Goal: Task Accomplishment & Management: Use online tool/utility

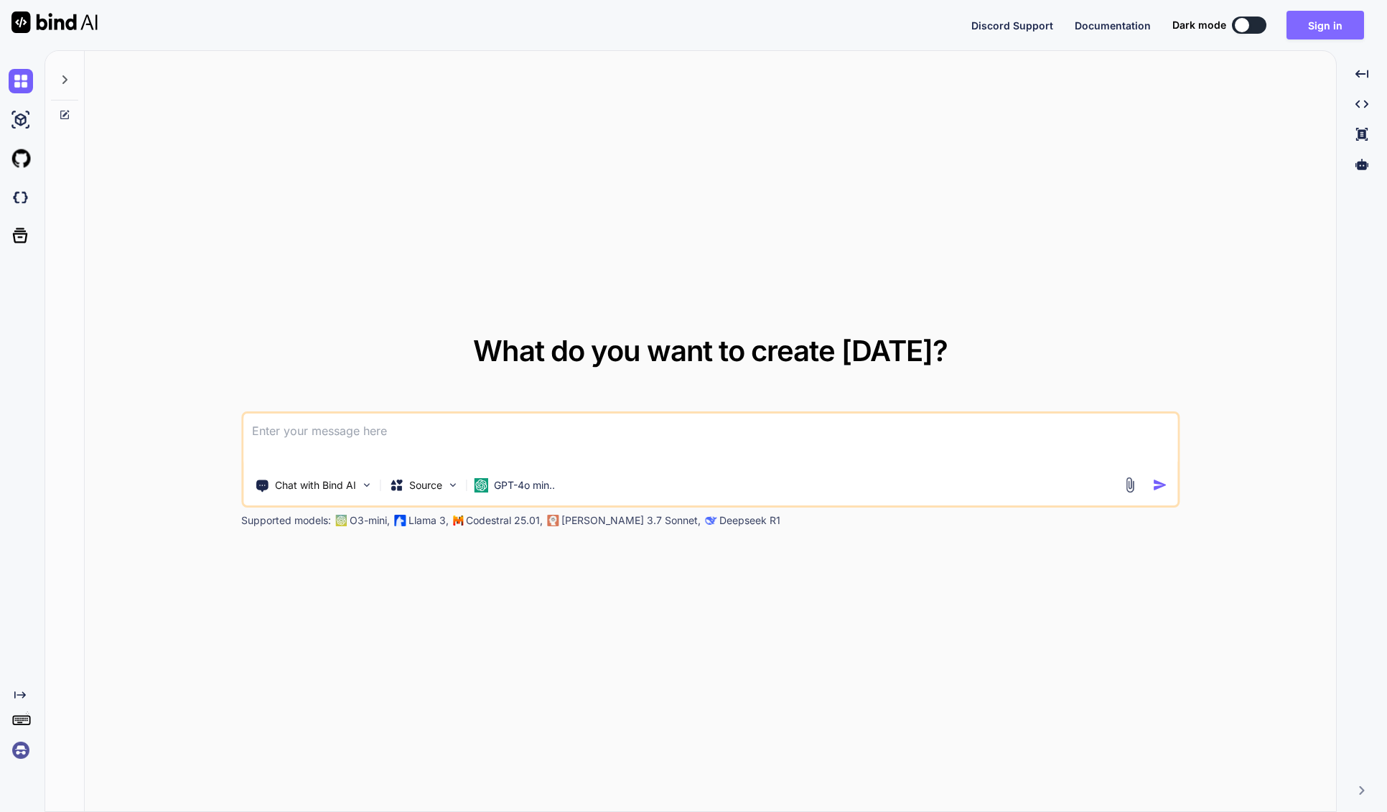
click at [1334, 29] on button "Sign in" at bounding box center [1326, 25] width 78 height 29
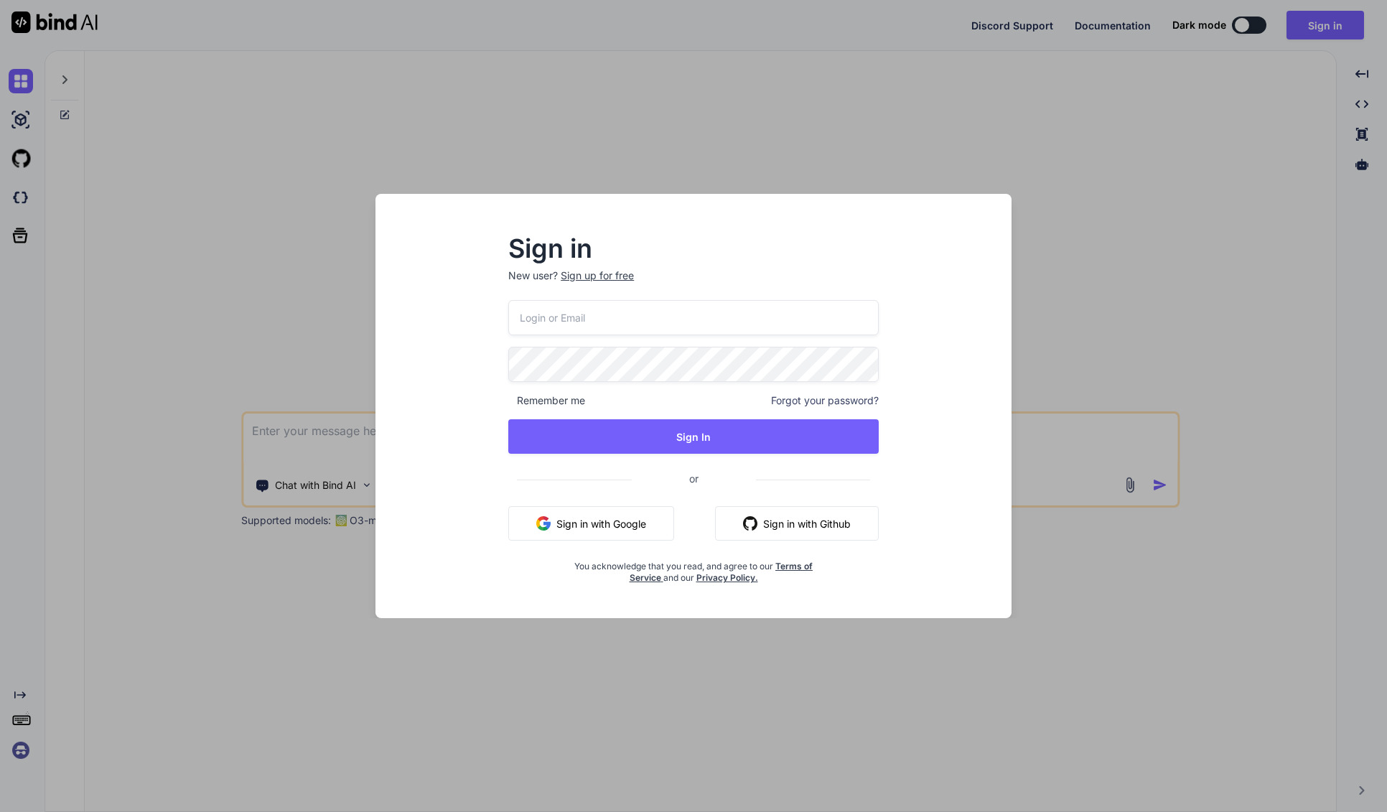
click at [531, 317] on input "email" at bounding box center [693, 317] width 371 height 35
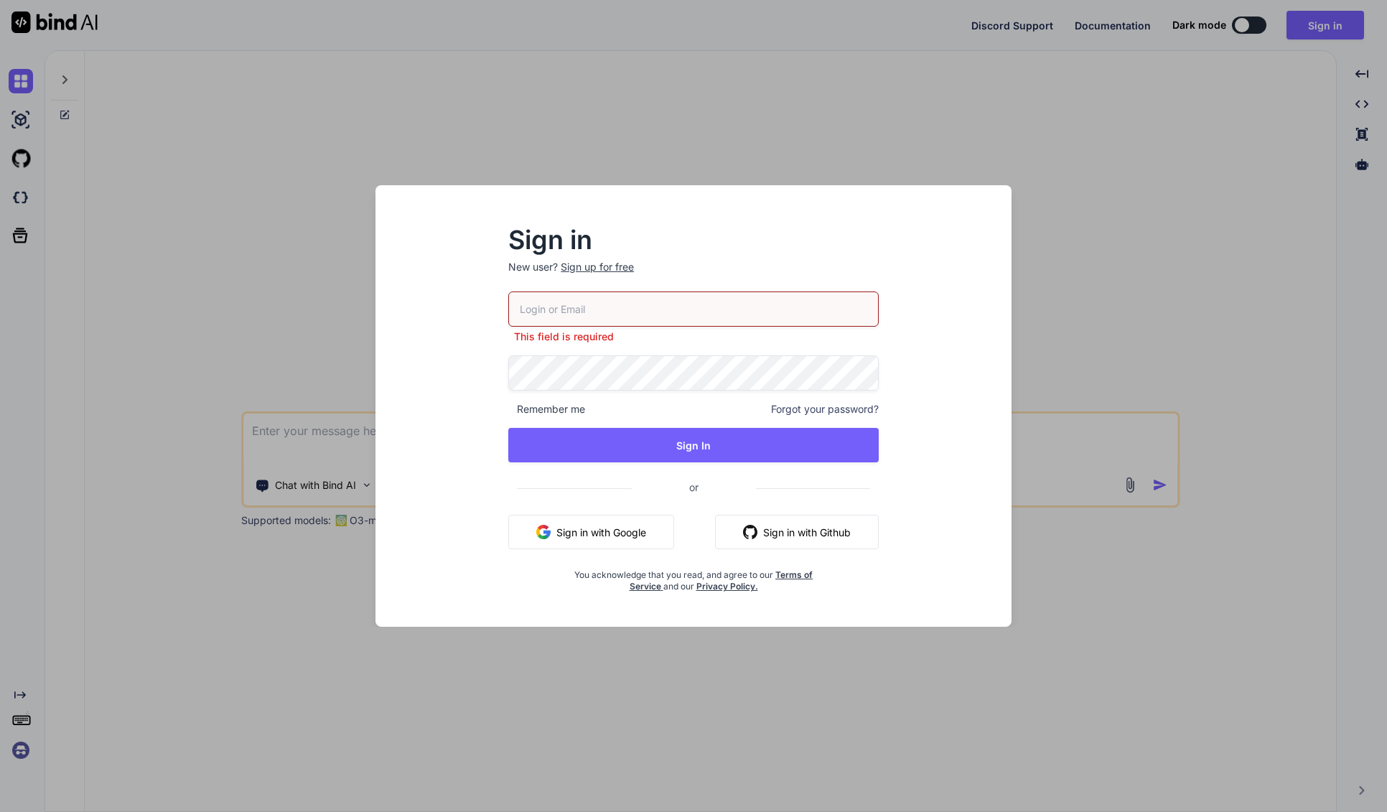
drag, startPoint x: 432, startPoint y: 312, endPoint x: 448, endPoint y: 313, distance: 16.5
click at [432, 312] on div "Sign in New user? Sign up for free This field is required Remember me Forgot yo…" at bounding box center [693, 419] width 613 height 416
click at [575, 312] on input "email" at bounding box center [693, 309] width 371 height 35
type input "markus@contrastart.ch"
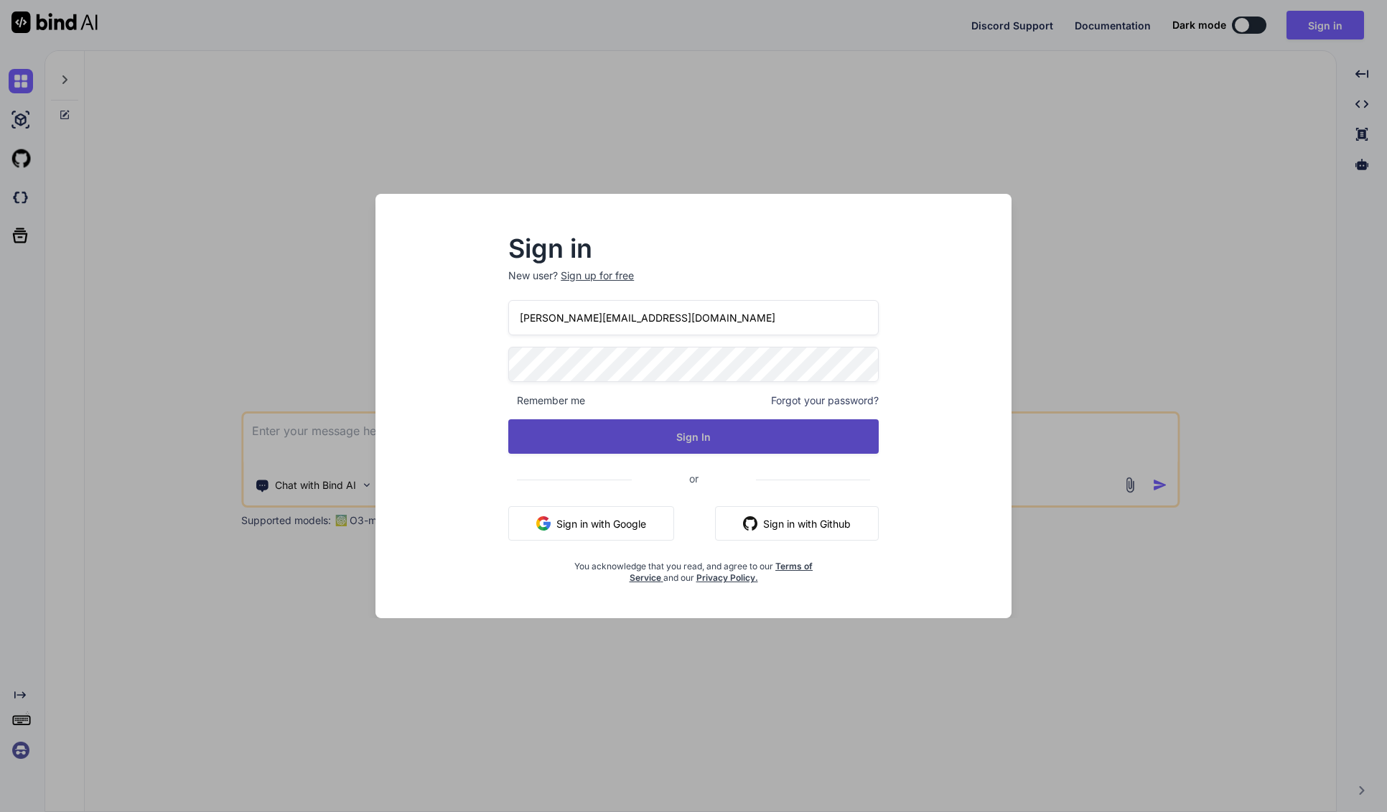
click at [676, 432] on button "Sign In" at bounding box center [693, 436] width 371 height 34
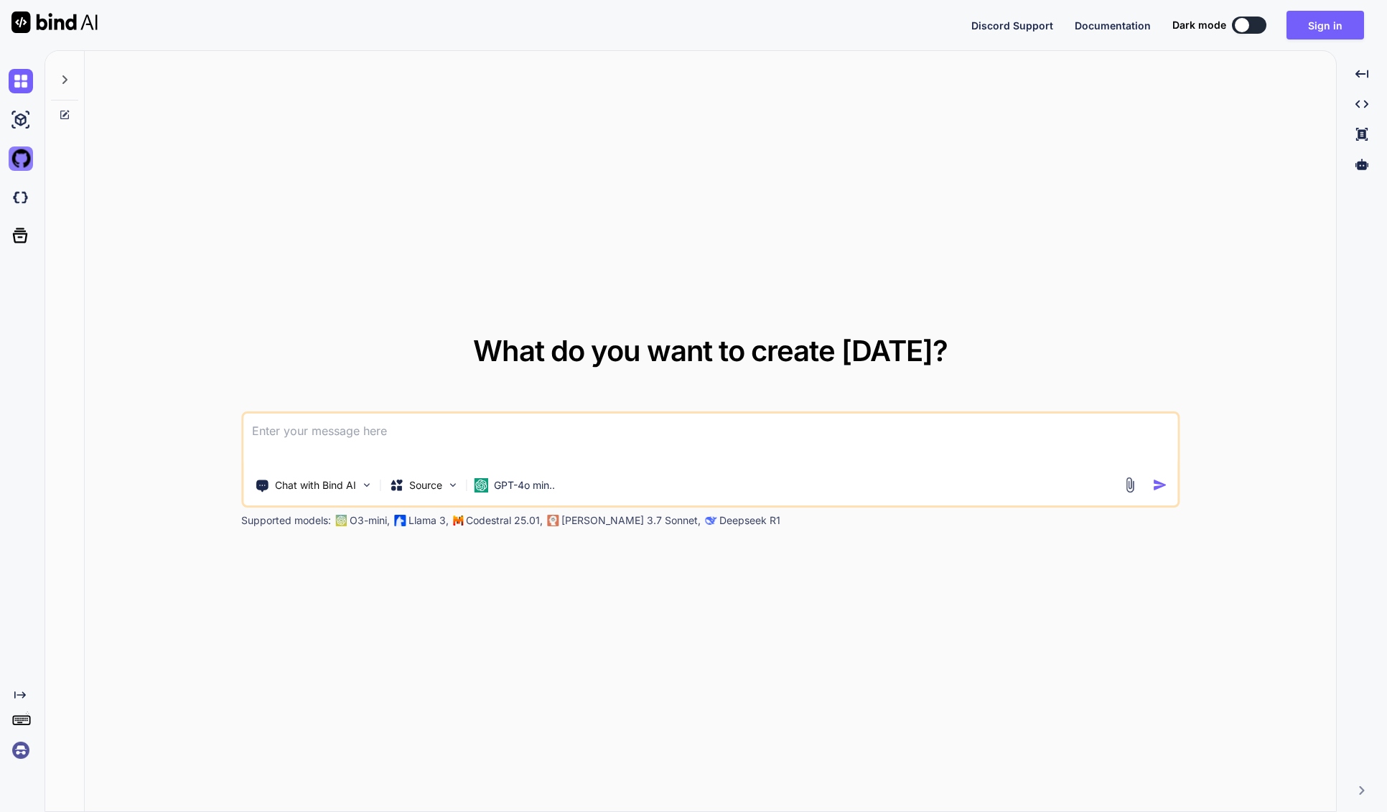
click at [19, 161] on img at bounding box center [21, 159] width 24 height 24
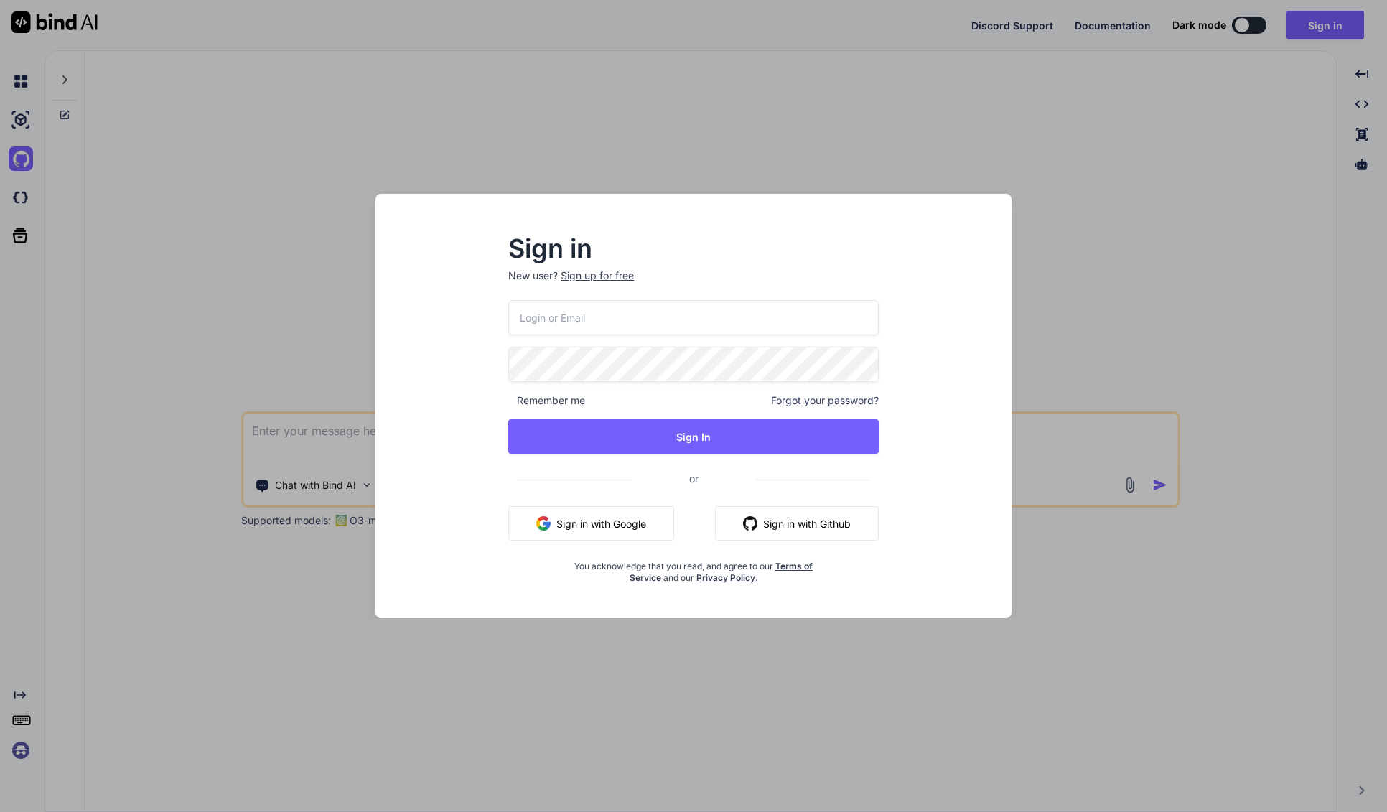
drag, startPoint x: 1152, startPoint y: 205, endPoint x: 1240, endPoint y: 149, distance: 104.0
click at [1154, 204] on div "Sign in New user? Sign up for free Remember me Forgot your password? Sign In or…" at bounding box center [693, 406] width 1387 height 812
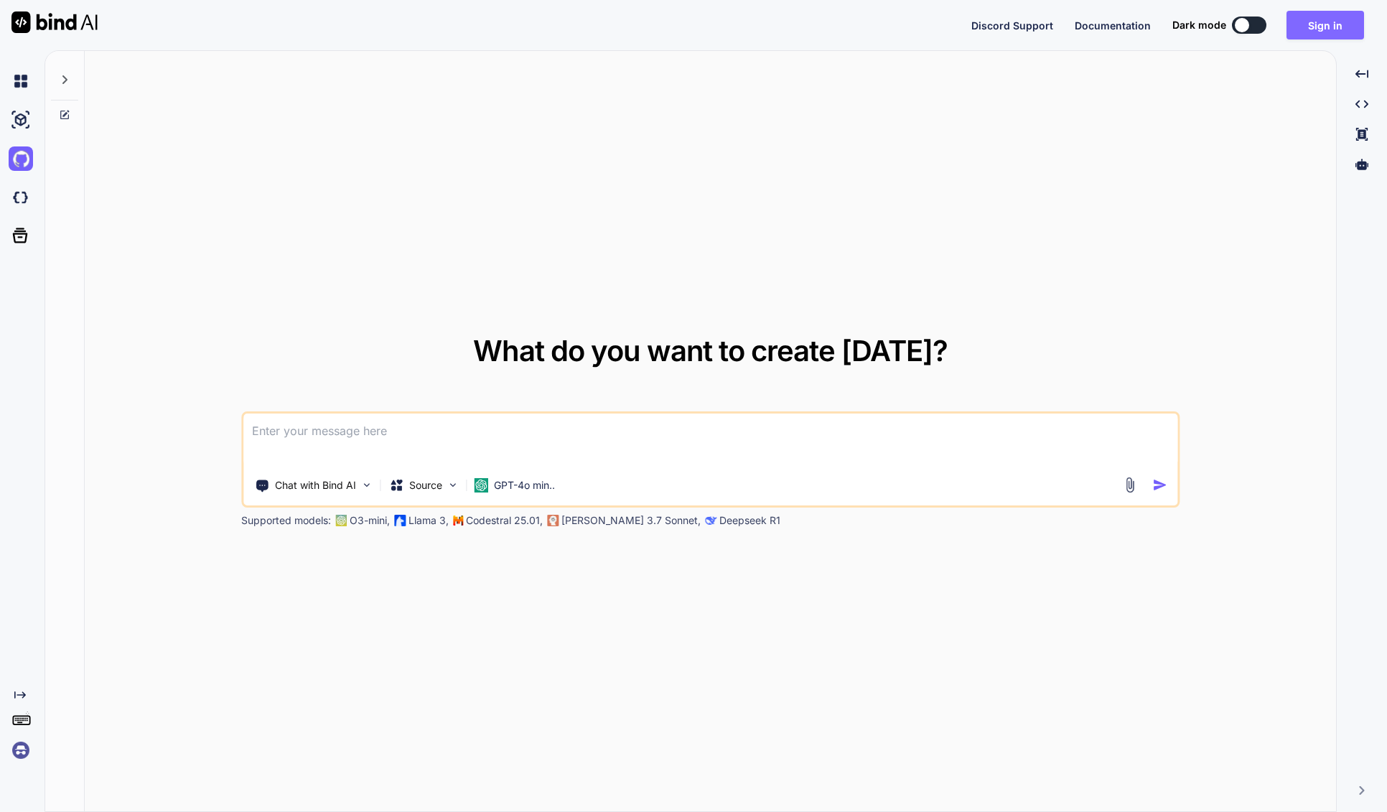
click at [1334, 24] on button "Sign in" at bounding box center [1326, 25] width 78 height 29
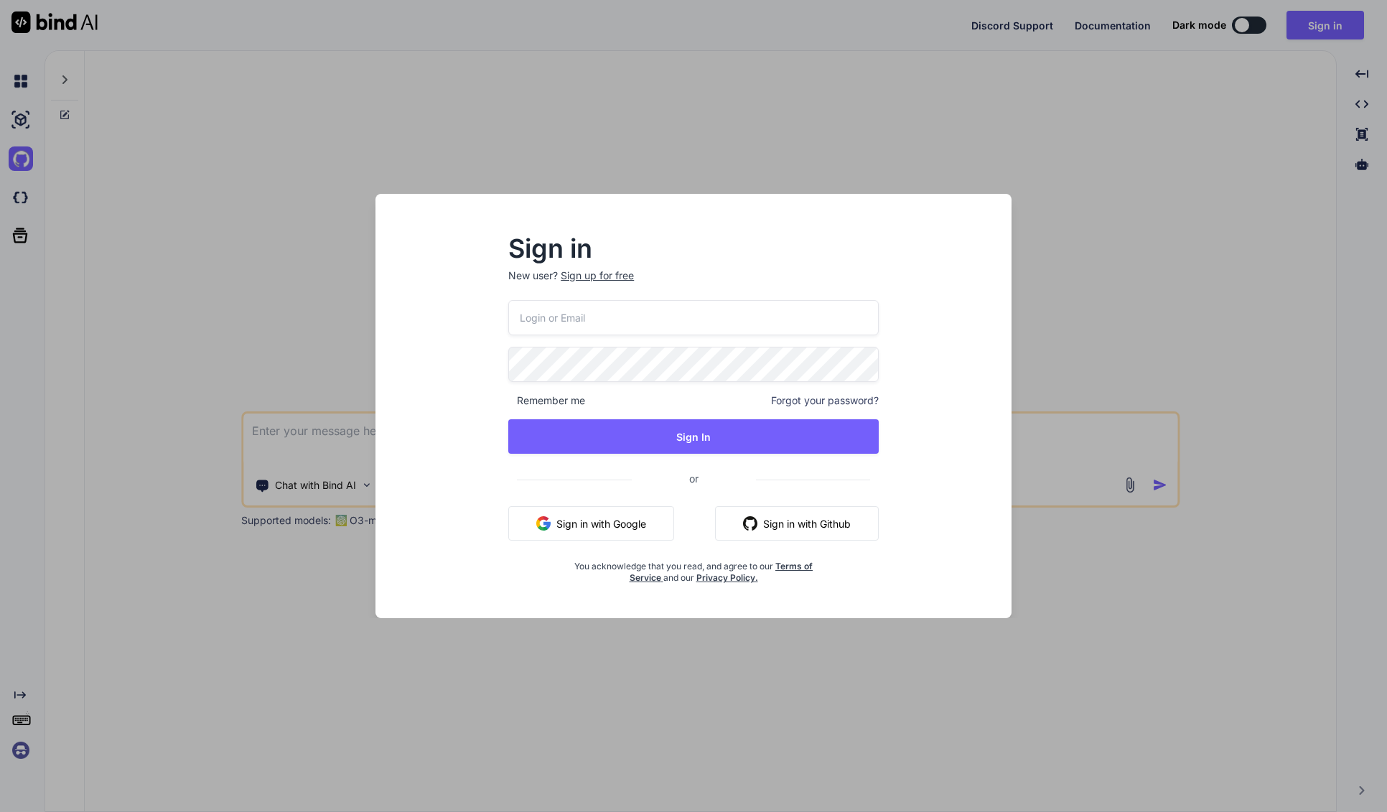
click at [571, 320] on input "email" at bounding box center [693, 317] width 371 height 35
type input "markus@contrastart.ch"
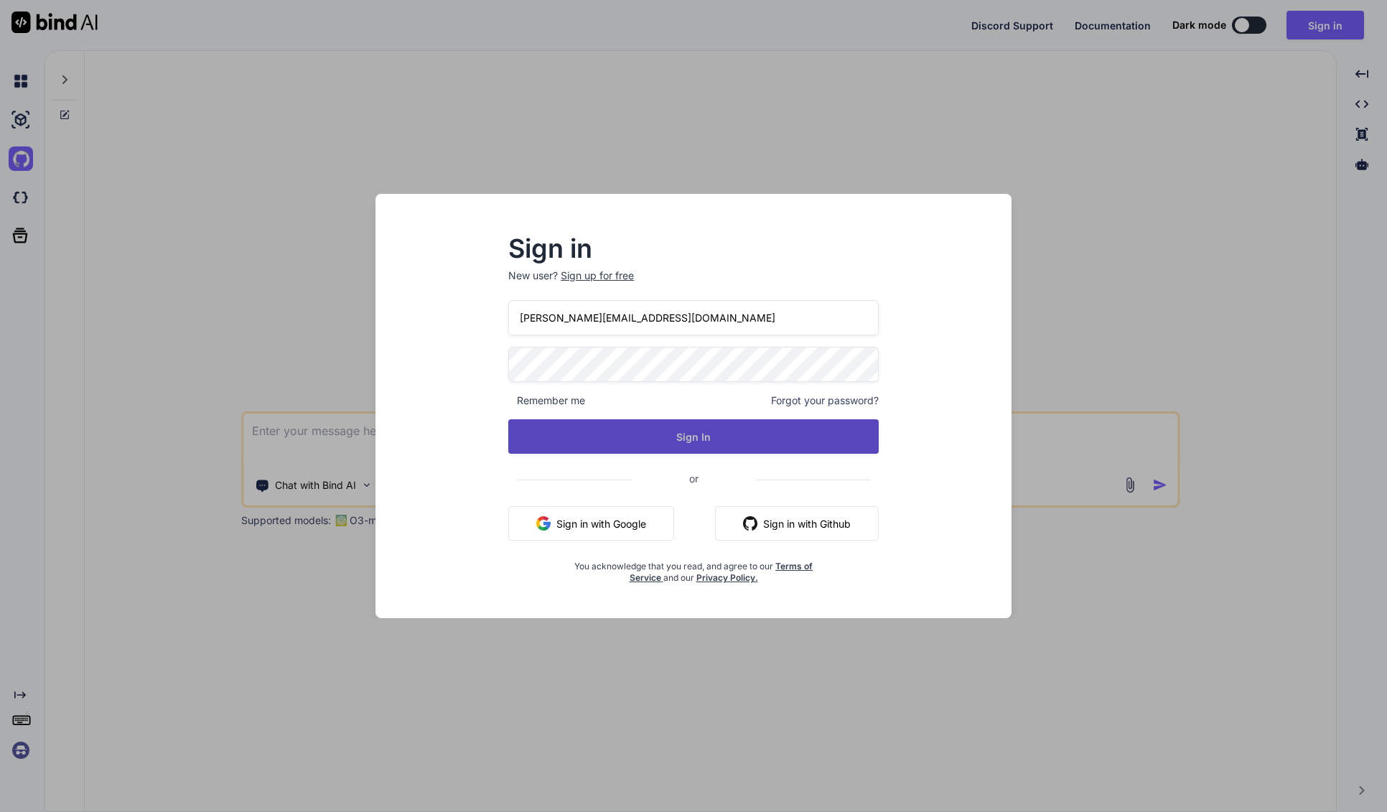
click at [684, 439] on button "Sign In" at bounding box center [693, 436] width 371 height 34
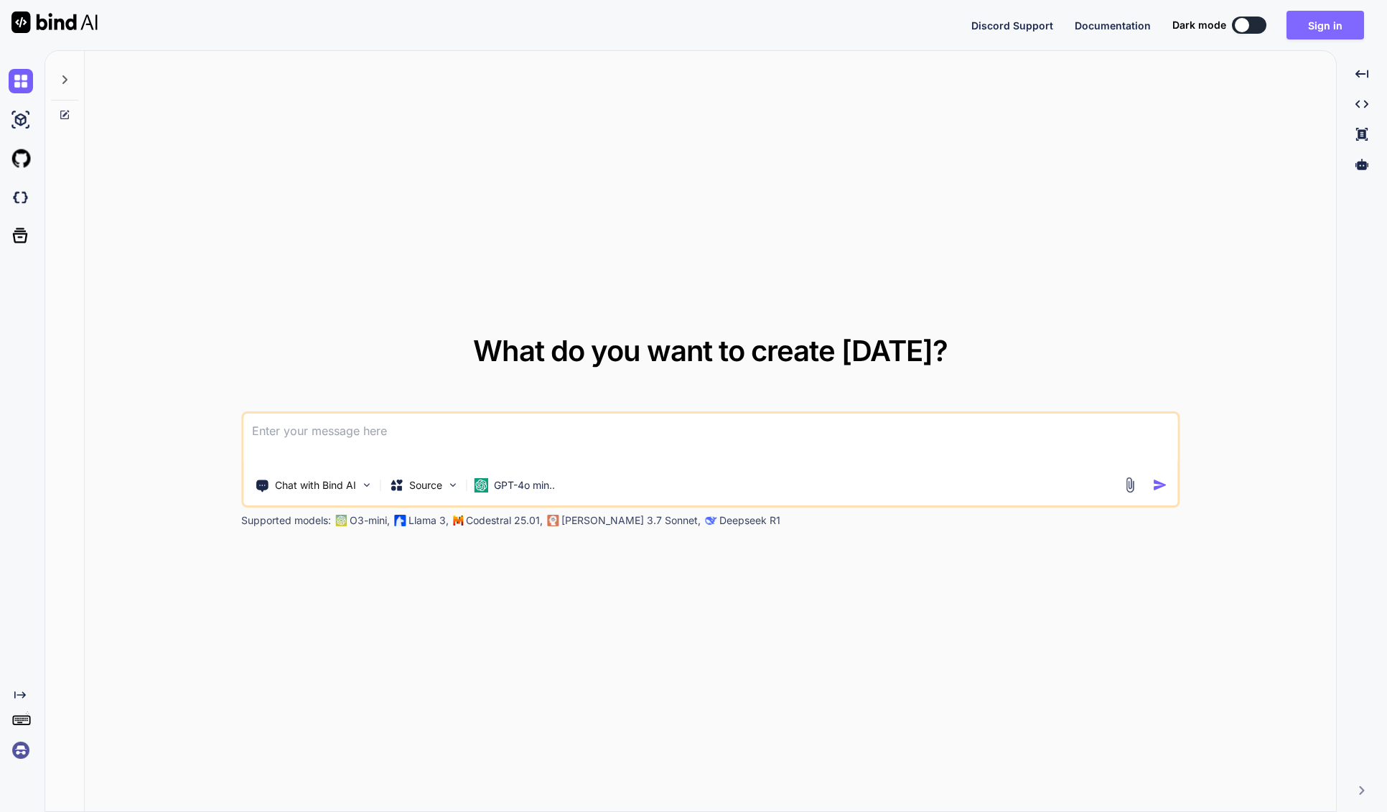
click at [1329, 23] on button "Sign in" at bounding box center [1326, 25] width 78 height 29
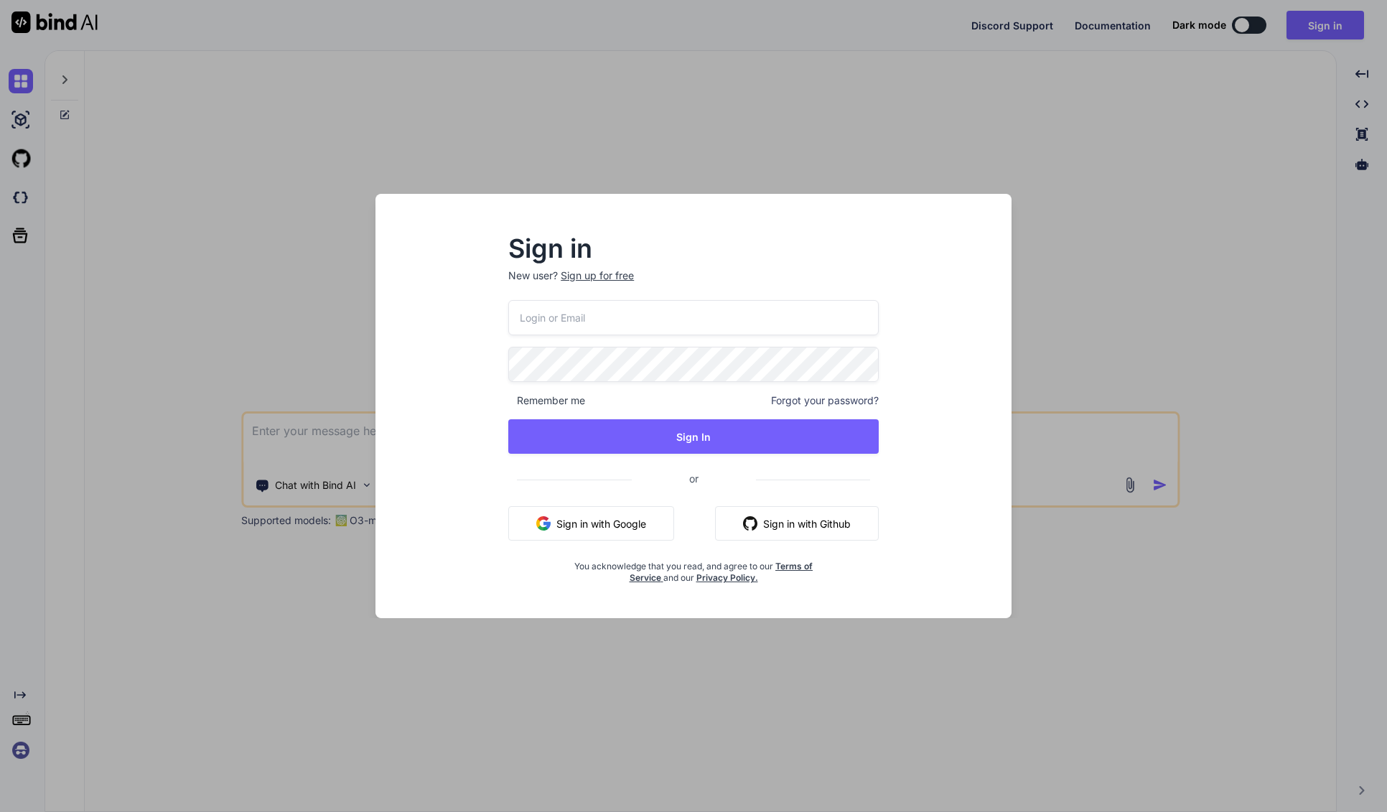
click at [546, 315] on input "email" at bounding box center [693, 317] width 371 height 35
type input "markus@contrastart.ch"
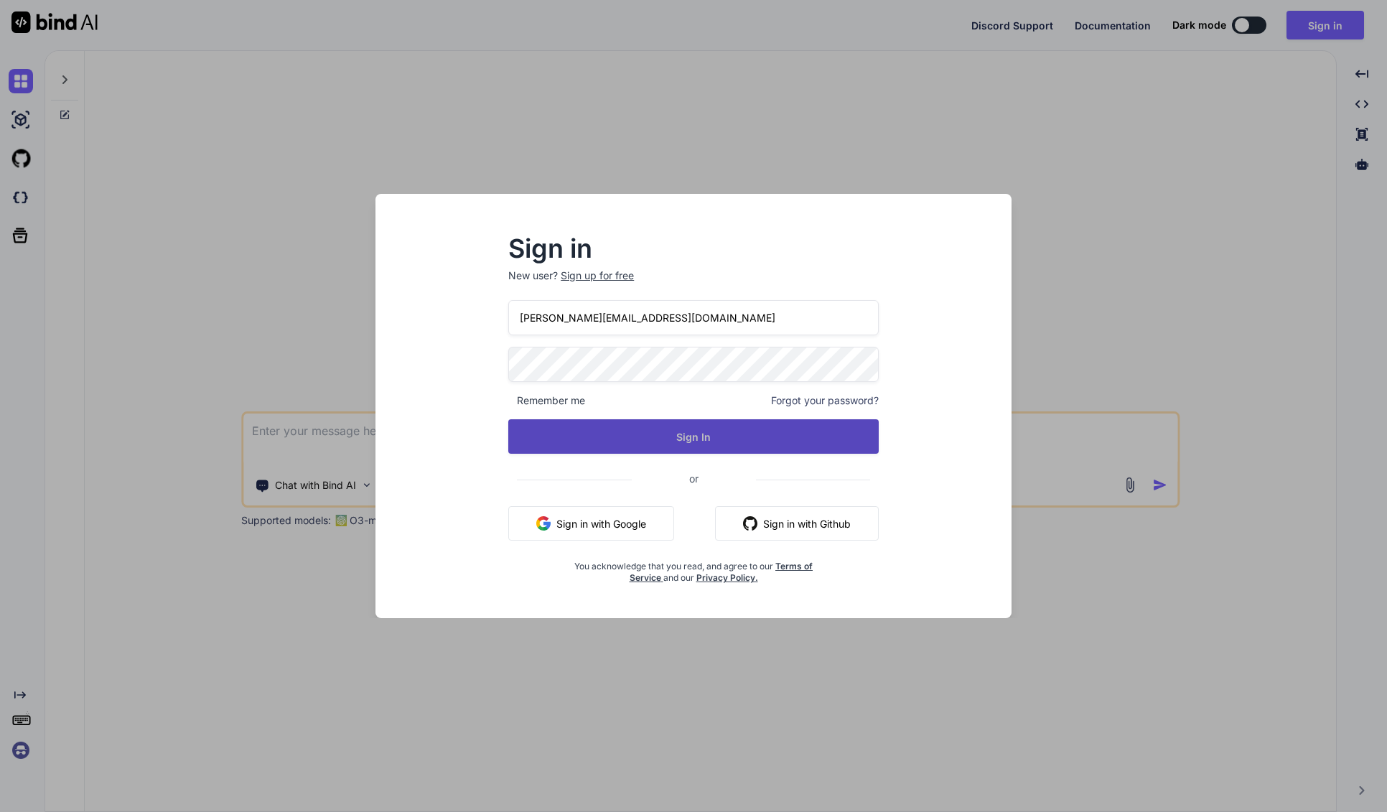
click at [642, 441] on button "Sign In" at bounding box center [693, 436] width 371 height 34
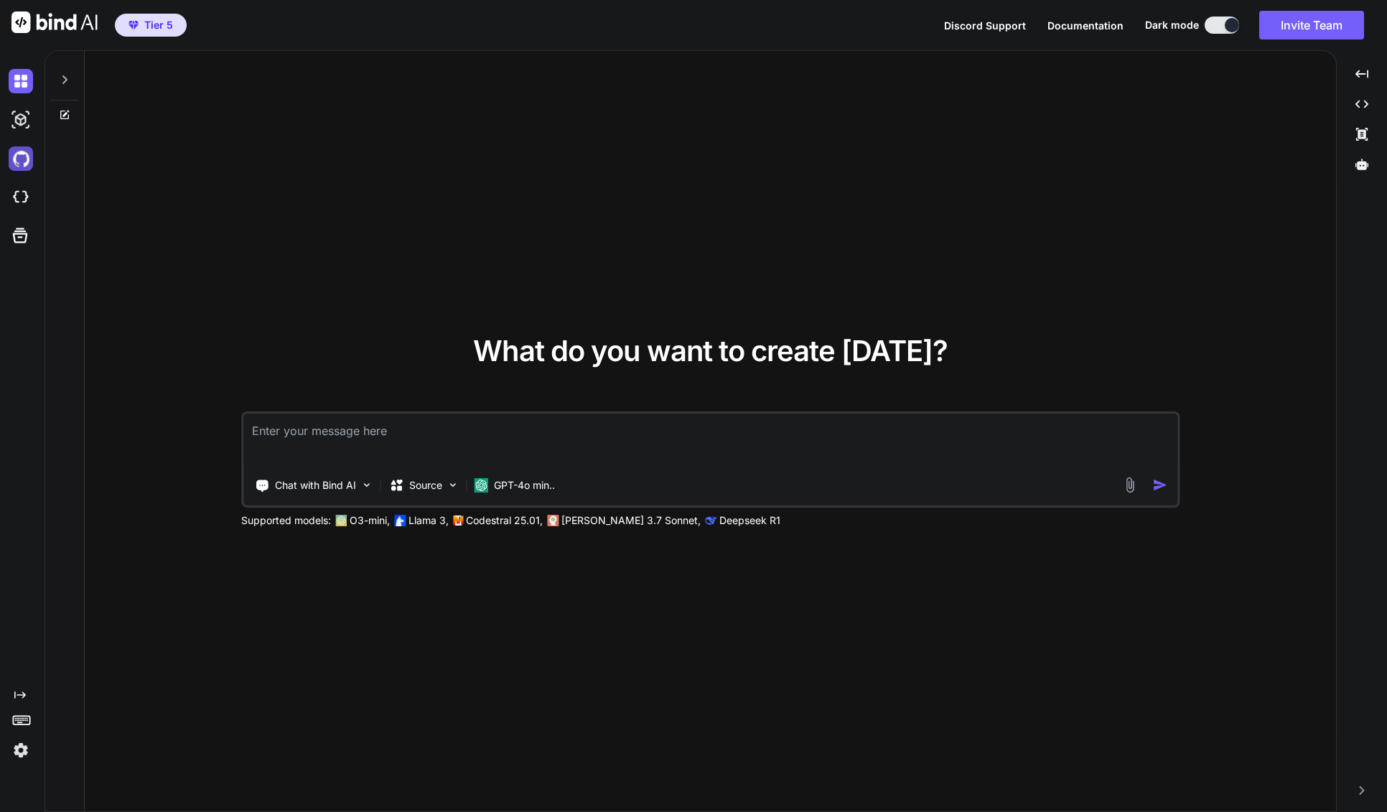
click at [22, 162] on img at bounding box center [21, 159] width 24 height 24
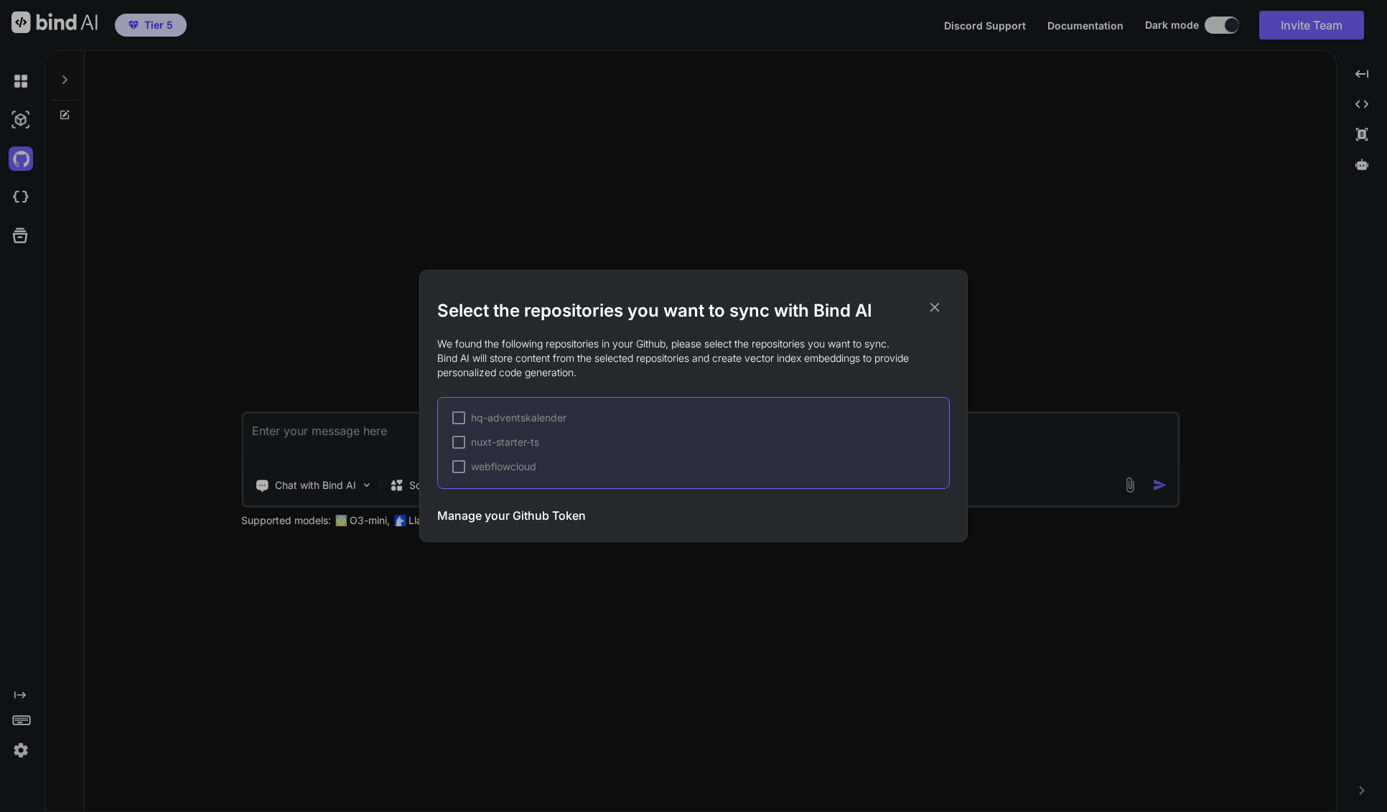
click at [459, 468] on div at bounding box center [458, 466] width 13 height 13
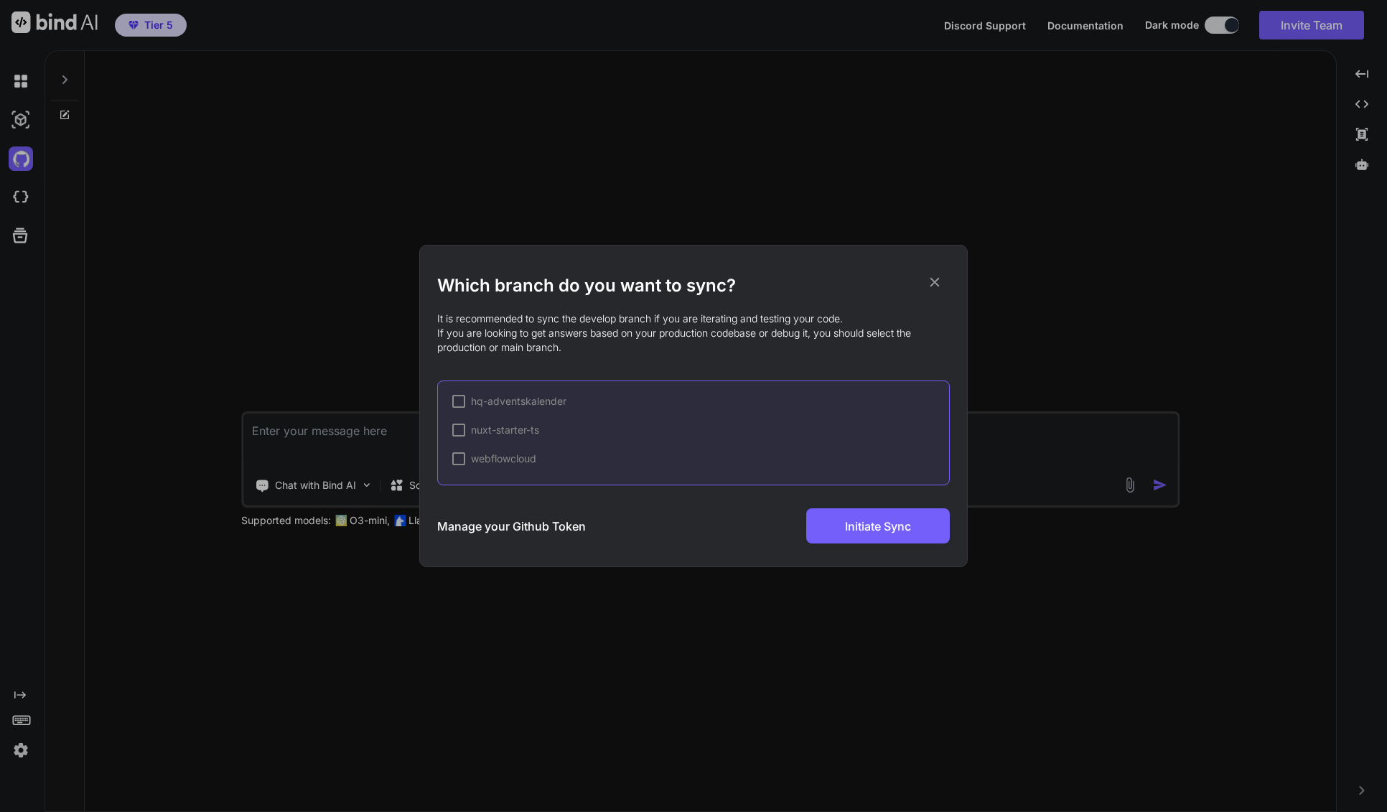
click at [455, 455] on div at bounding box center [458, 458] width 13 height 13
click at [808, 542] on div "Initiate Sync" at bounding box center [878, 525] width 144 height 35
click at [17, 721] on div "Which branch do you want to sync? It is recommended to sync the develop branch …" at bounding box center [693, 406] width 1387 height 812
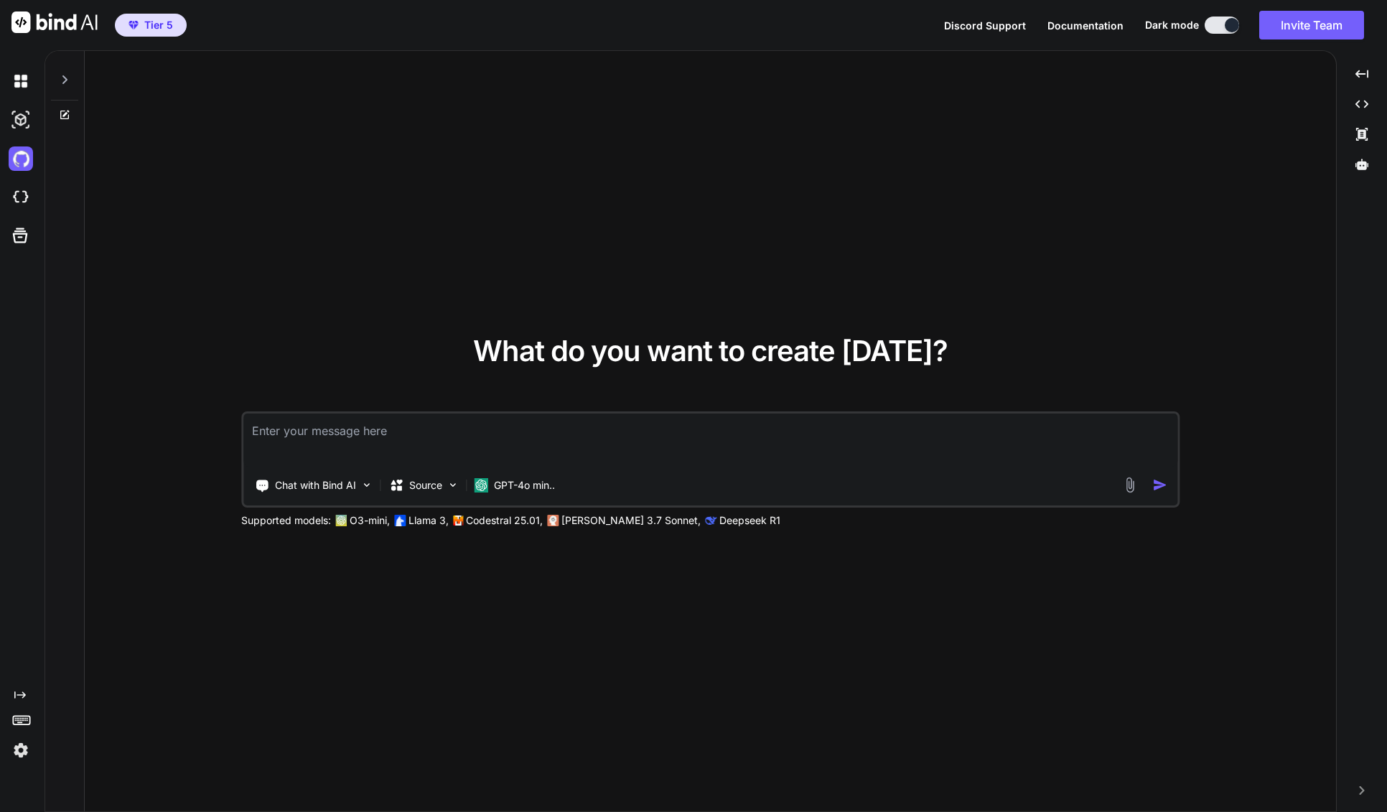
click at [19, 720] on icon at bounding box center [21, 720] width 20 height 20
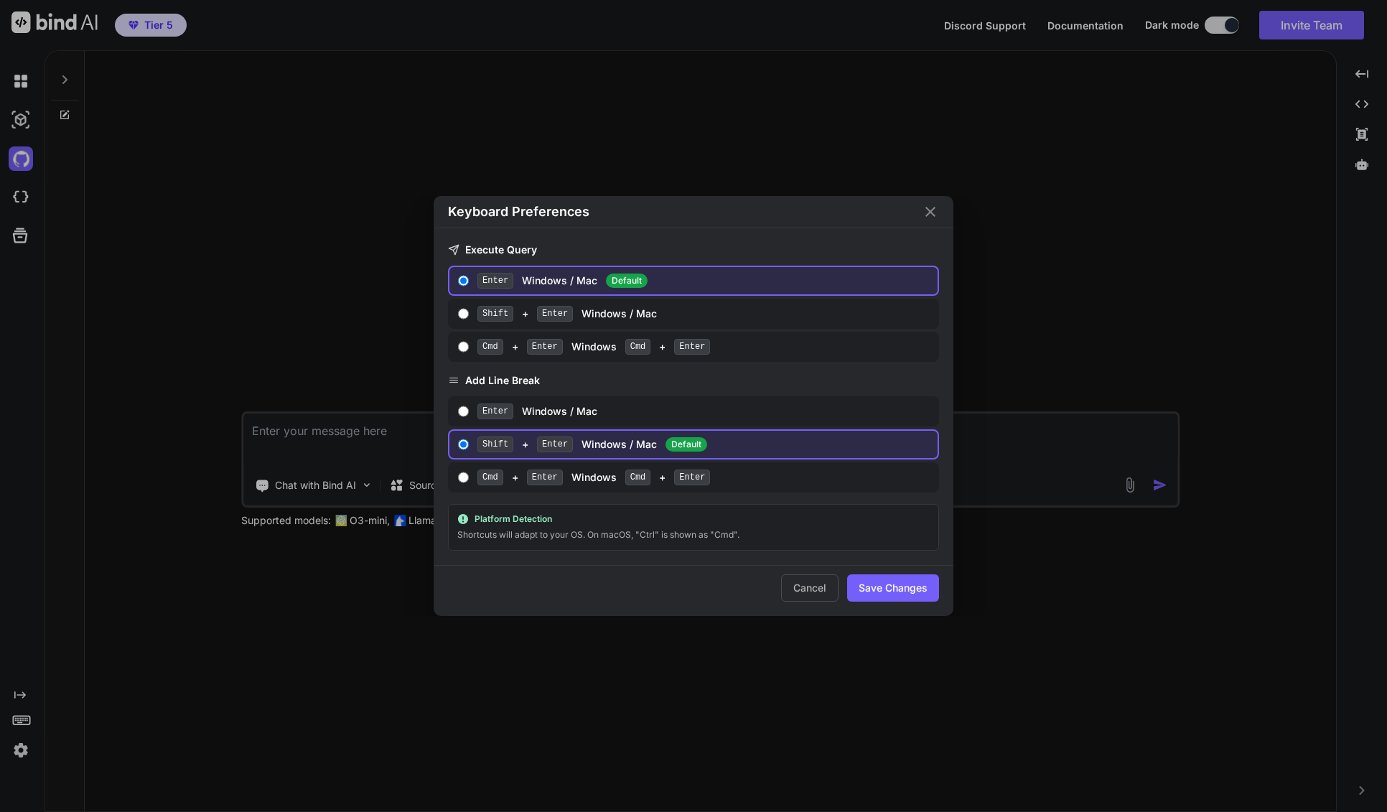
click at [937, 208] on icon "Close" at bounding box center [930, 211] width 17 height 17
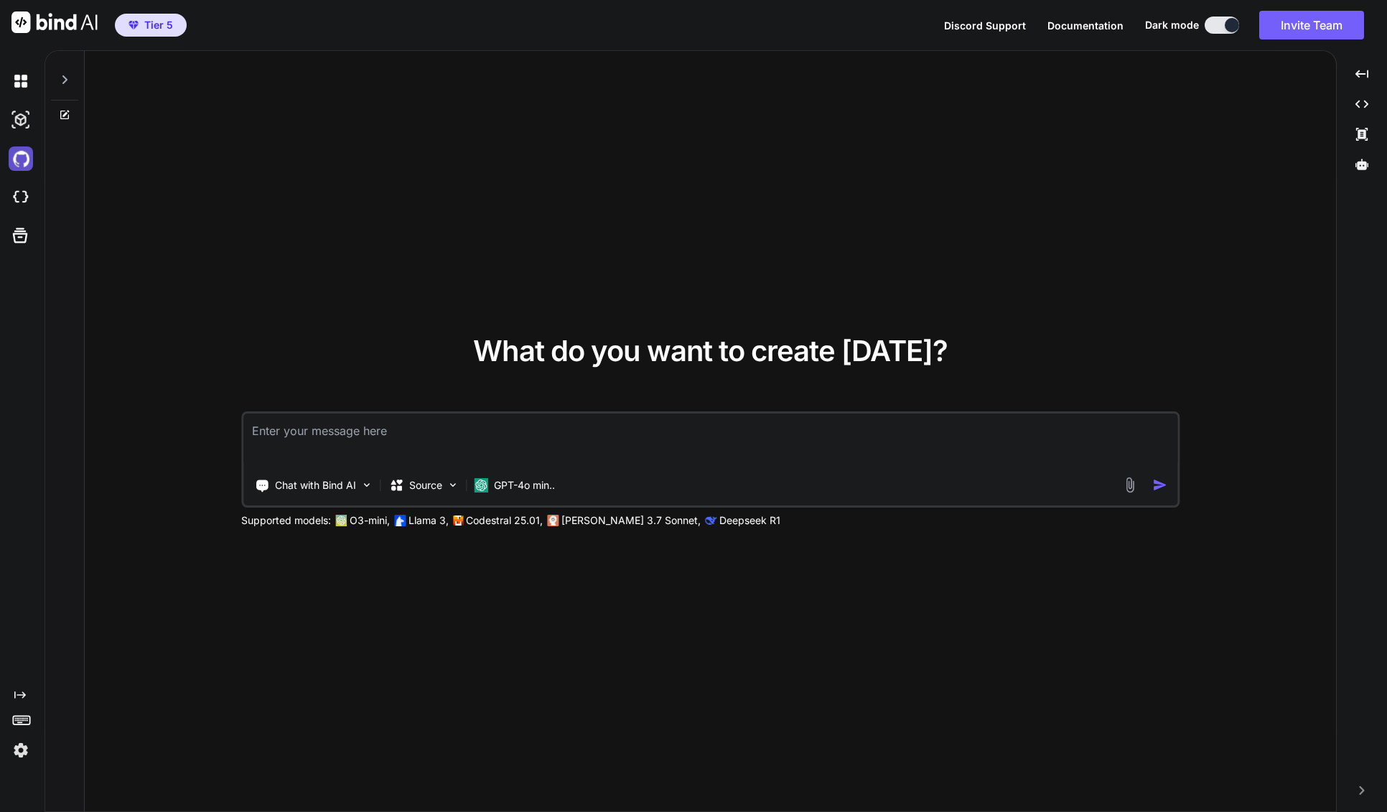
click at [29, 165] on img at bounding box center [21, 159] width 24 height 24
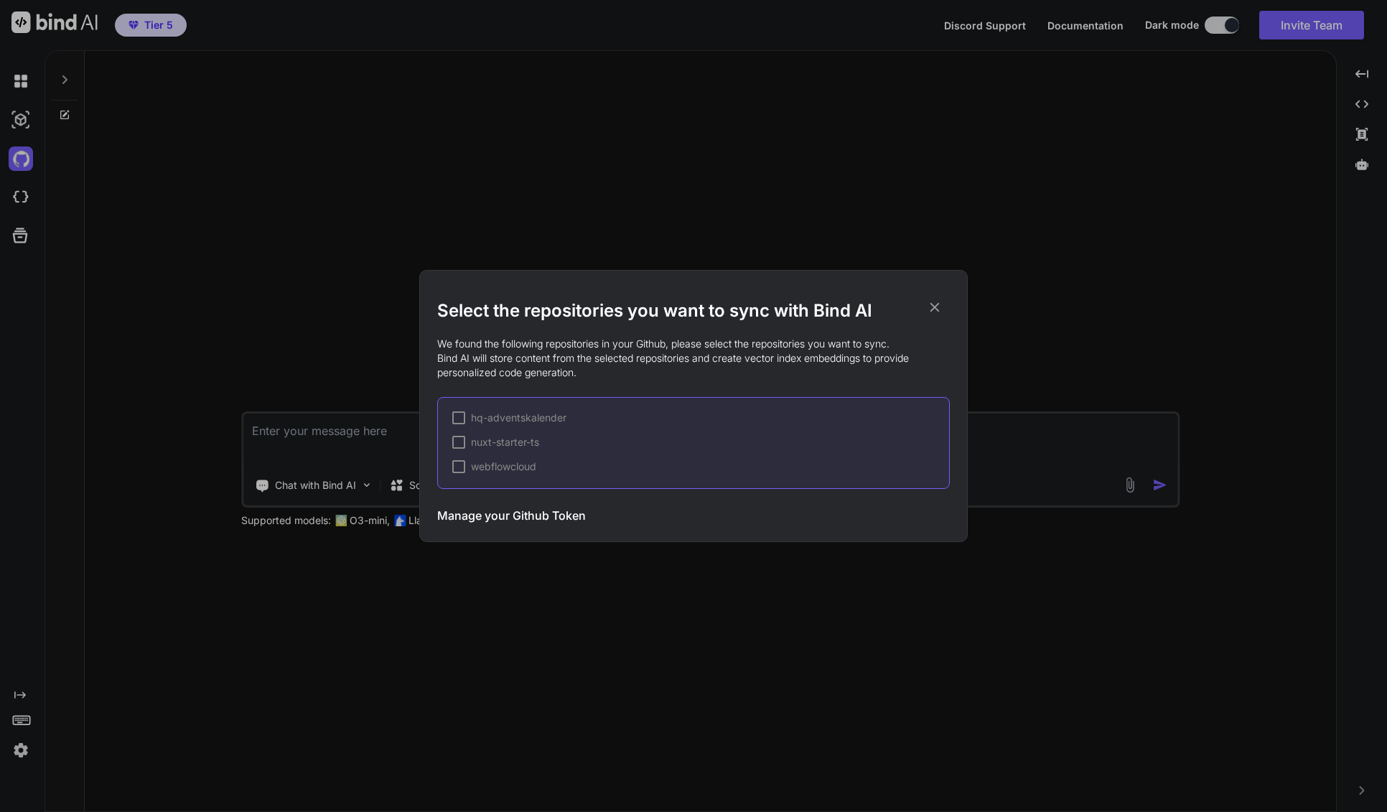
click at [462, 439] on div at bounding box center [458, 442] width 13 height 13
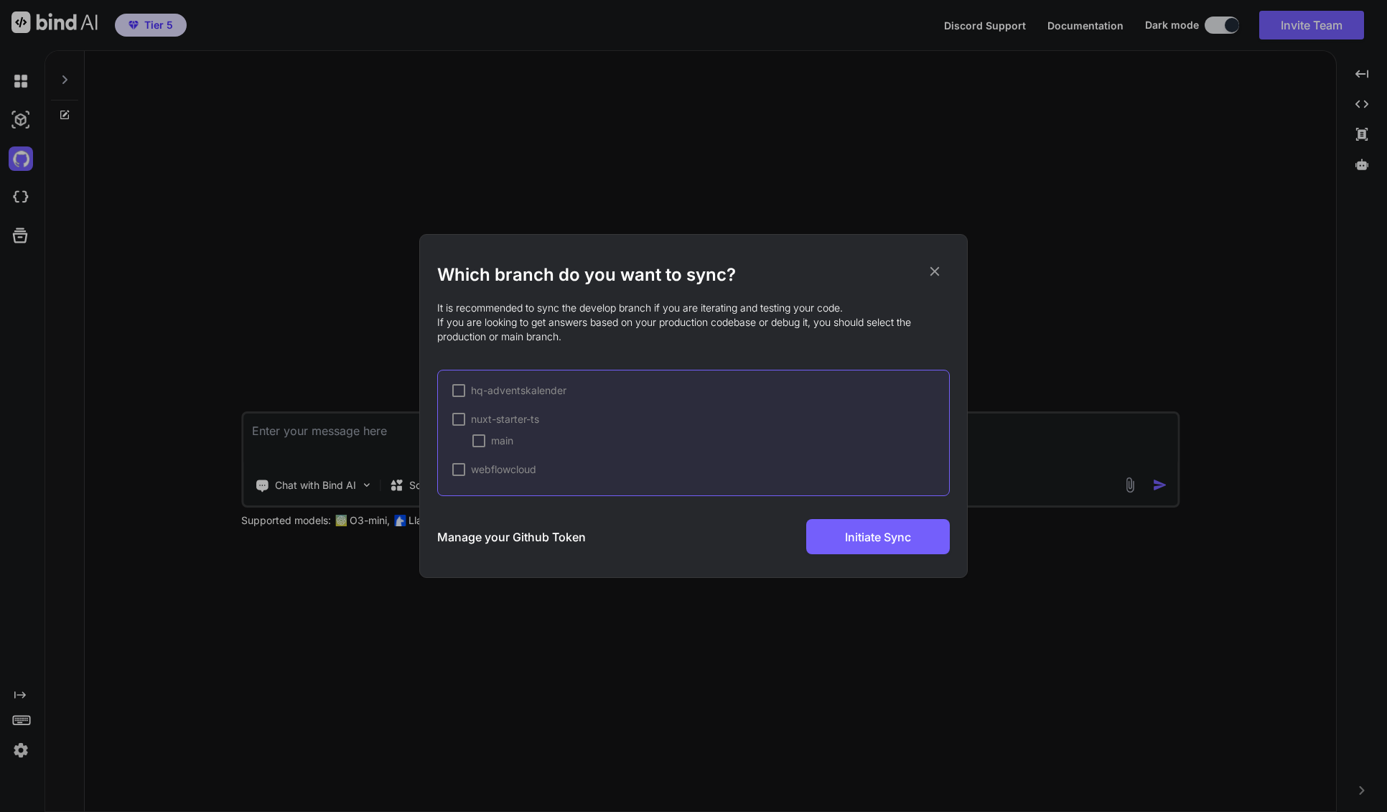
click at [475, 443] on div at bounding box center [479, 440] width 13 height 13
click at [501, 465] on span "webflowcloud" at bounding box center [503, 469] width 65 height 14
click at [458, 421] on span "✔" at bounding box center [459, 419] width 9 height 14
click at [459, 475] on div at bounding box center [458, 469] width 13 height 13
click at [496, 469] on span "webflowcloud" at bounding box center [503, 469] width 65 height 14
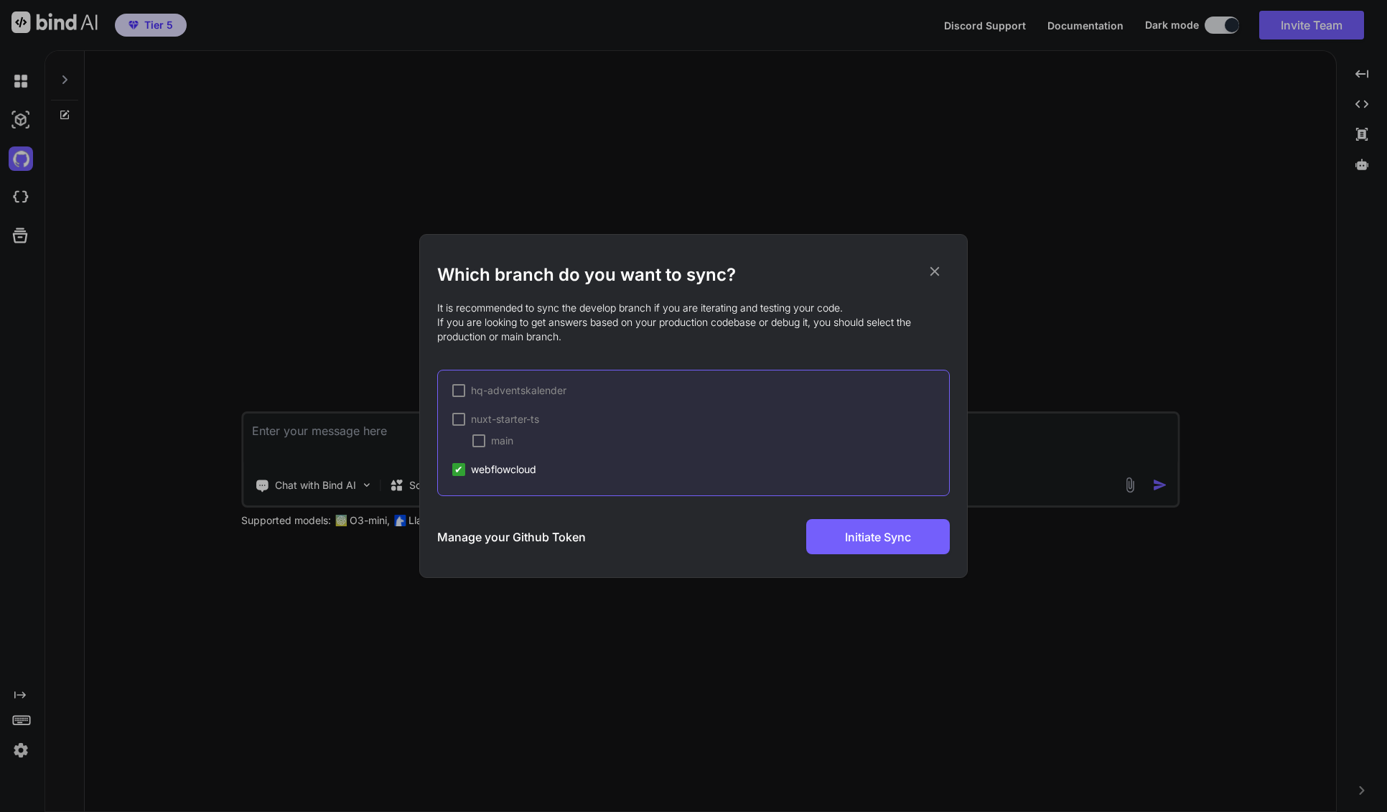
click at [478, 442] on div at bounding box center [479, 440] width 13 height 13
click at [947, 269] on h2 "Which branch do you want to sync?" at bounding box center [693, 275] width 513 height 23
click at [937, 273] on icon at bounding box center [935, 272] width 16 height 16
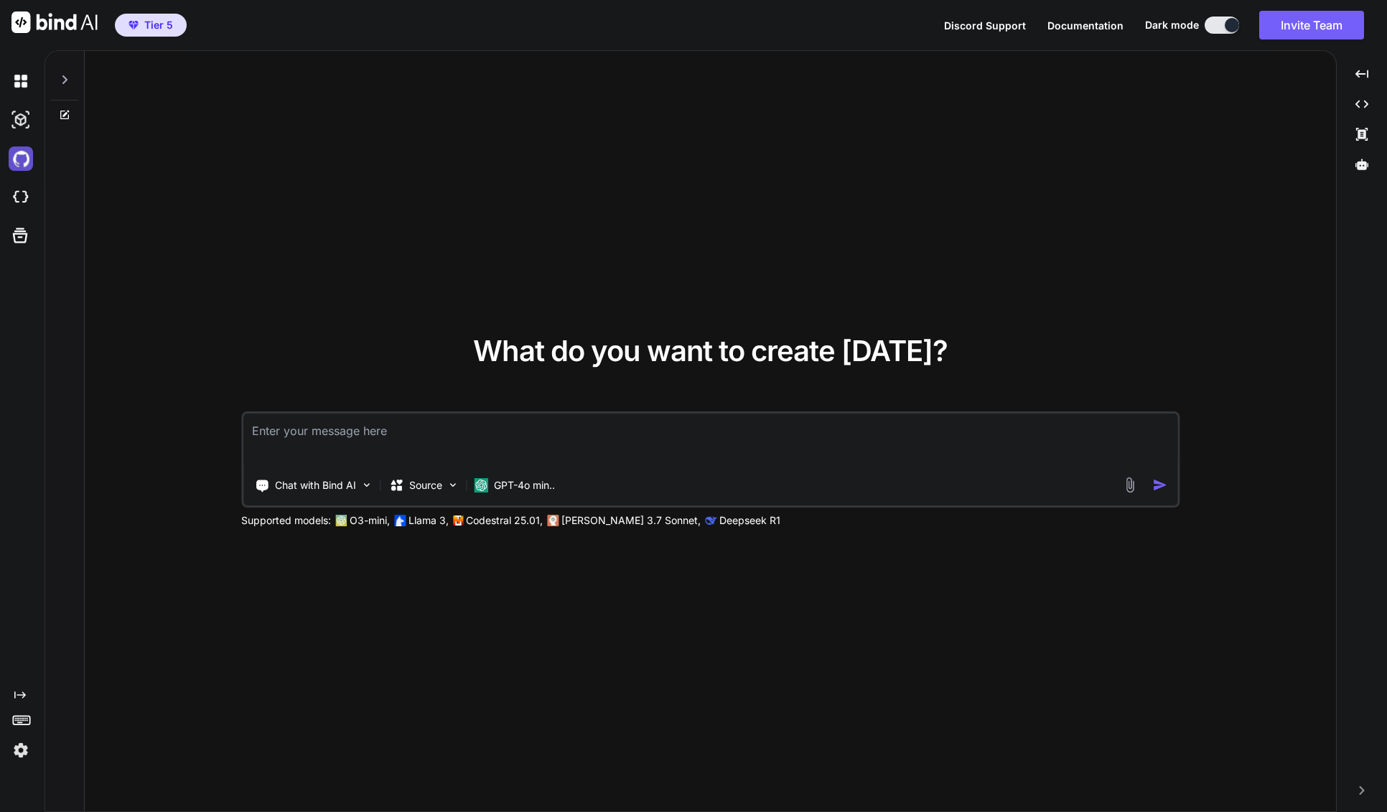
click at [23, 158] on img at bounding box center [21, 159] width 24 height 24
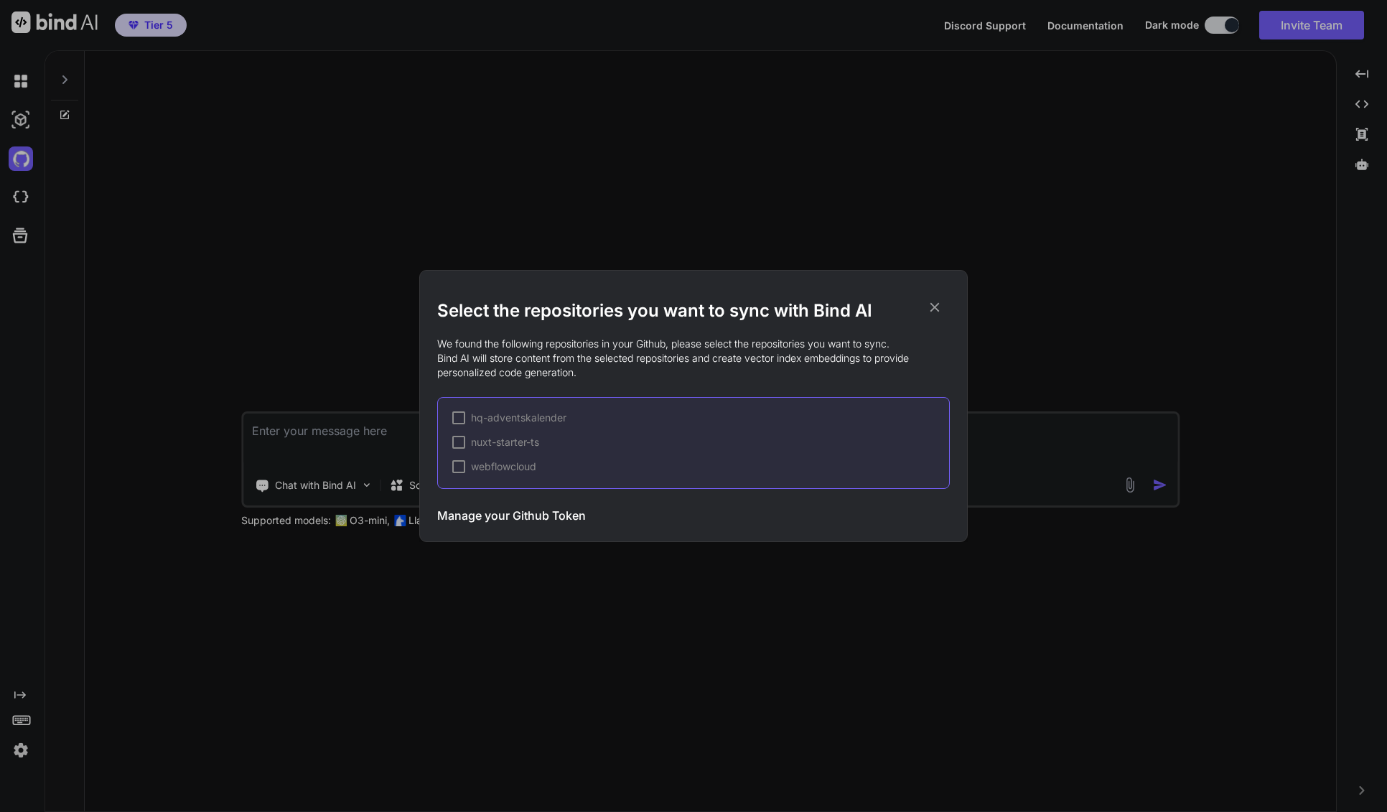
click at [457, 467] on div at bounding box center [458, 466] width 13 height 13
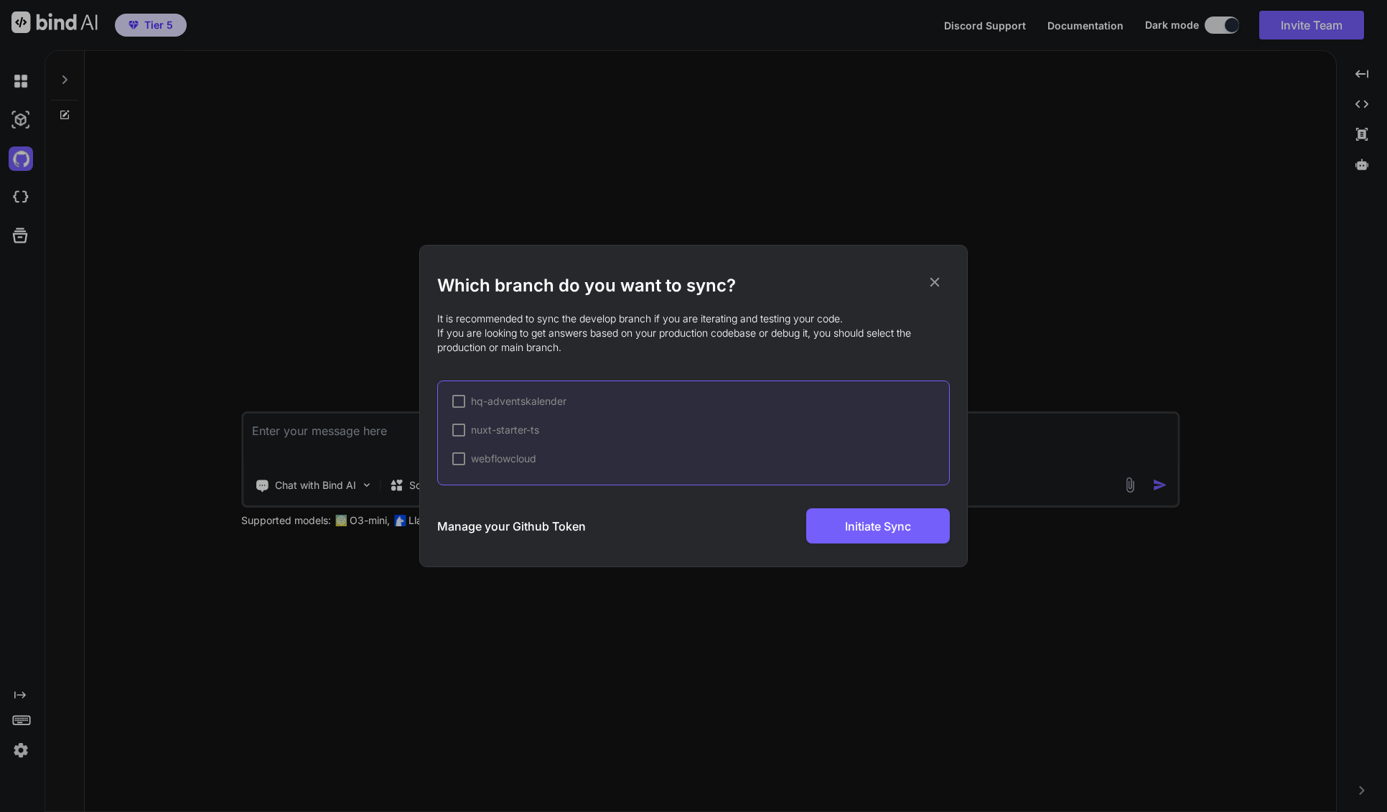
click at [459, 462] on div at bounding box center [458, 458] width 13 height 13
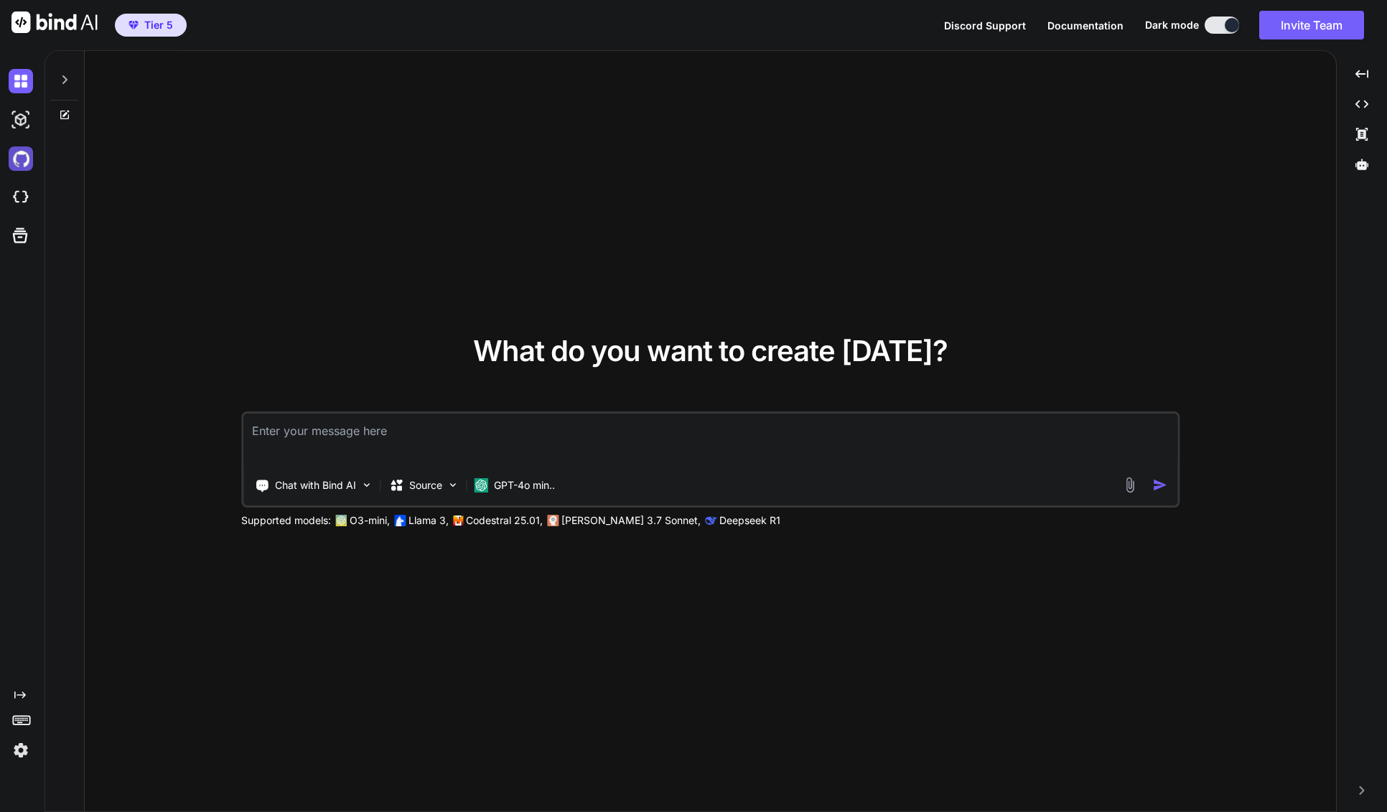
type textarea "x"
click at [17, 156] on img at bounding box center [21, 159] width 24 height 24
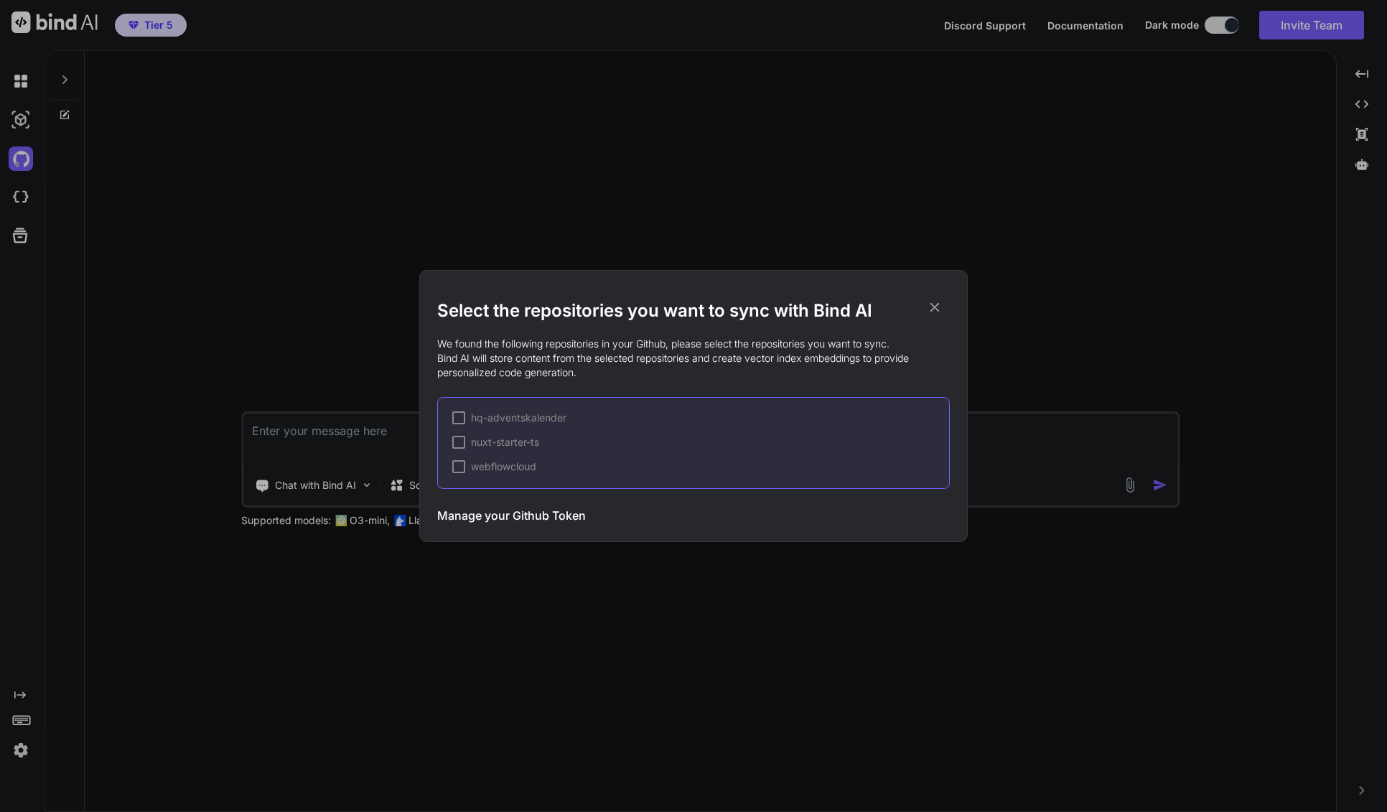
click at [460, 469] on div at bounding box center [458, 466] width 13 height 13
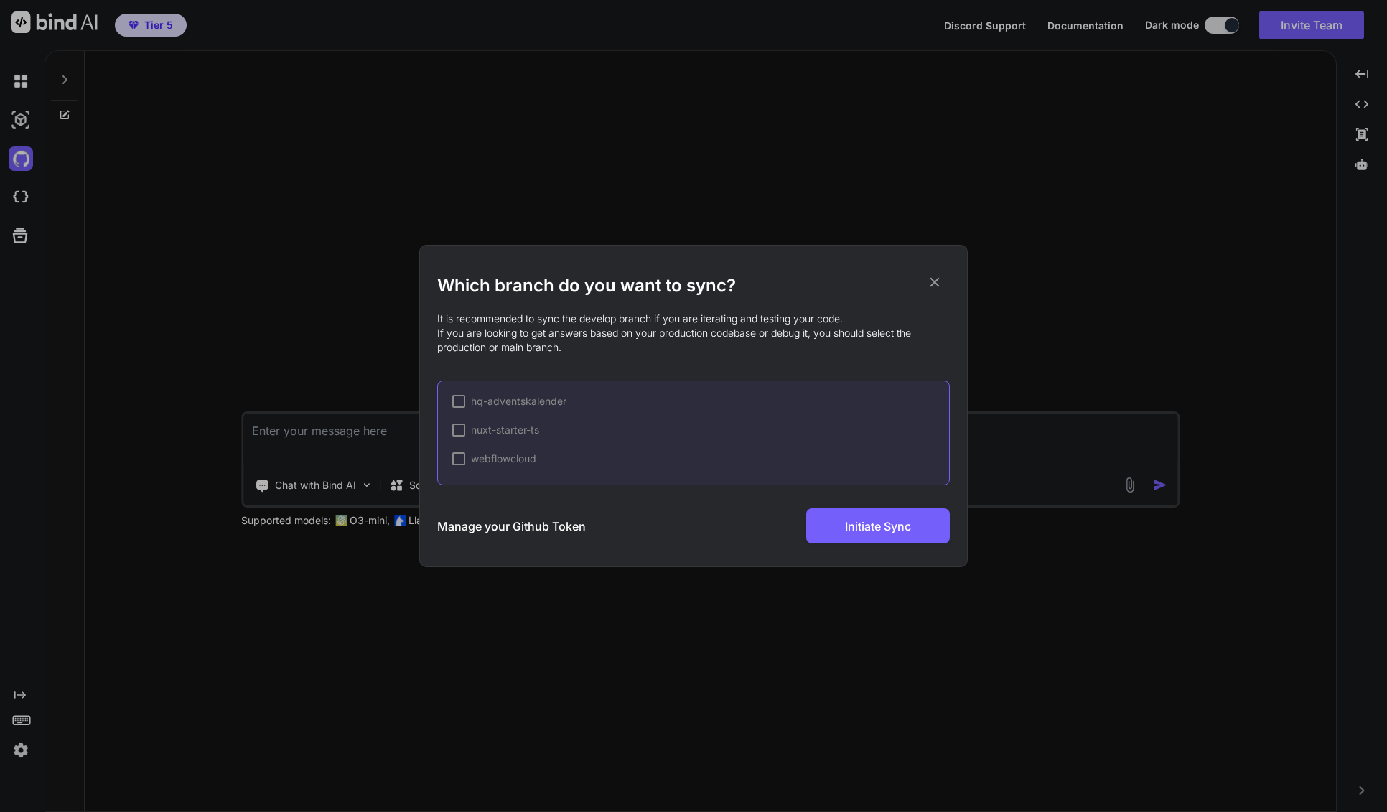
click at [460, 458] on div at bounding box center [458, 458] width 13 height 13
click at [514, 464] on span "webflowcloud" at bounding box center [503, 459] width 65 height 14
click at [502, 458] on span "webflowcloud" at bounding box center [503, 459] width 65 height 14
click at [463, 457] on div "✔" at bounding box center [458, 458] width 13 height 13
click at [460, 458] on div at bounding box center [458, 458] width 13 height 13
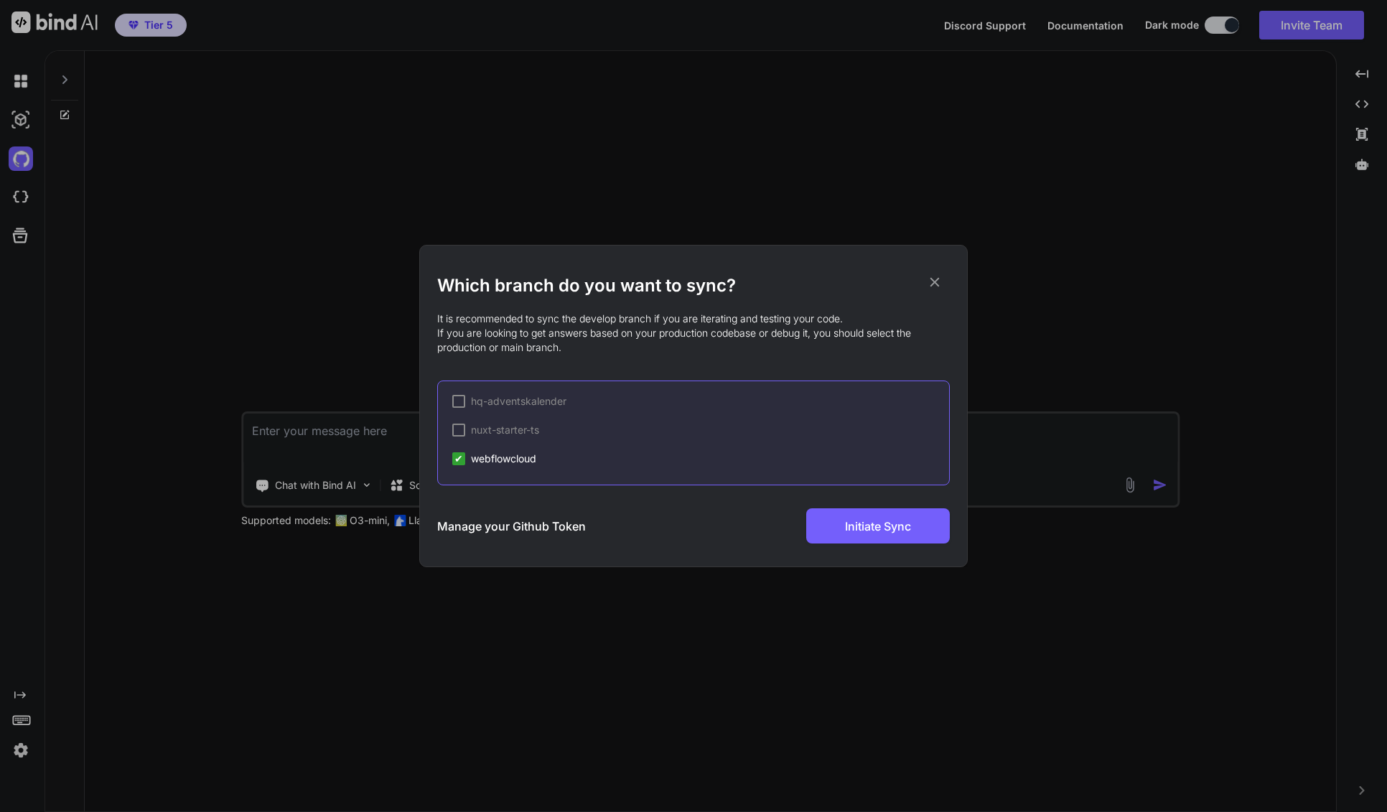
click at [457, 427] on div at bounding box center [458, 430] width 13 height 13
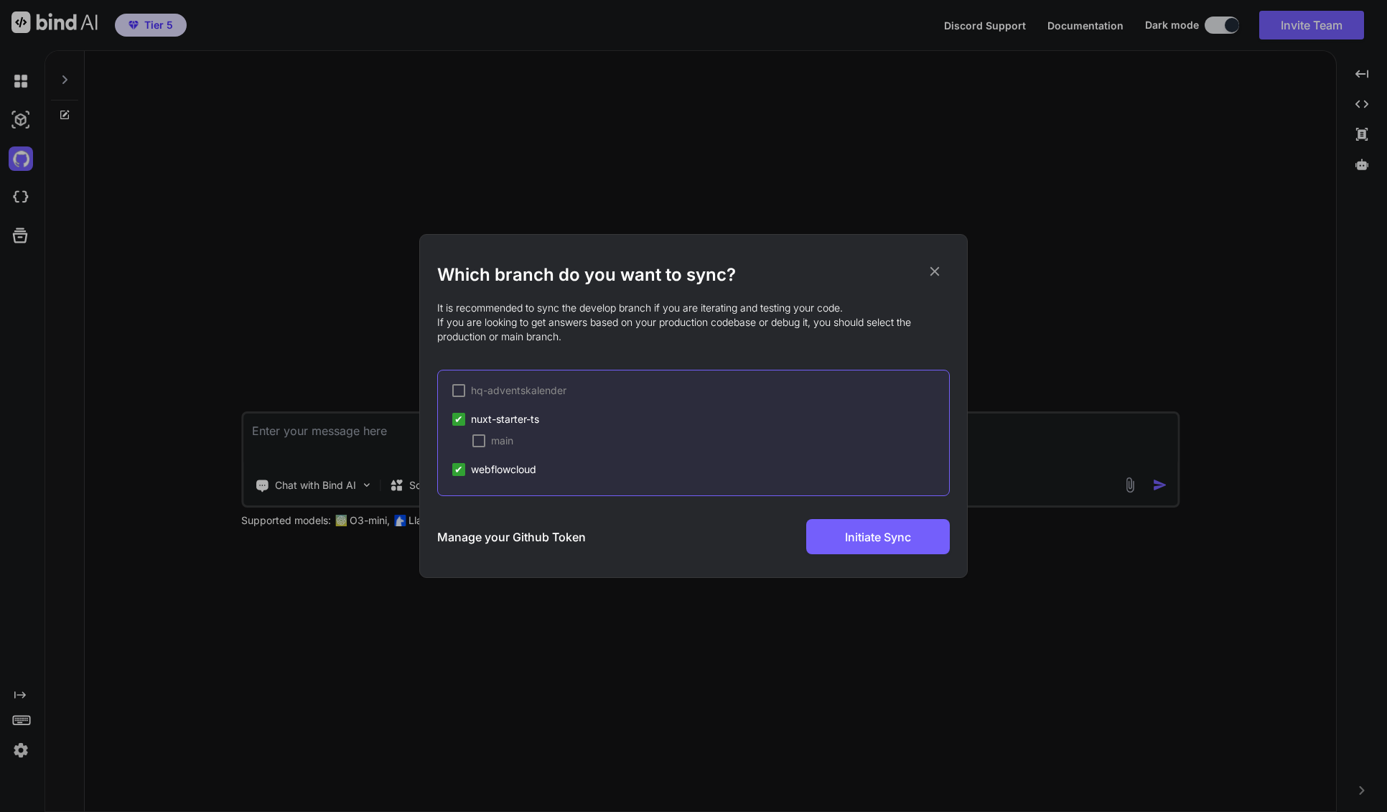
click at [460, 468] on span "✔" at bounding box center [459, 469] width 9 height 14
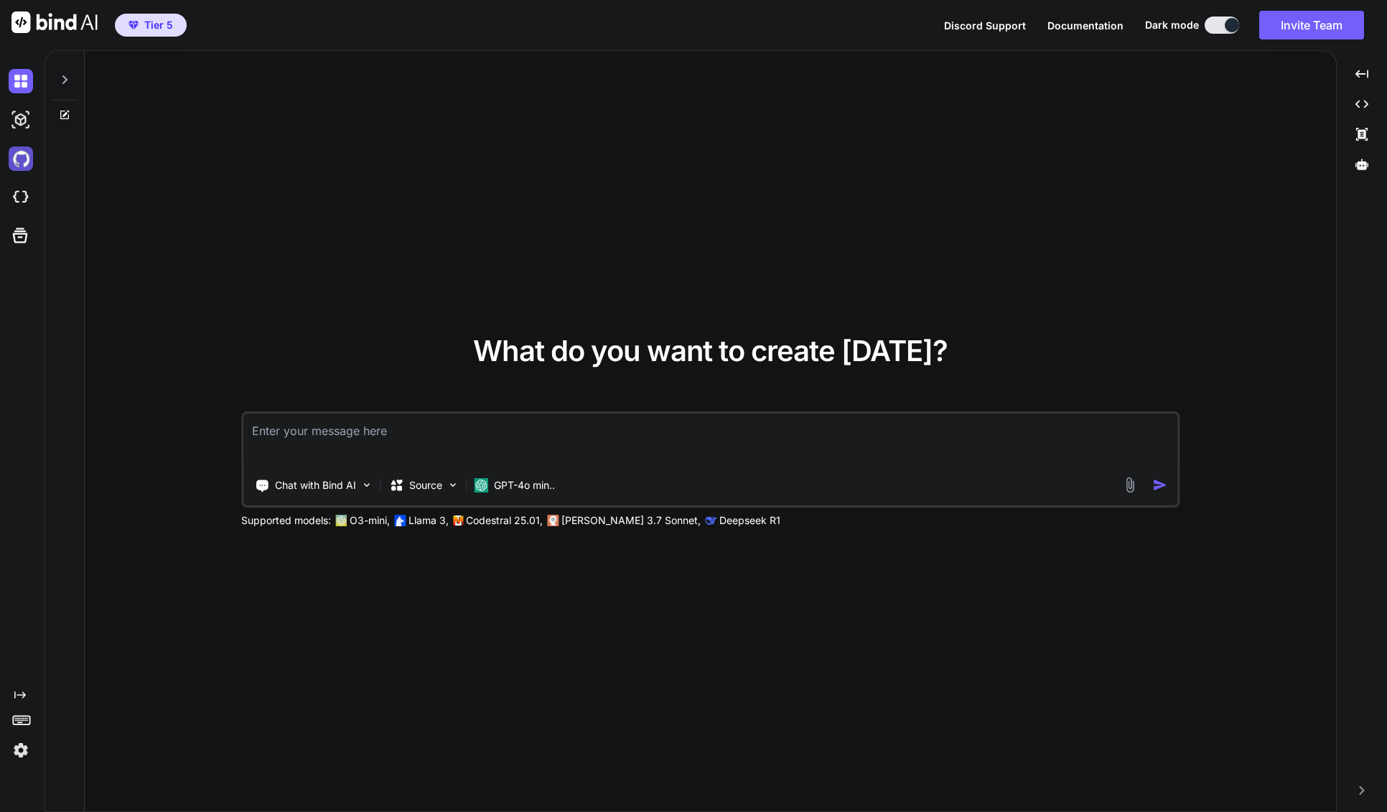
type textarea "x"
click at [22, 160] on img at bounding box center [21, 159] width 24 height 24
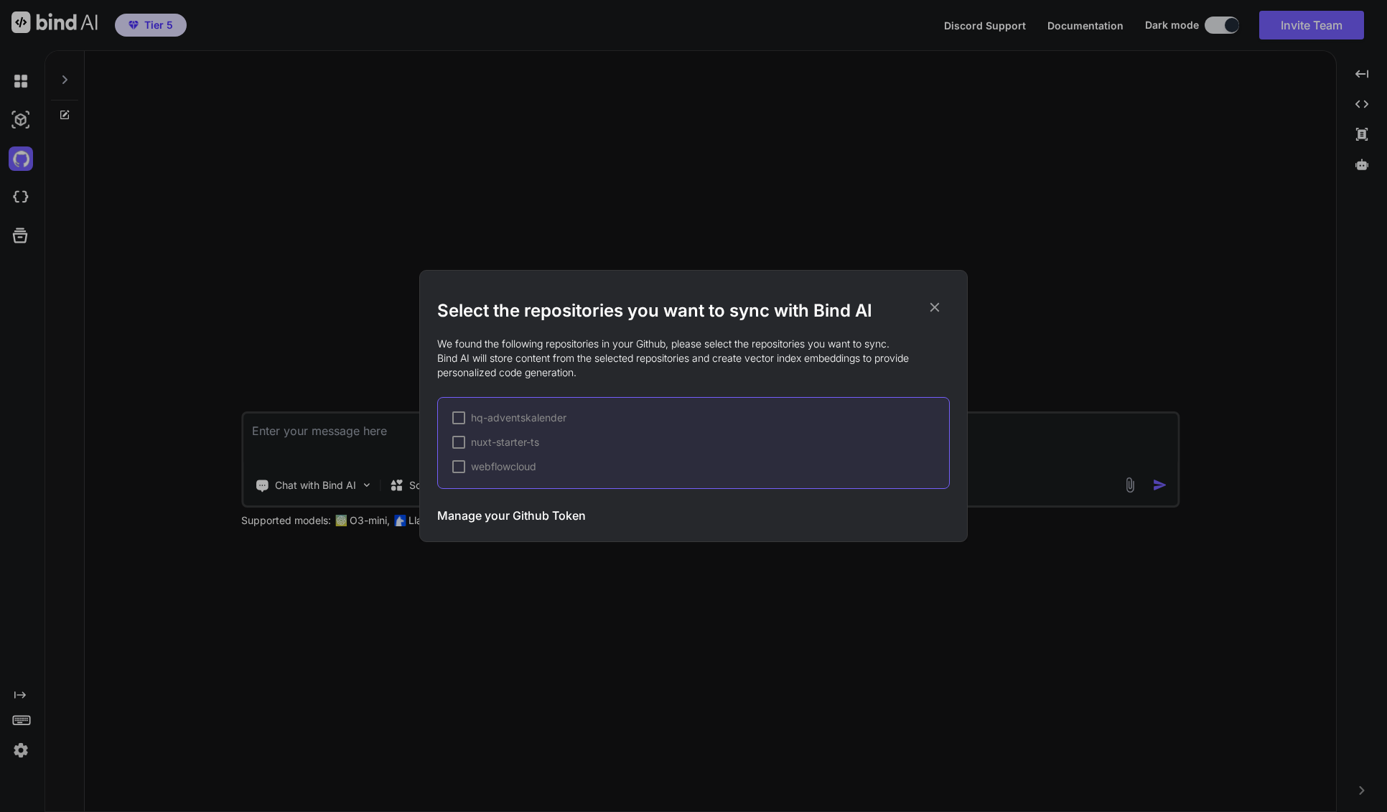
click at [459, 465] on div at bounding box center [458, 466] width 13 height 13
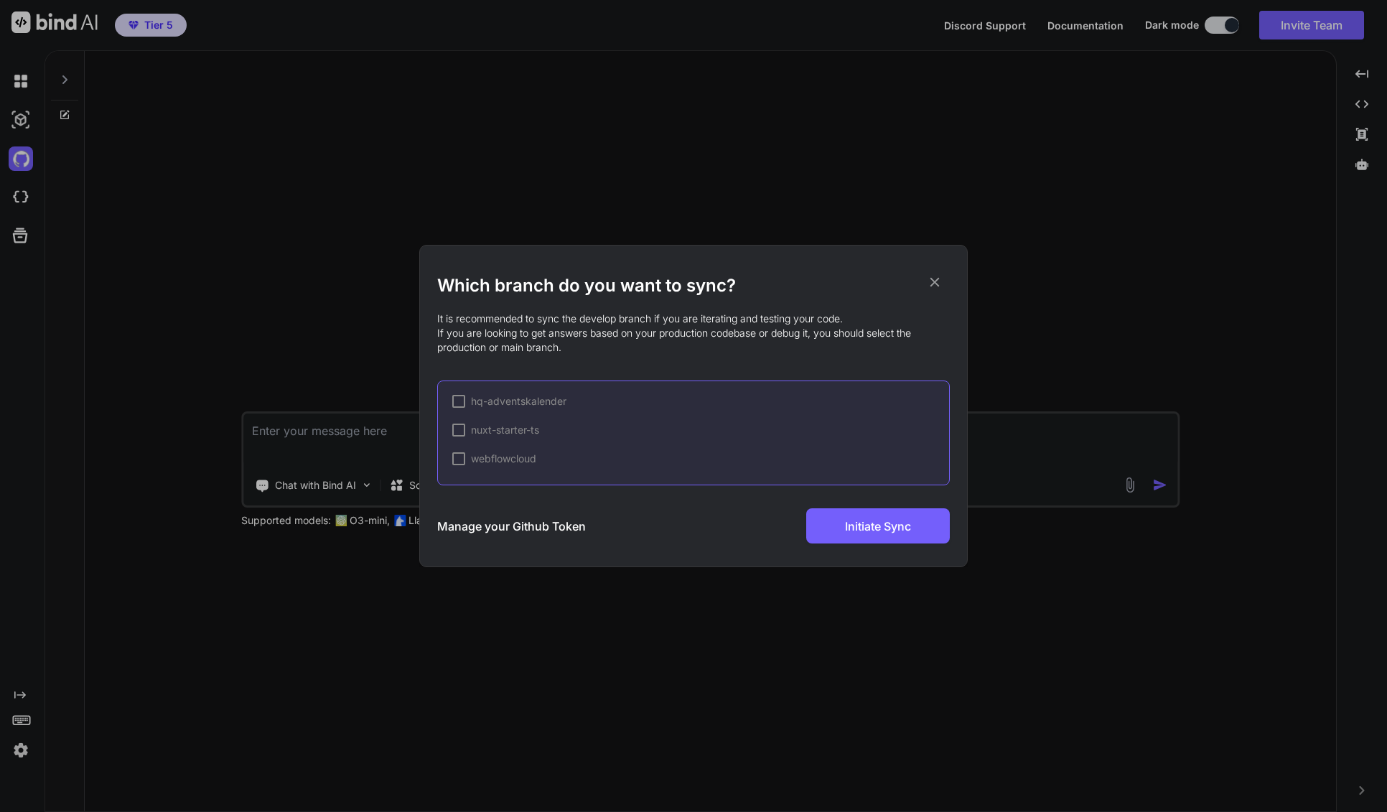
click at [460, 461] on div at bounding box center [458, 458] width 13 height 13
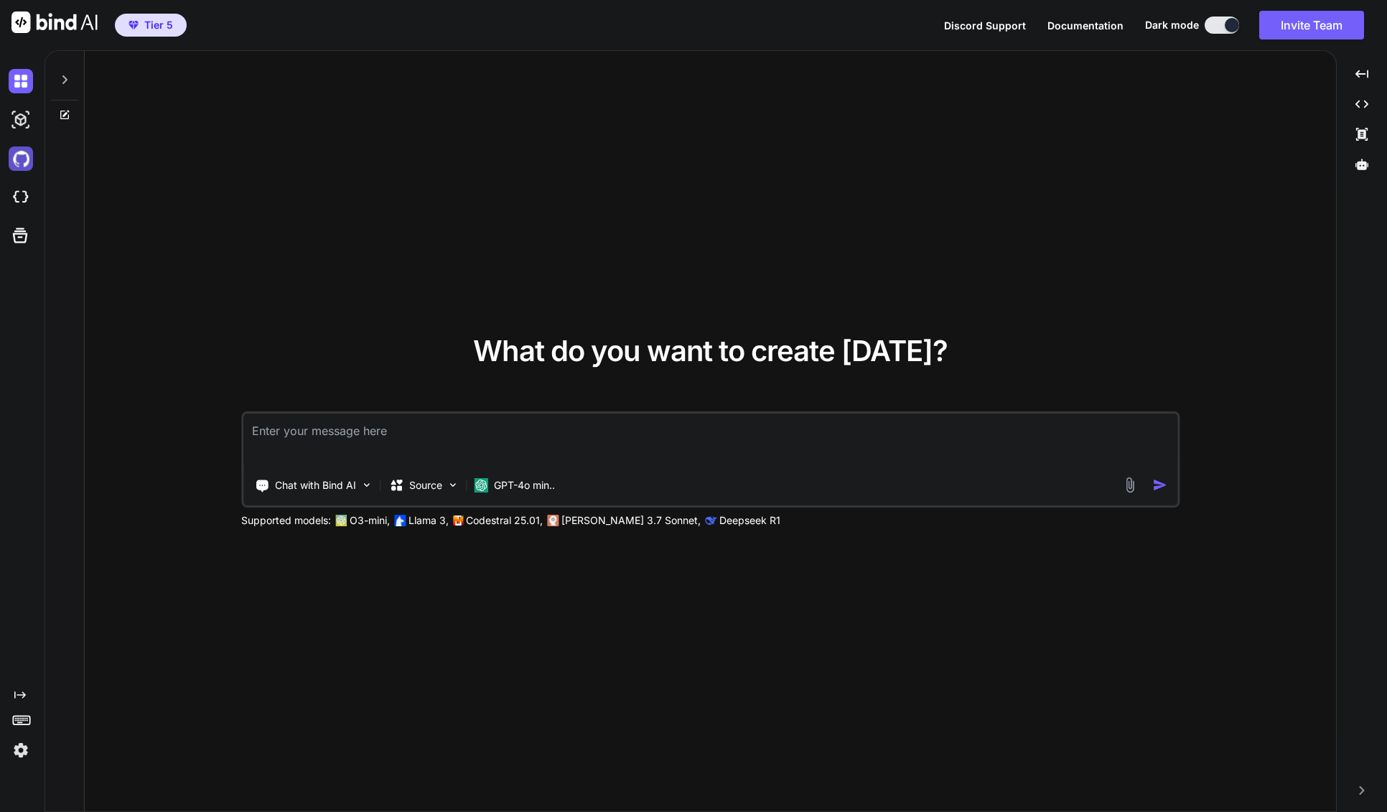
click at [24, 162] on img at bounding box center [21, 159] width 24 height 24
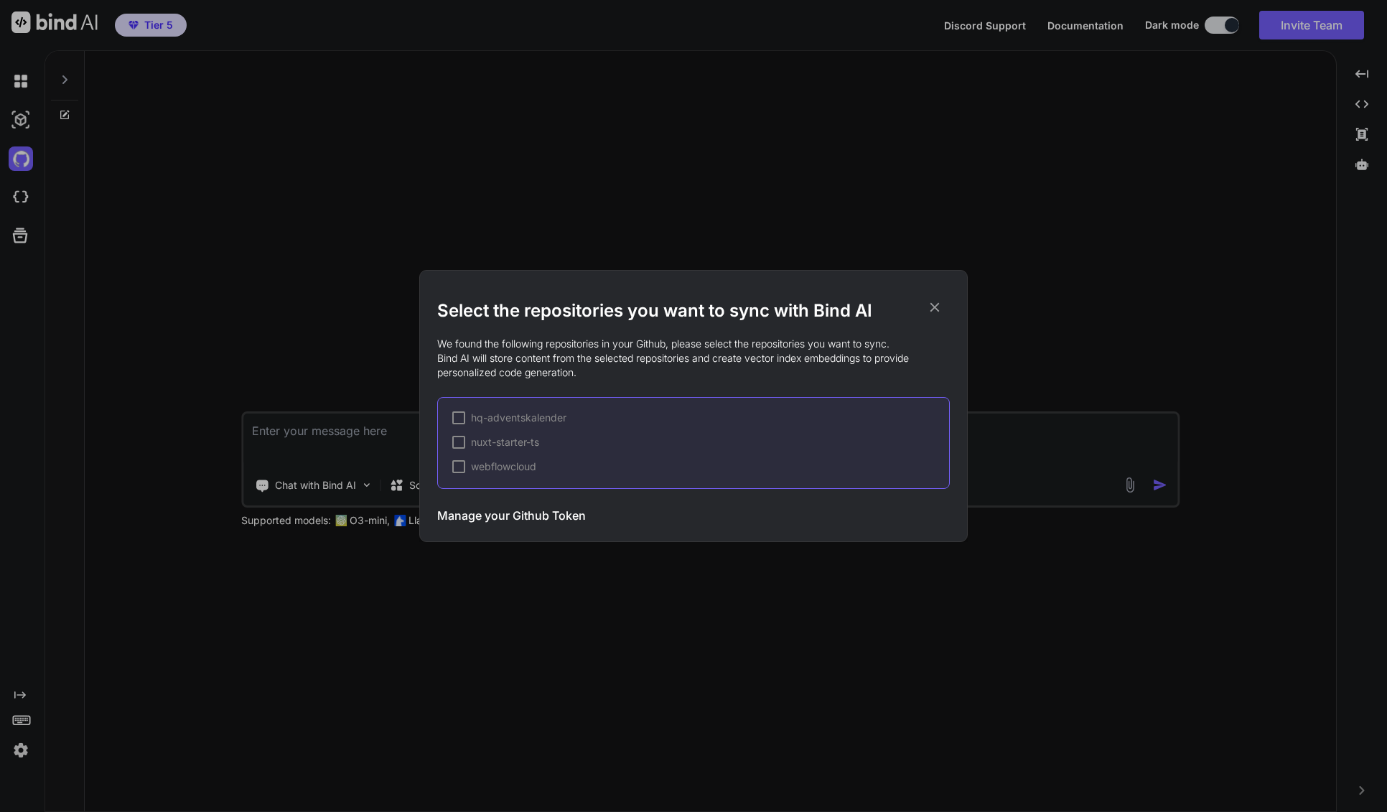
type textarea "x"
click at [459, 467] on div at bounding box center [458, 466] width 13 height 13
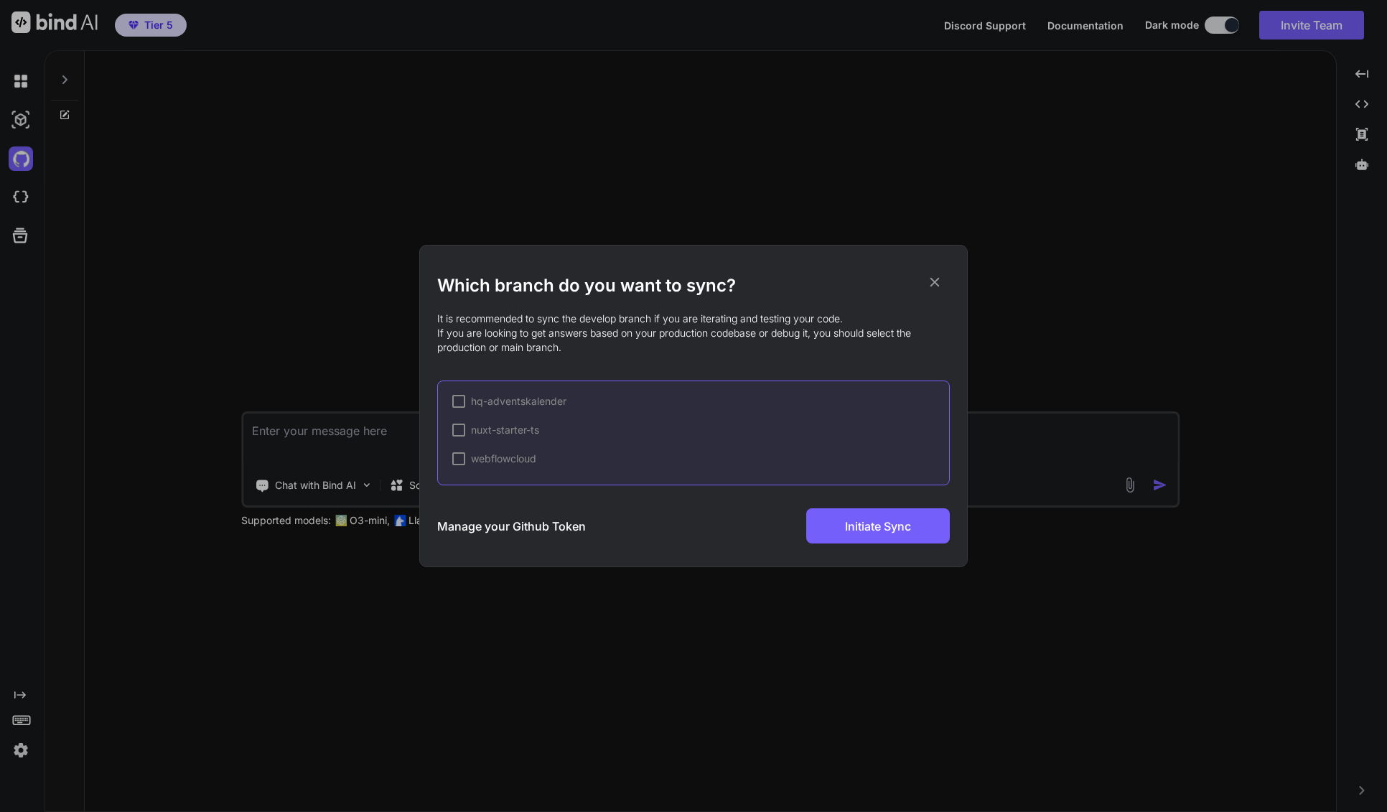
click at [460, 458] on div at bounding box center [458, 458] width 13 height 13
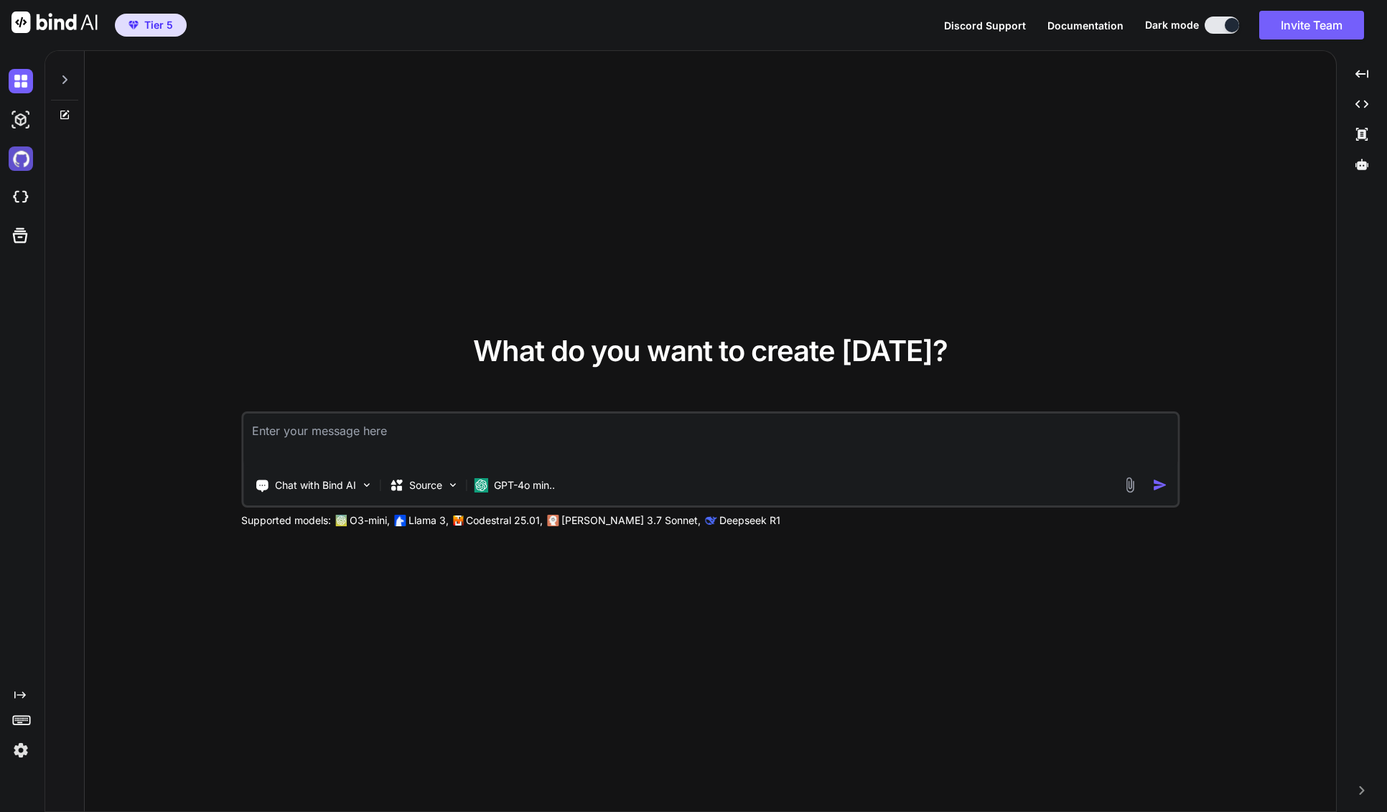
click at [26, 162] on img at bounding box center [21, 159] width 24 height 24
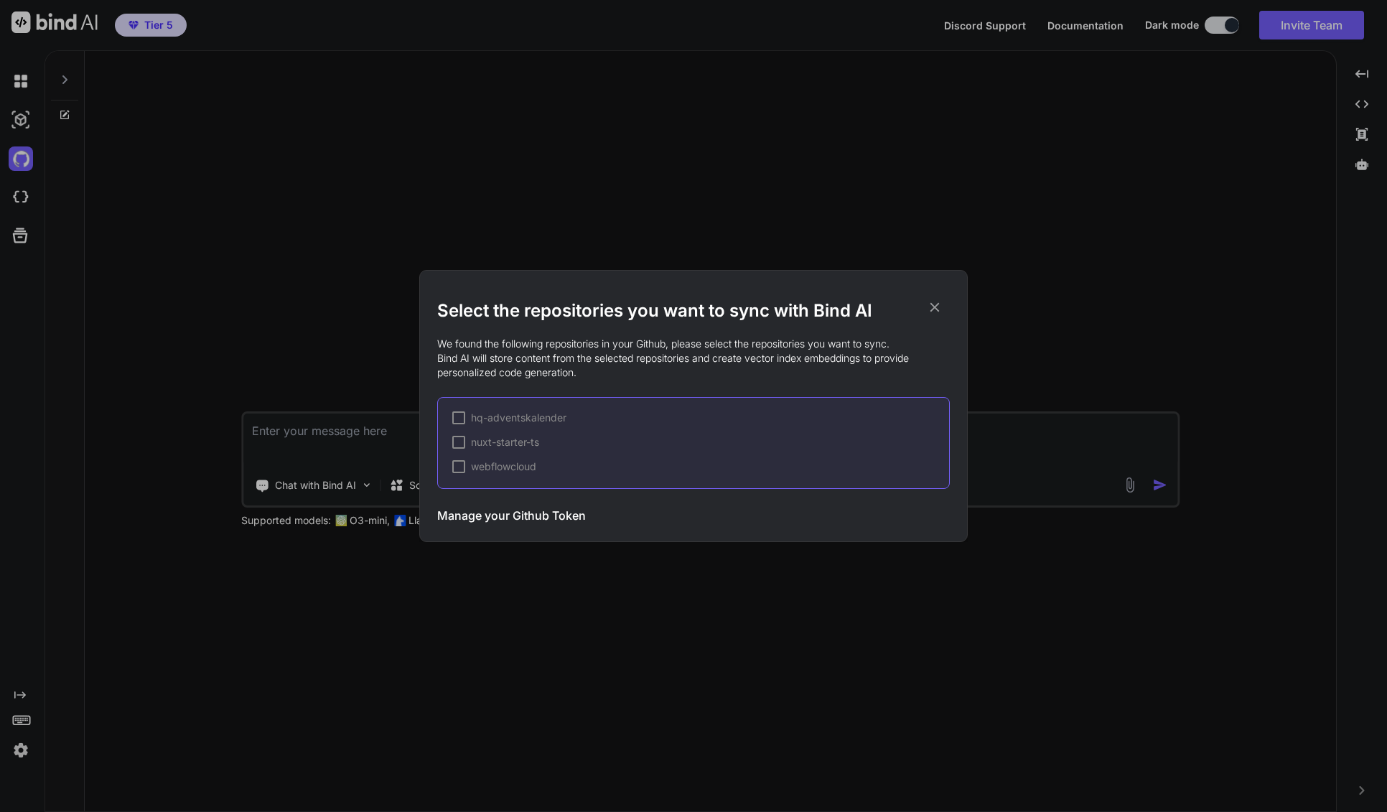
type textarea "x"
click at [458, 467] on div at bounding box center [458, 466] width 13 height 13
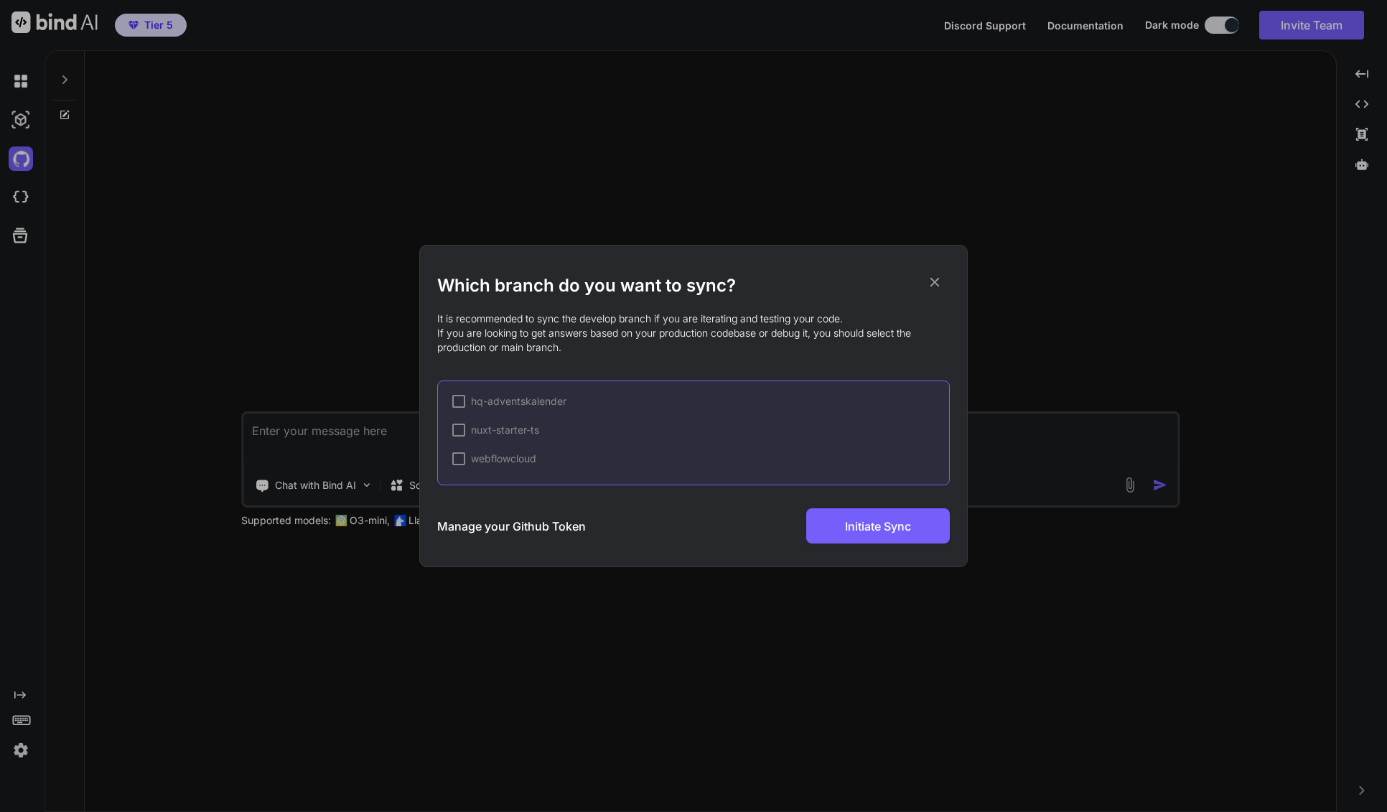
click at [457, 463] on div at bounding box center [458, 458] width 13 height 13
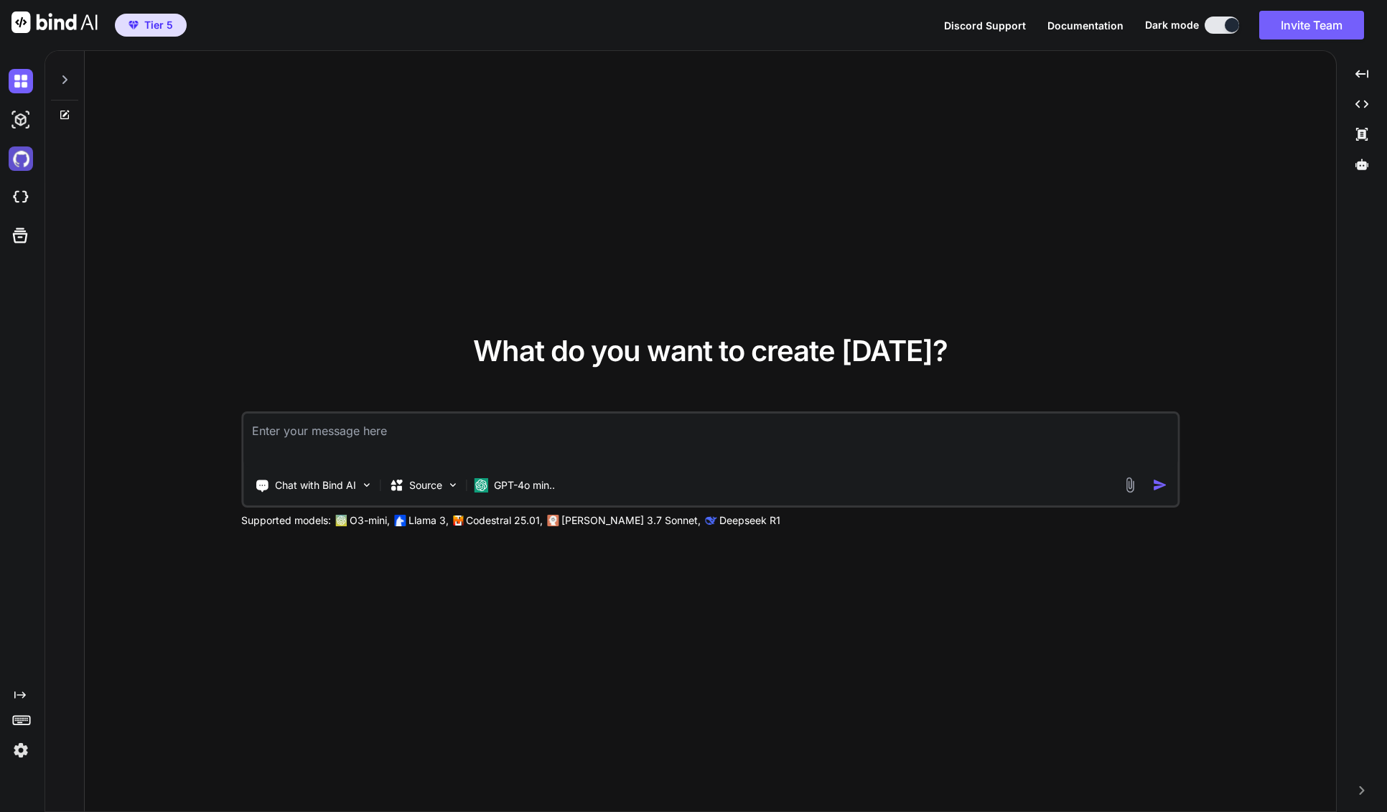
type textarea "x"
click at [19, 163] on img at bounding box center [21, 159] width 24 height 24
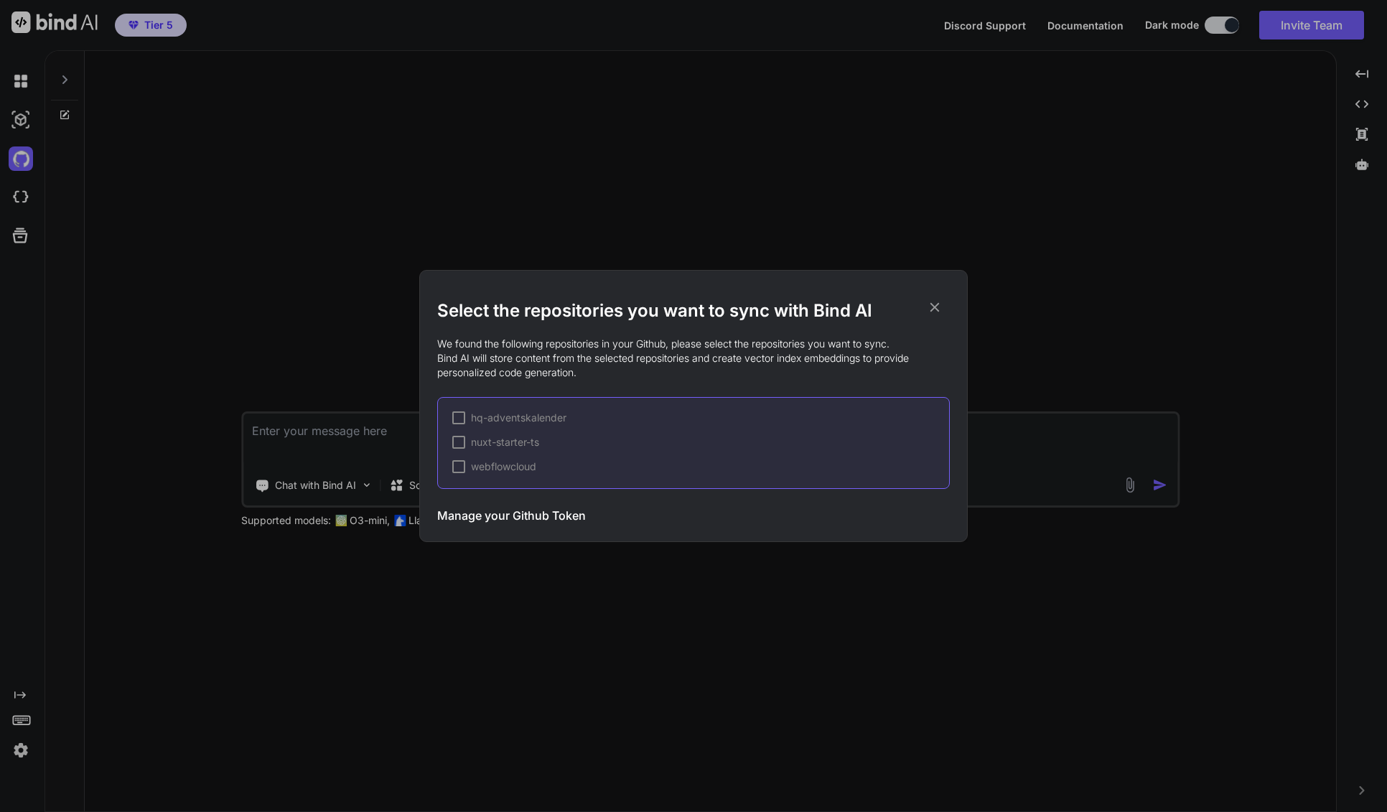
click at [452, 472] on div "hq-adventskalender nuxt-starter-ts webflowcloud" at bounding box center [693, 443] width 513 height 92
click at [460, 467] on div at bounding box center [458, 466] width 13 height 13
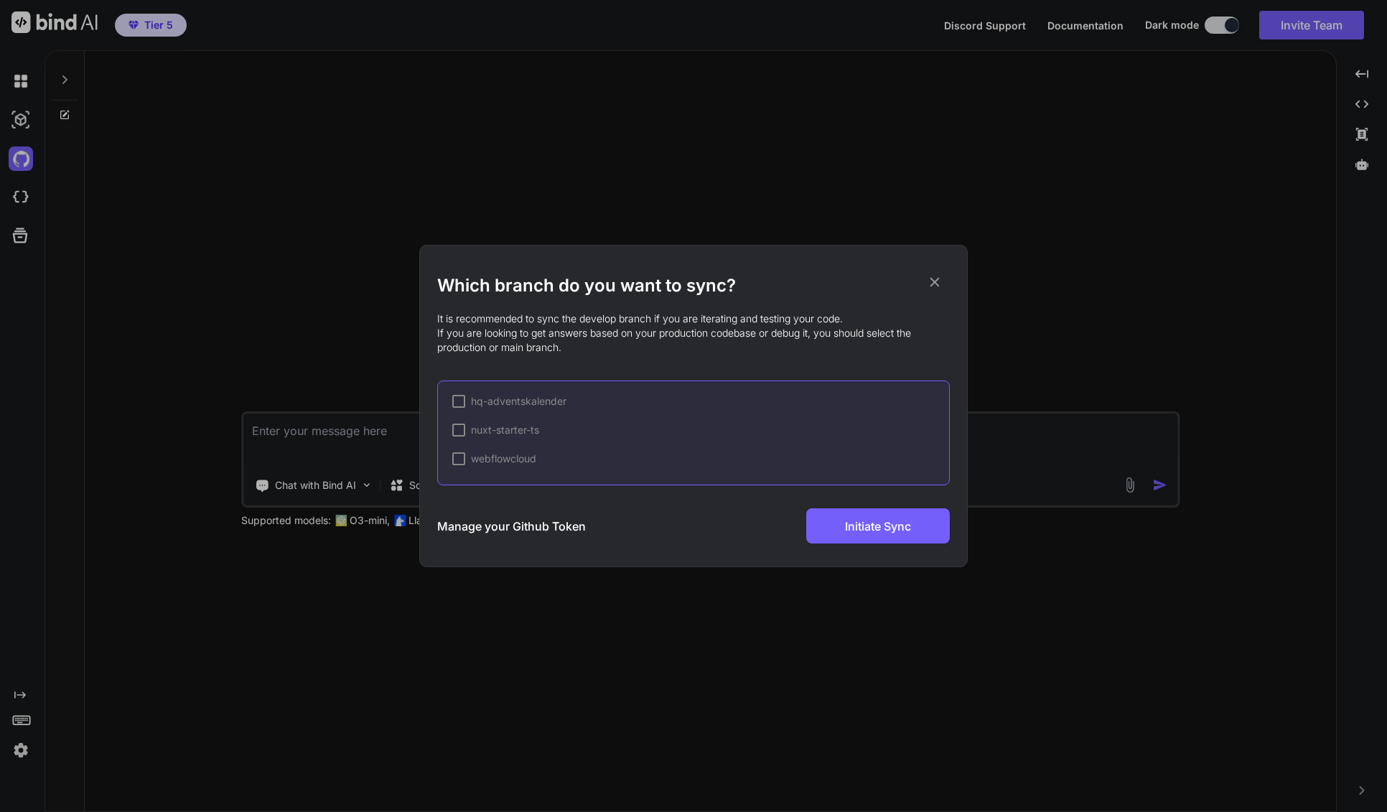
click at [460, 458] on div at bounding box center [458, 458] width 13 height 13
click at [498, 460] on span "webflowcloud" at bounding box center [503, 459] width 65 height 14
click at [462, 430] on div at bounding box center [458, 430] width 13 height 13
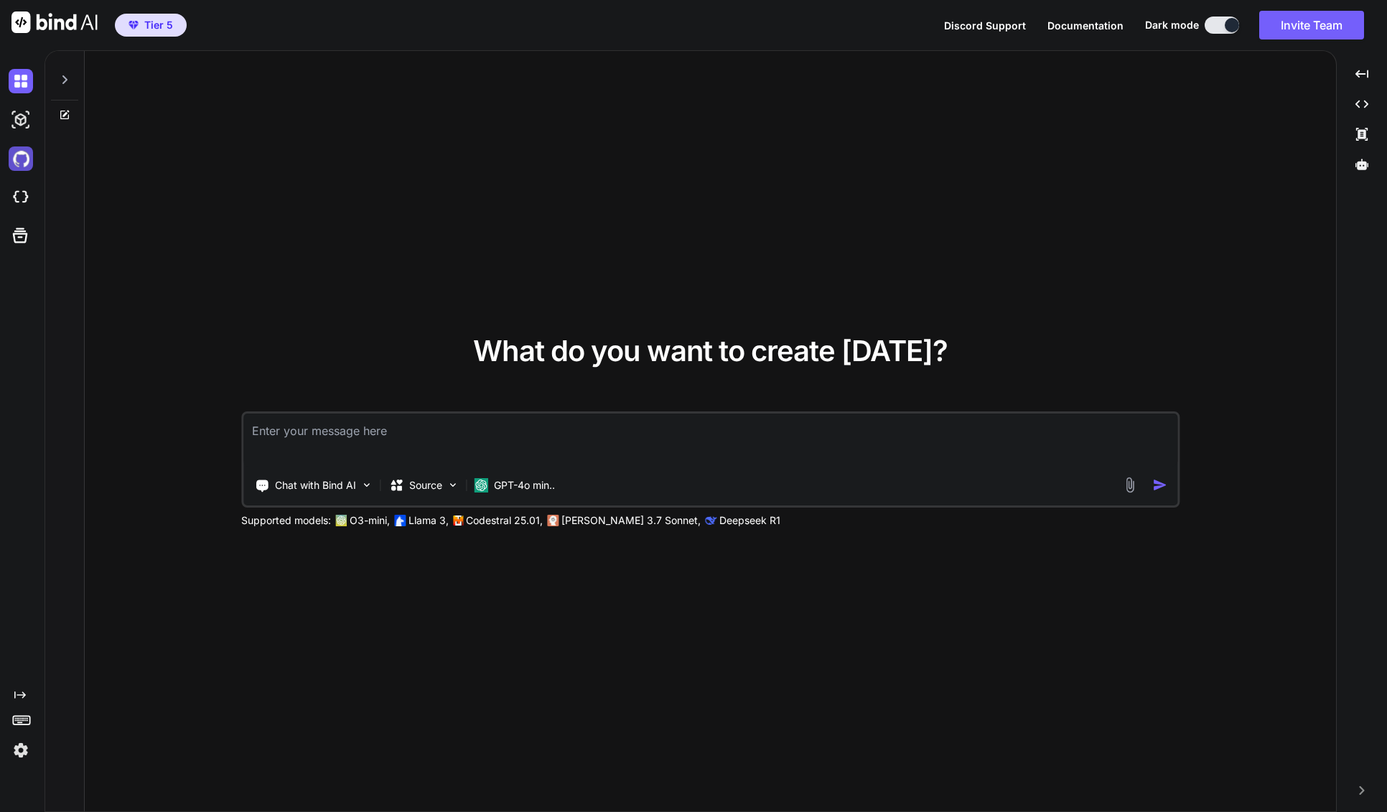
click at [19, 161] on img at bounding box center [21, 159] width 24 height 24
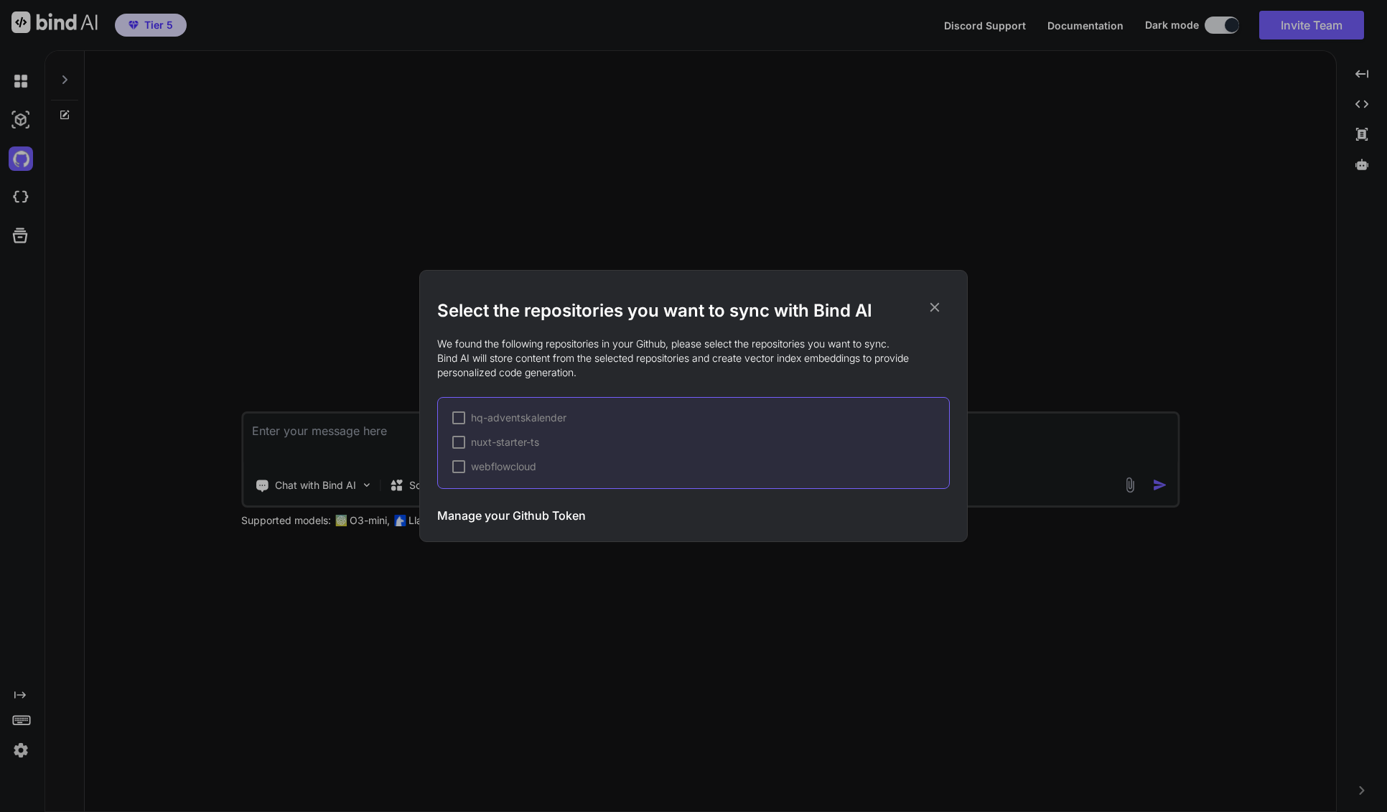
click at [460, 444] on div at bounding box center [458, 442] width 13 height 13
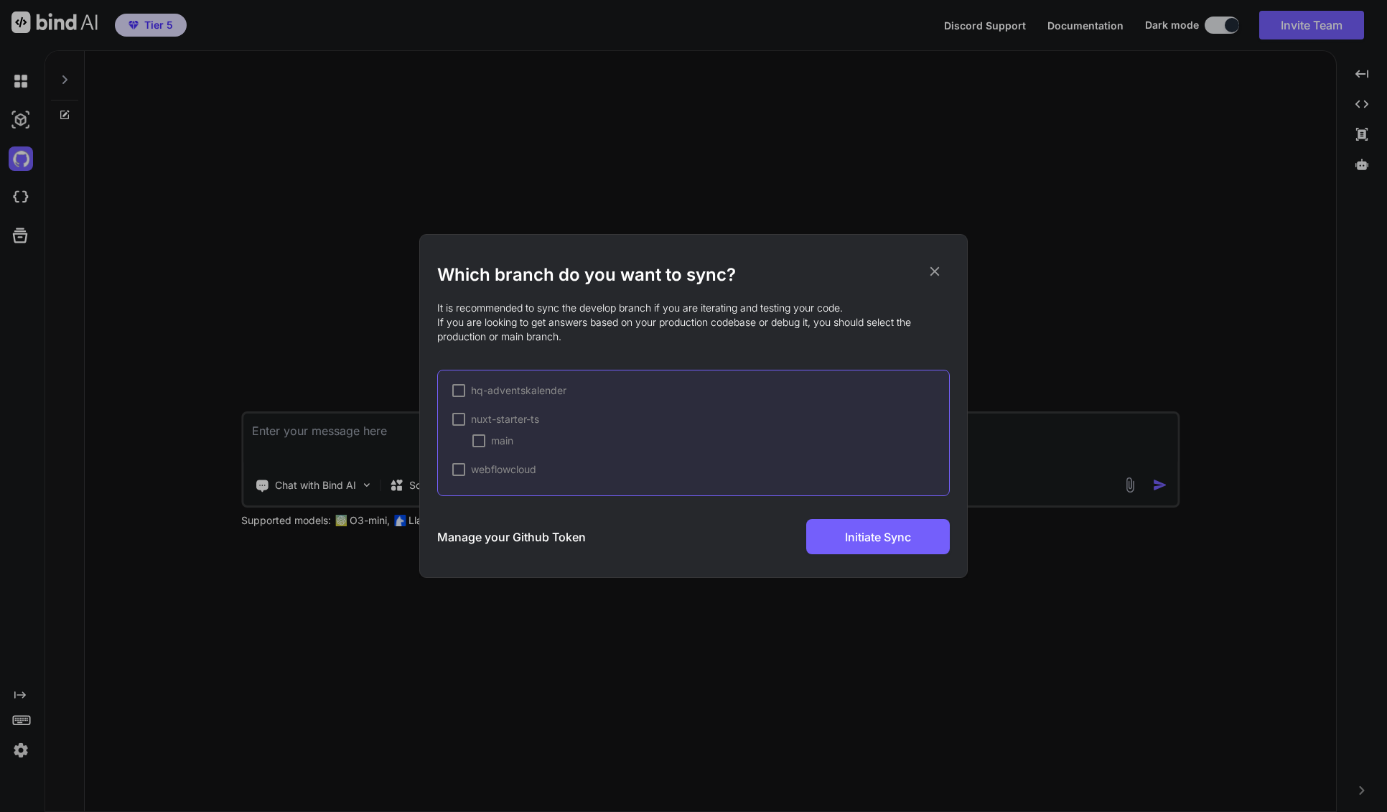
click at [457, 471] on div at bounding box center [458, 469] width 13 height 13
click at [486, 439] on div "main" at bounding box center [493, 441] width 41 height 14
click at [930, 544] on button "Initiate Sync" at bounding box center [878, 536] width 144 height 35
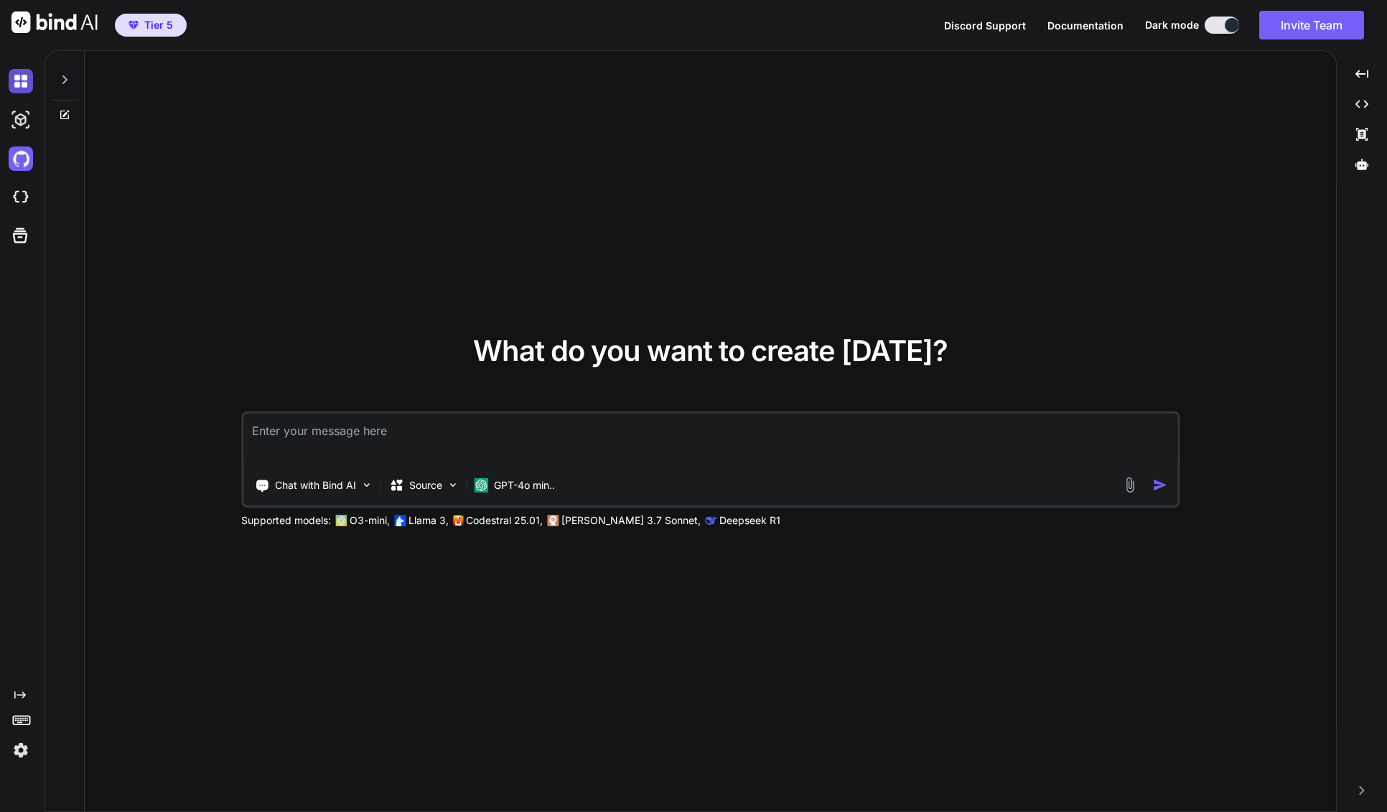
click at [13, 78] on img at bounding box center [21, 81] width 24 height 24
click at [22, 117] on img at bounding box center [21, 120] width 24 height 24
type textarea "x"
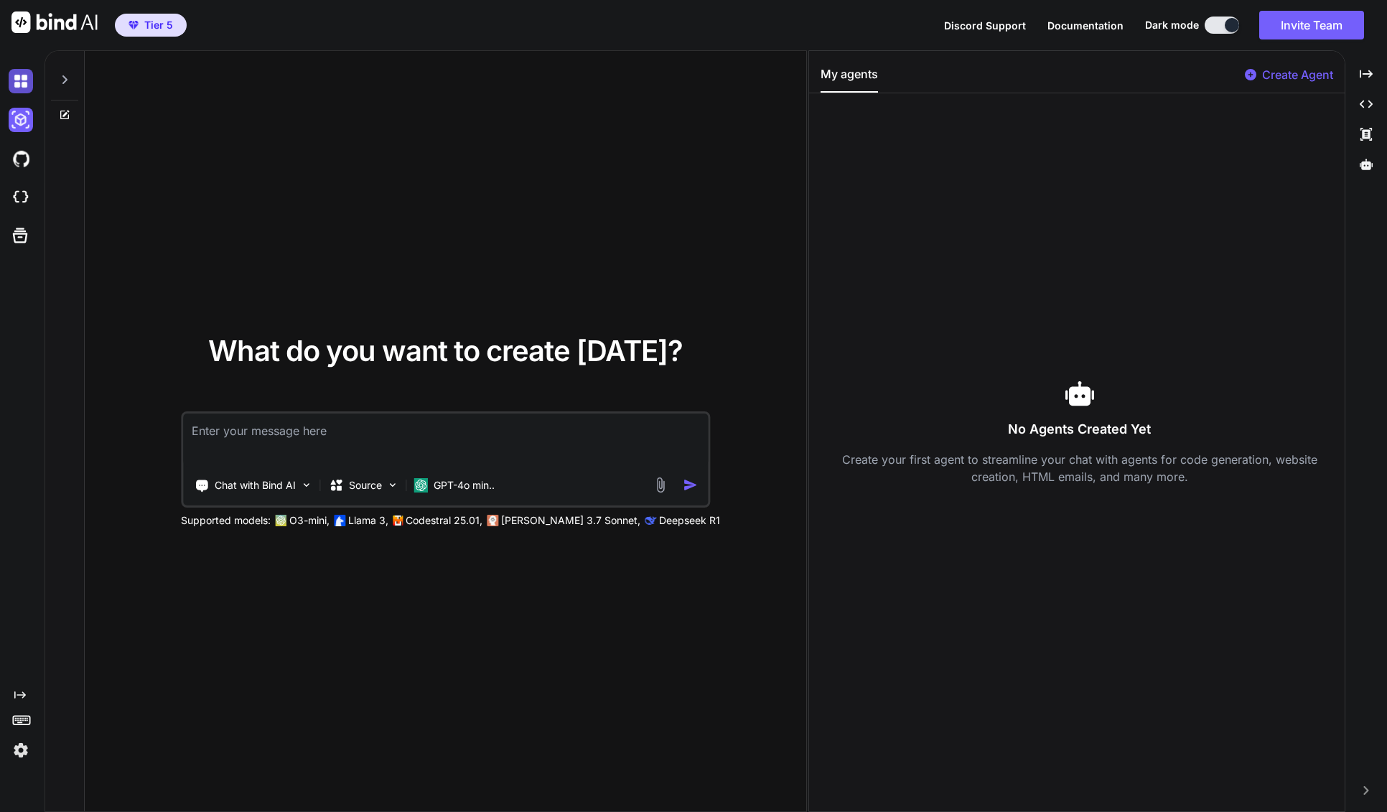
click at [19, 86] on img at bounding box center [21, 81] width 24 height 24
click at [19, 157] on img at bounding box center [21, 159] width 24 height 24
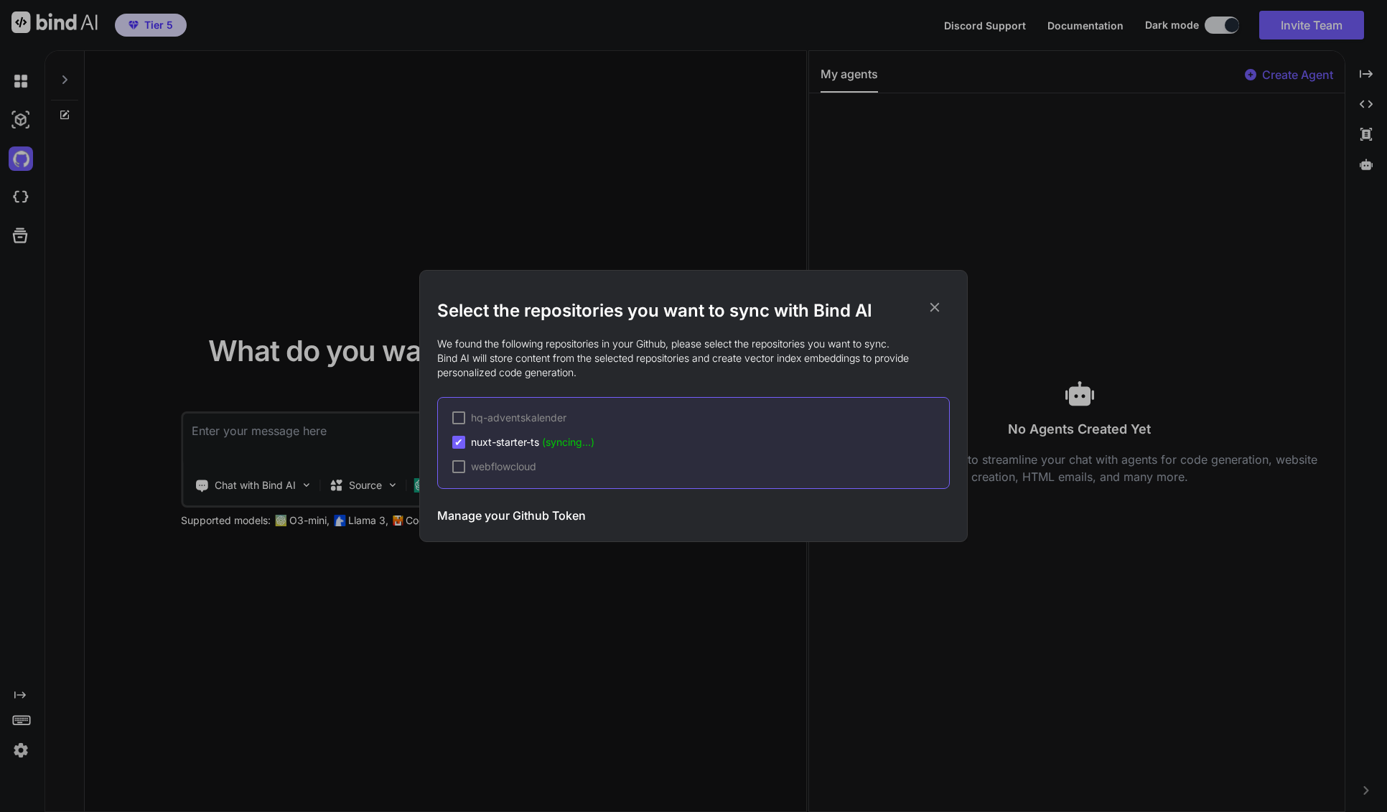
click at [927, 154] on div "Select the repositories you want to sync with Bind AI We found the following re…" at bounding box center [693, 406] width 1387 height 812
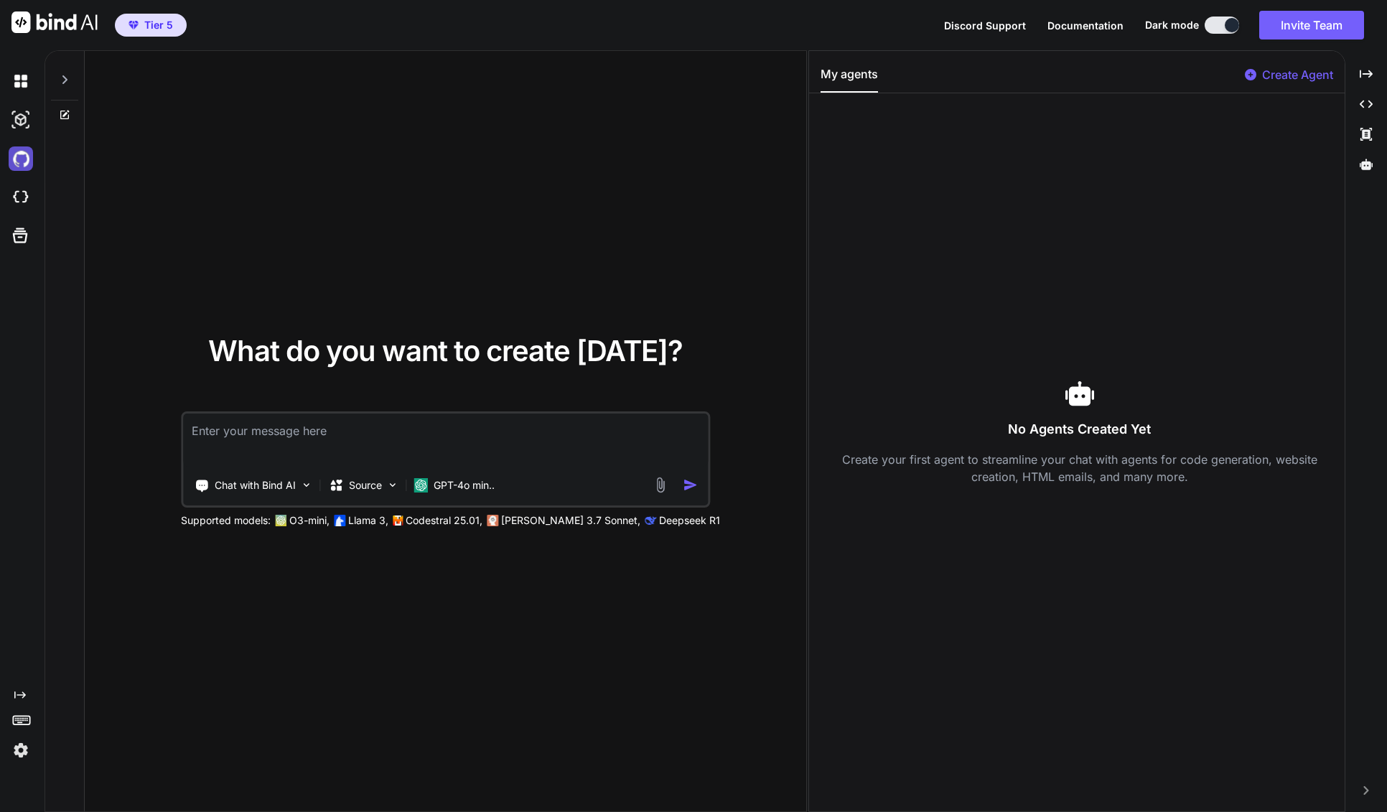
click at [10, 162] on img at bounding box center [21, 159] width 24 height 24
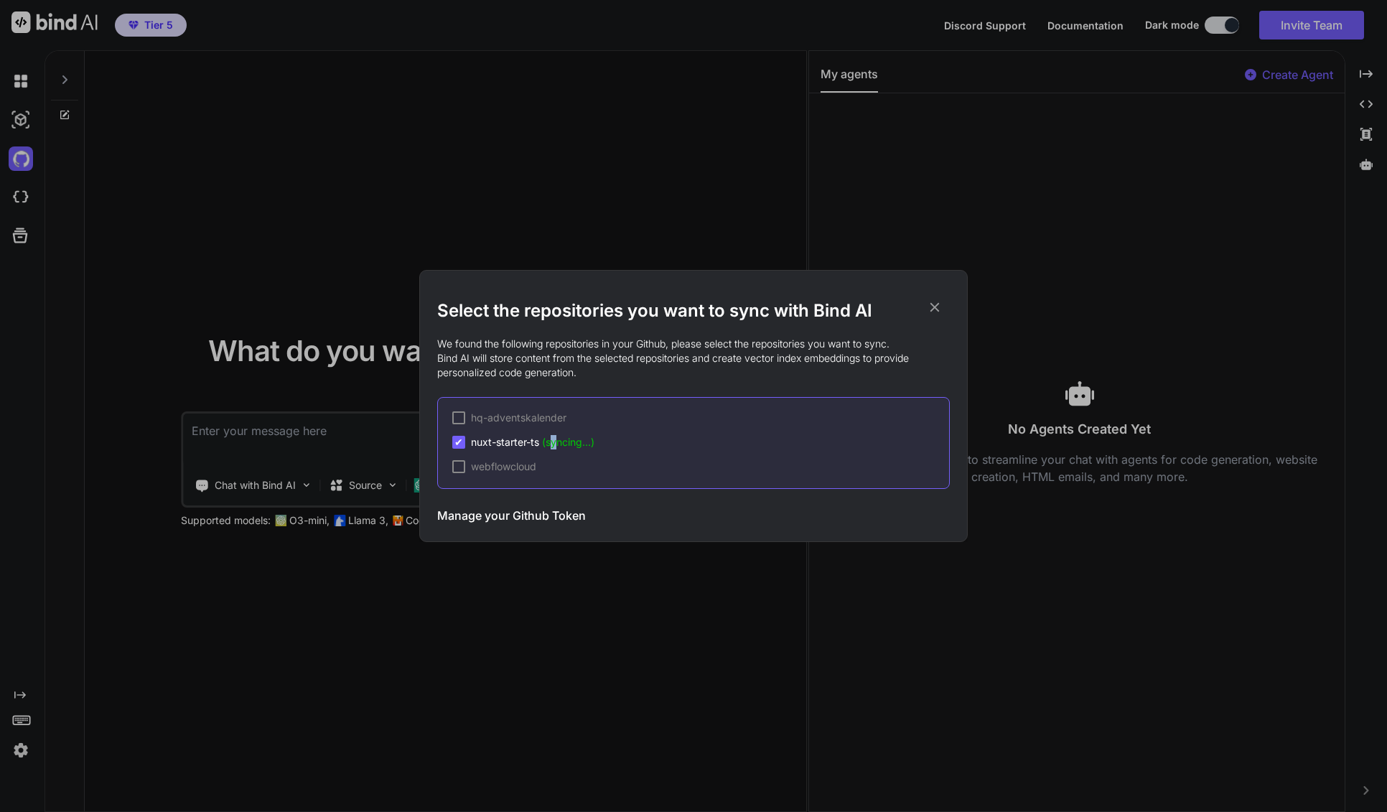
click at [554, 442] on span "(syncing...)" at bounding box center [568, 442] width 52 height 12
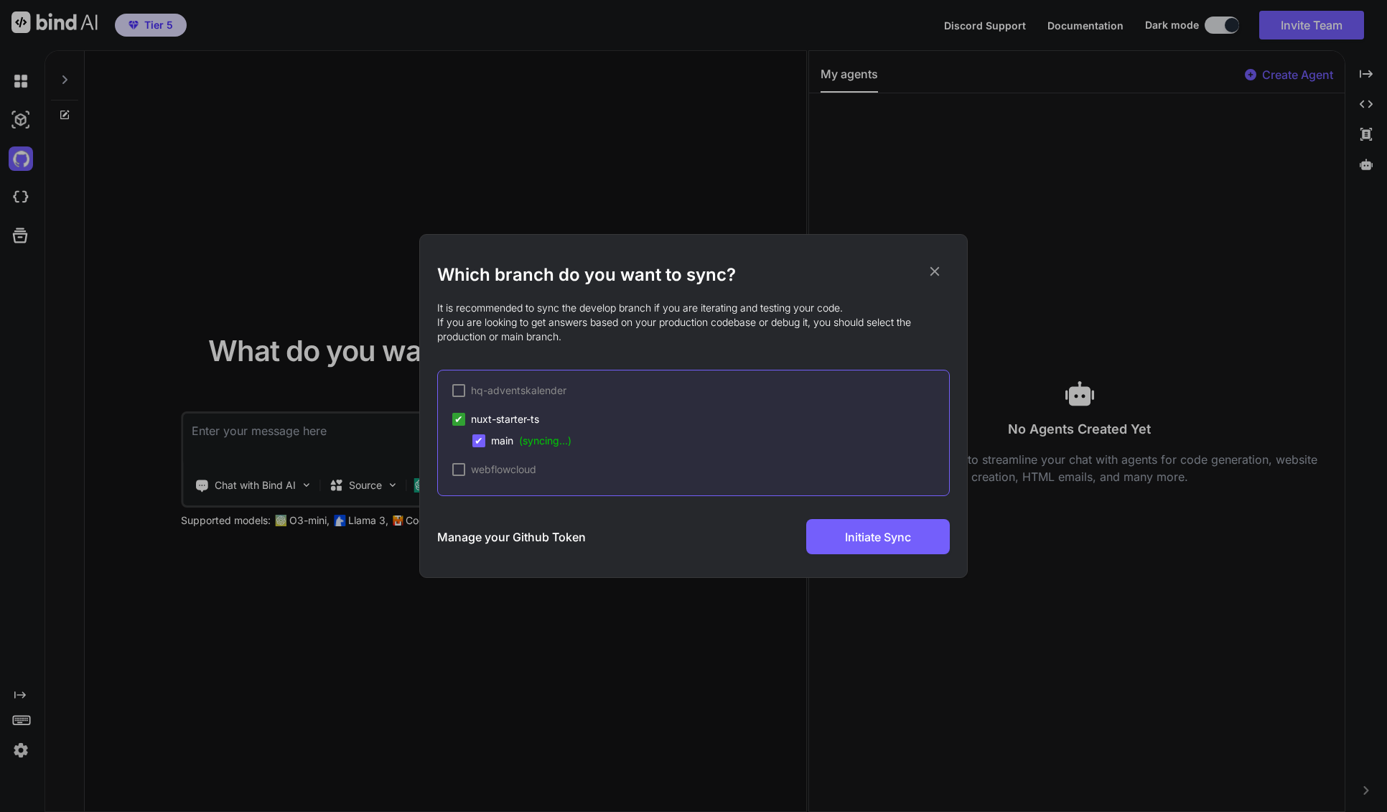
click at [480, 440] on span "✔" at bounding box center [479, 441] width 9 height 14
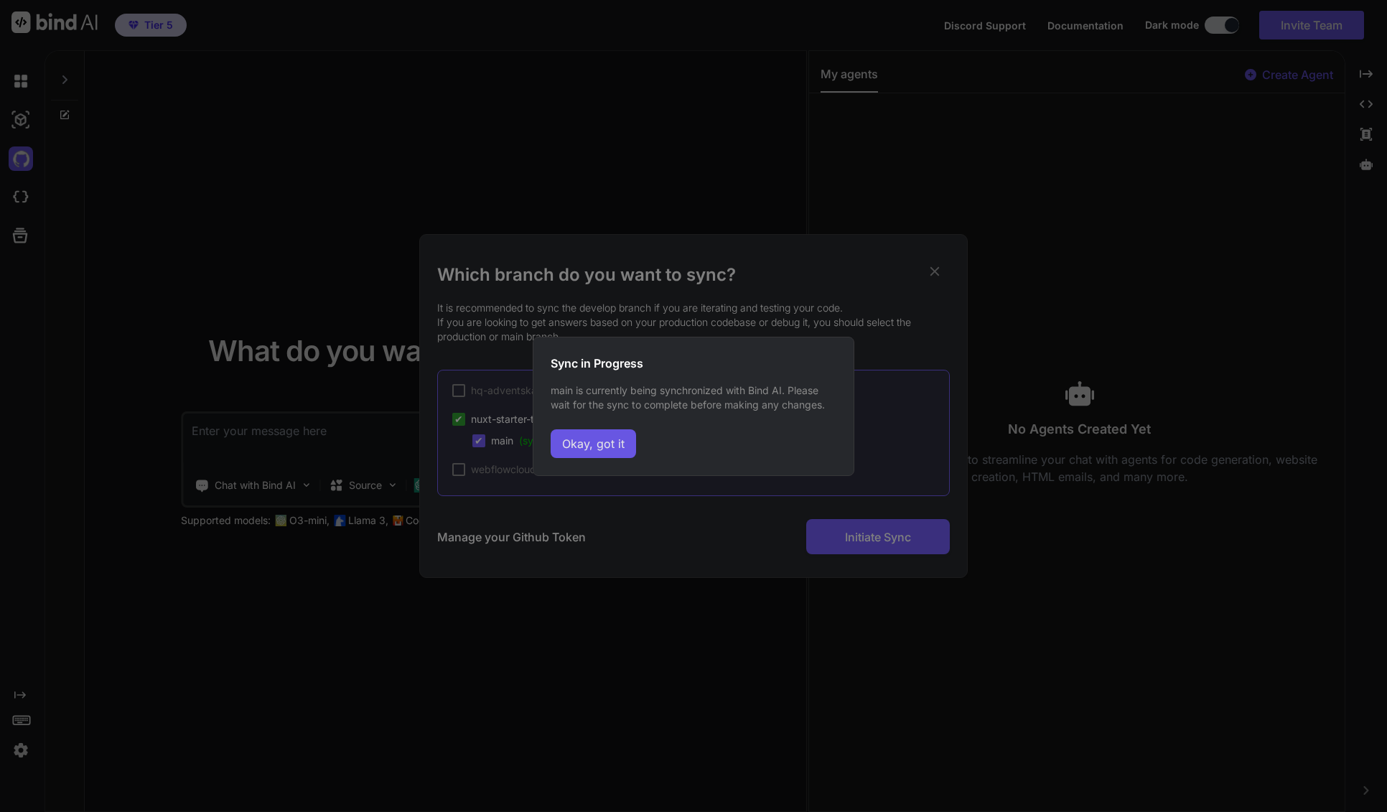
click at [582, 447] on button "Okay, got it" at bounding box center [593, 443] width 85 height 29
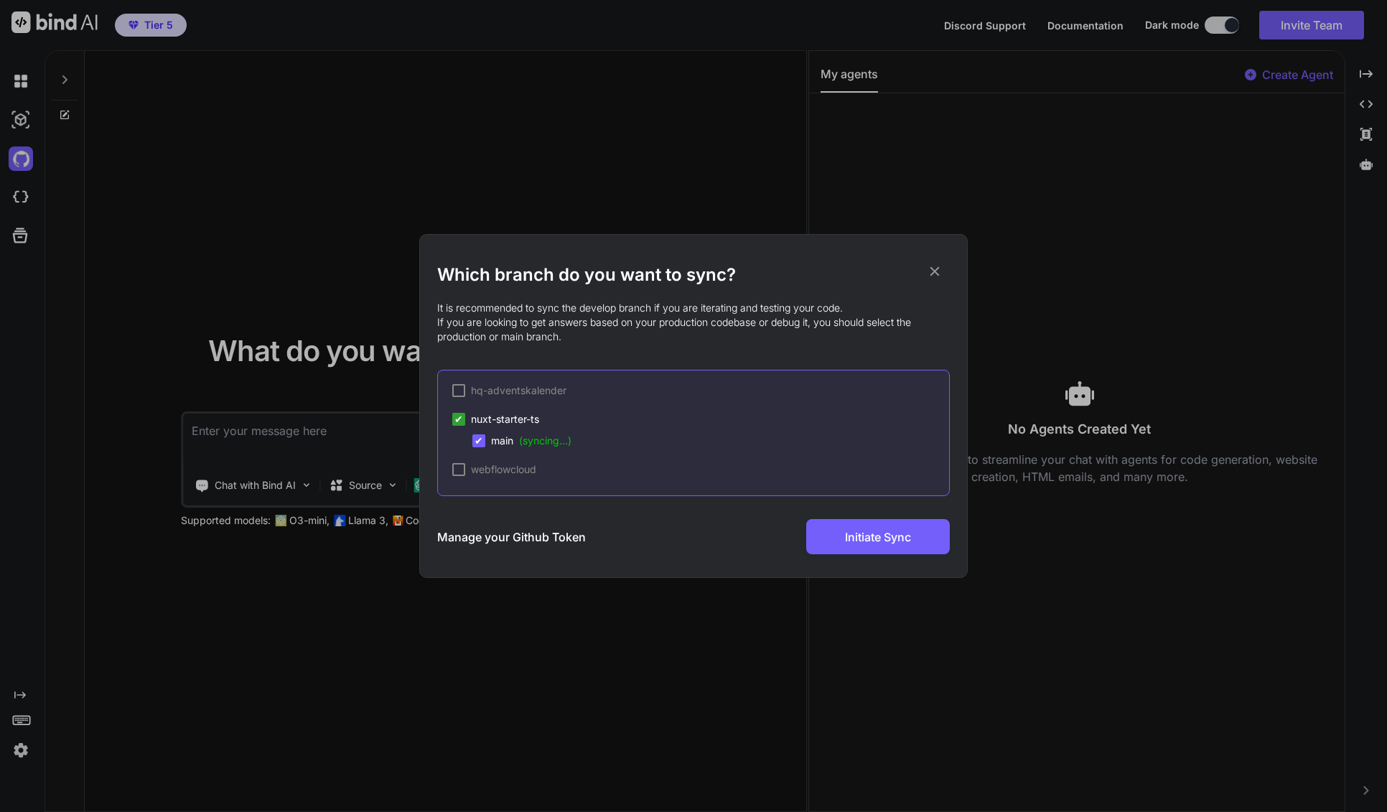
click at [460, 471] on div at bounding box center [458, 469] width 13 height 13
click at [505, 464] on span "webflowcloud" at bounding box center [503, 469] width 65 height 14
click at [935, 270] on icon at bounding box center [935, 271] width 9 height 9
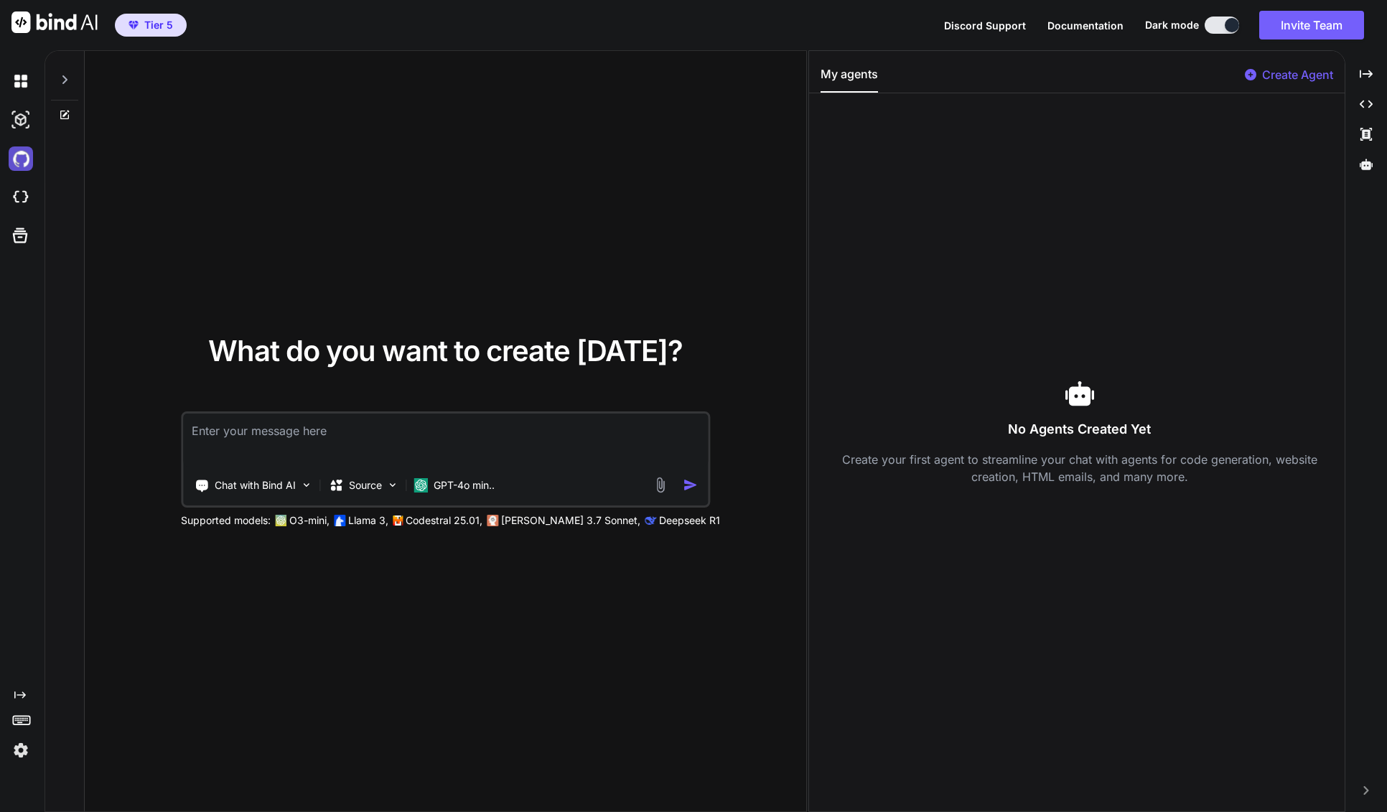
click at [23, 163] on img at bounding box center [21, 159] width 24 height 24
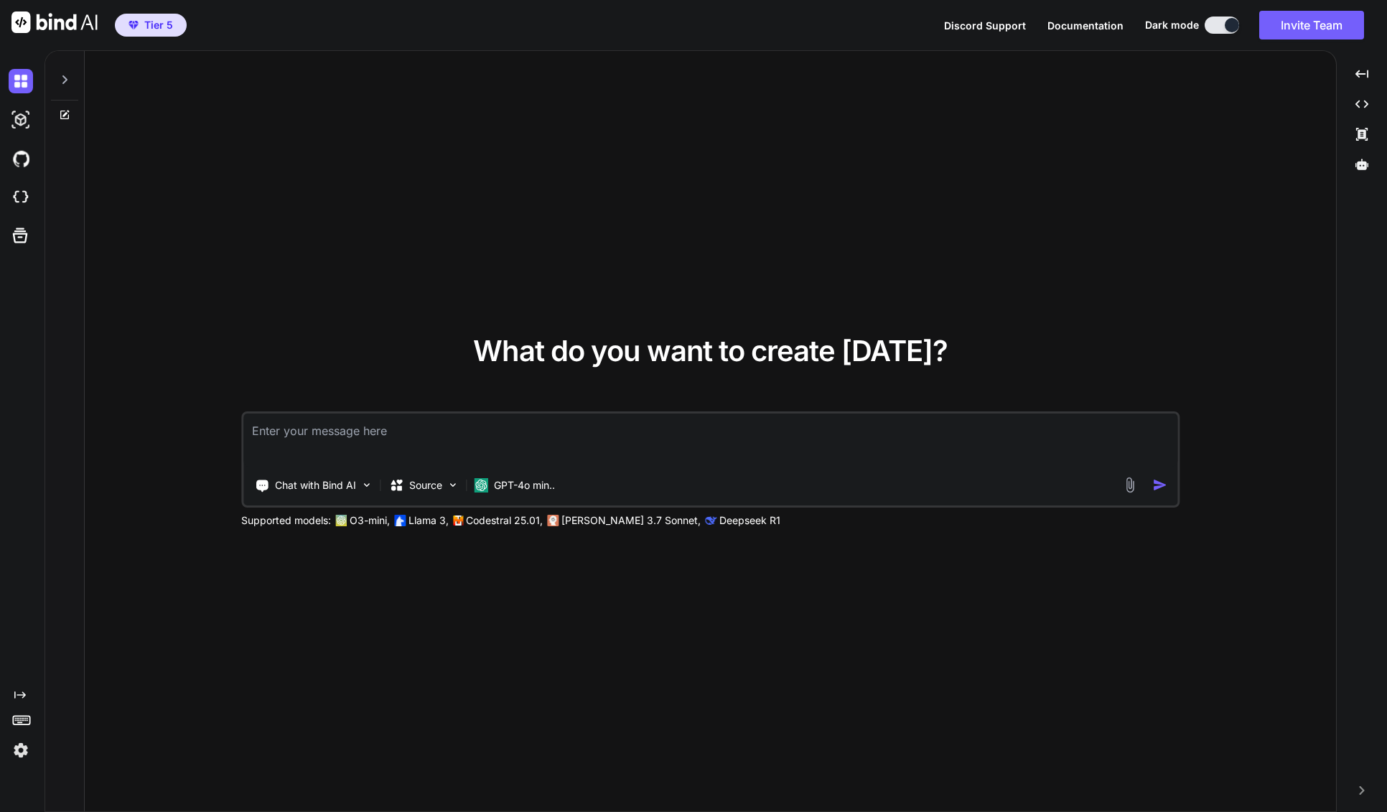
type textarea "x"
click at [24, 159] on img at bounding box center [21, 159] width 24 height 24
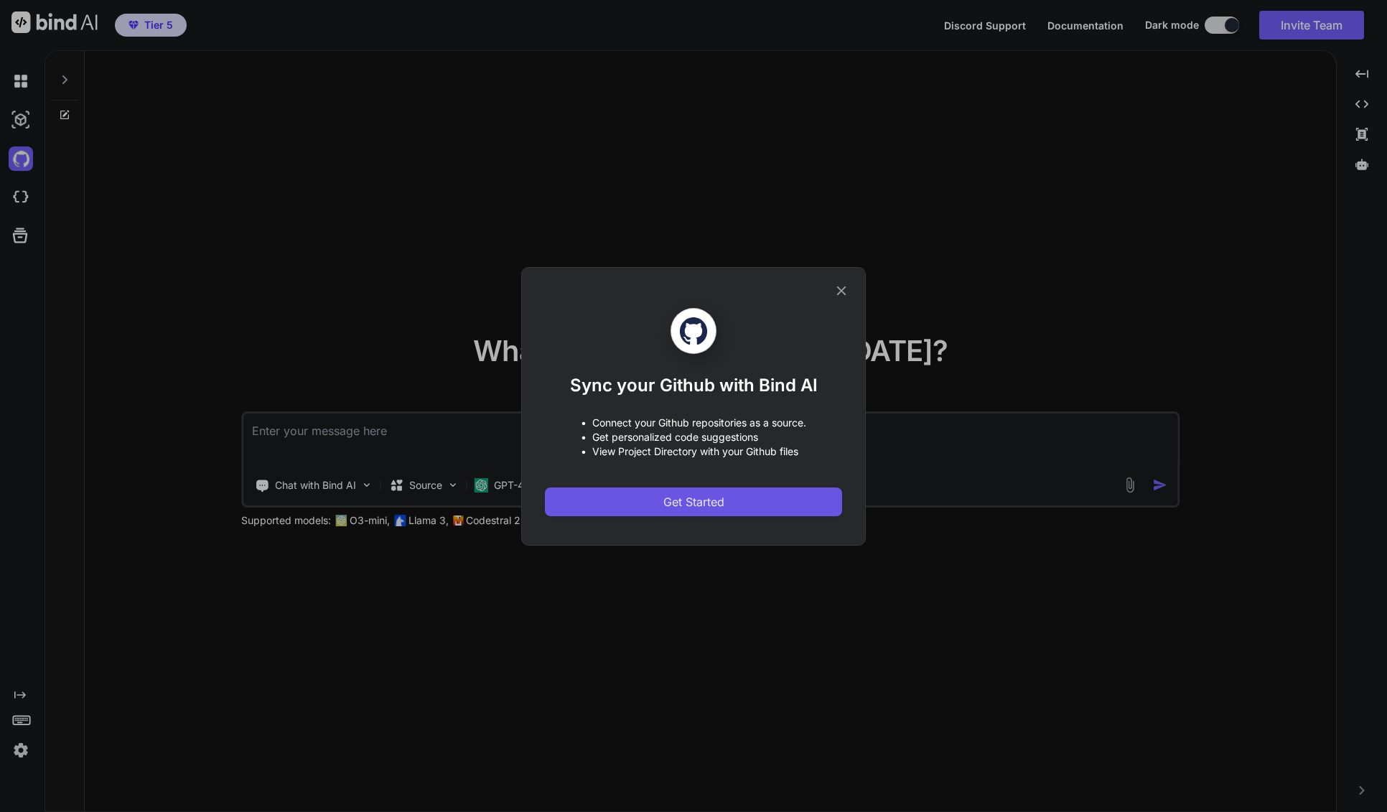
click at [710, 502] on span "Get Started" at bounding box center [694, 501] width 61 height 17
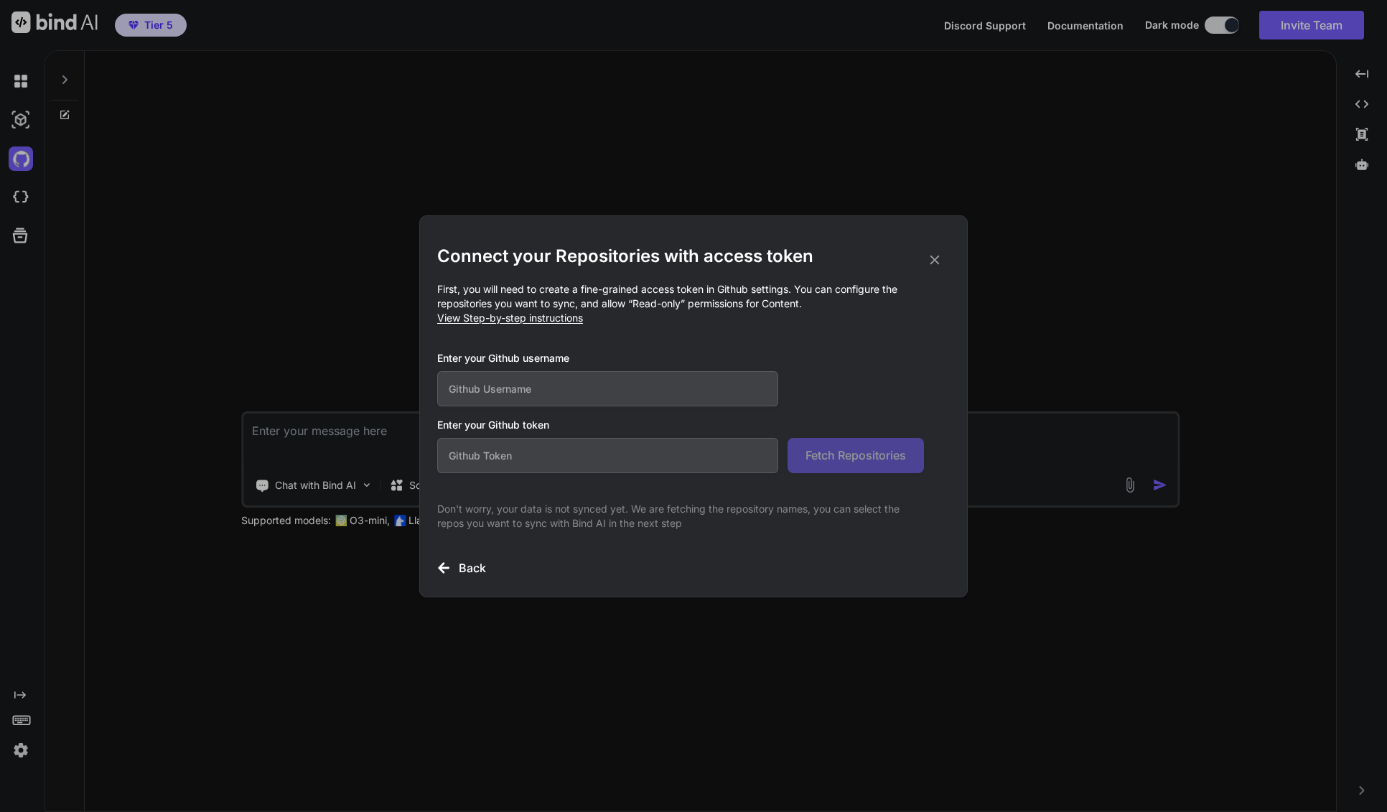
click at [490, 385] on input "text" at bounding box center [607, 388] width 341 height 35
type input "contrastartgmbh"
paste input "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"
type input "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"
click at [829, 456] on span "Fetch Repositories" at bounding box center [856, 455] width 101 height 17
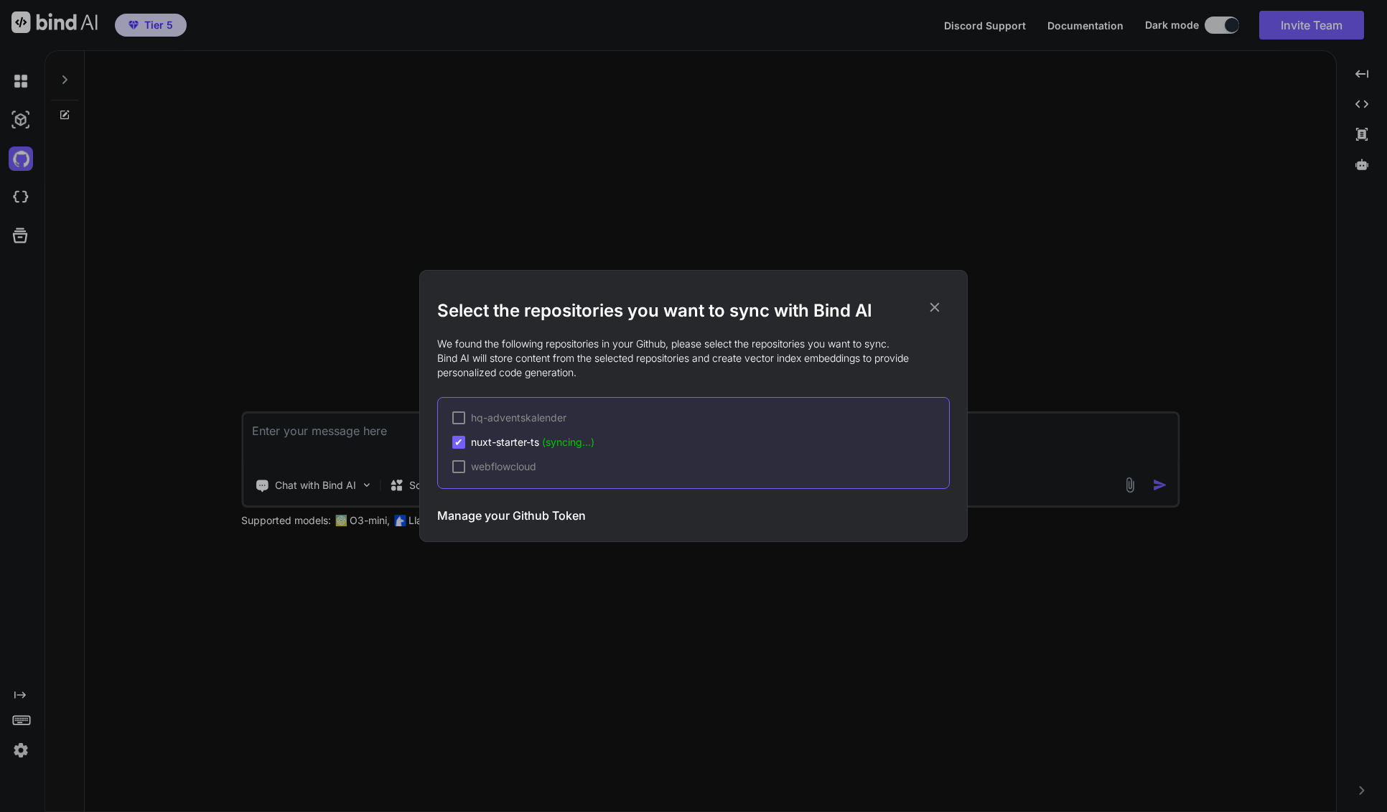
click at [460, 468] on div at bounding box center [458, 466] width 13 height 13
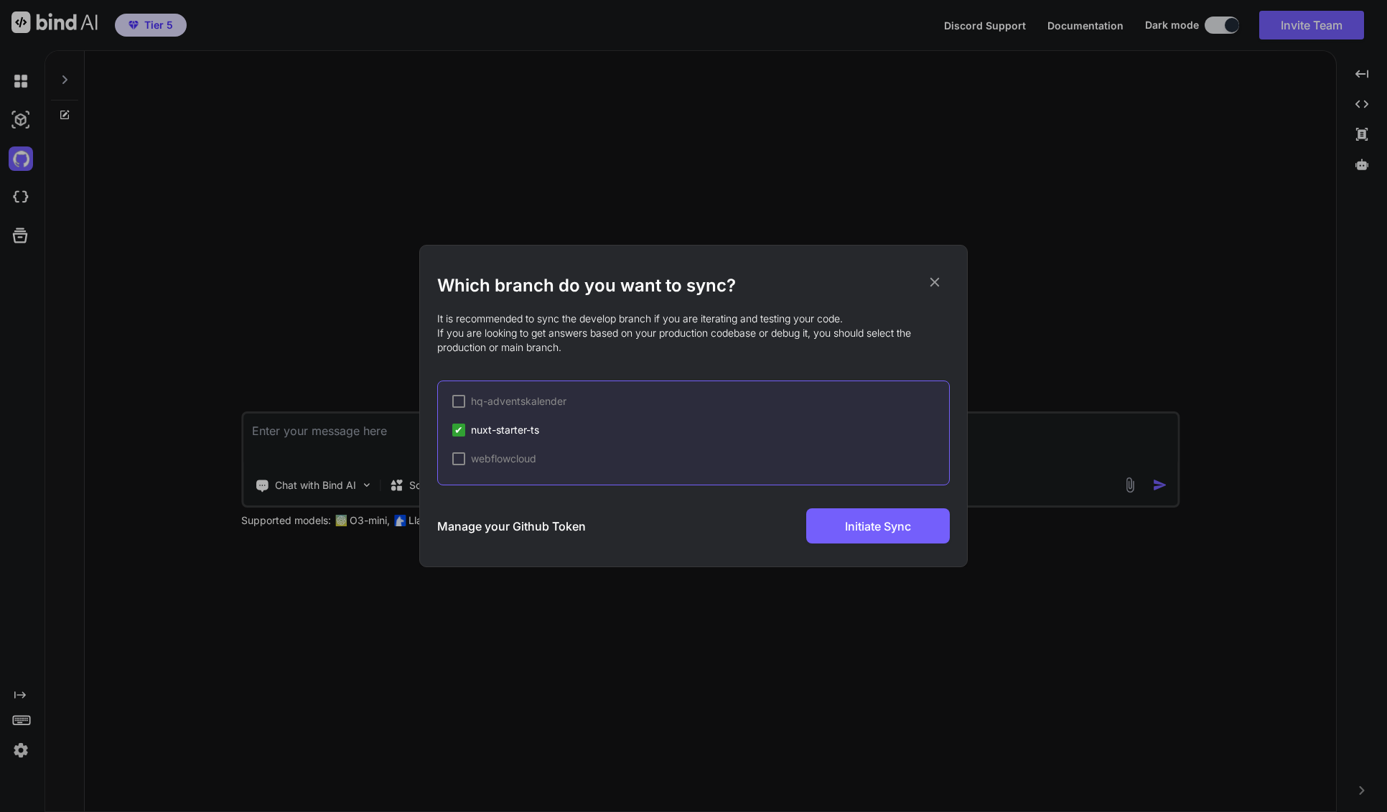
click at [462, 463] on div at bounding box center [458, 458] width 13 height 13
drag, startPoint x: 457, startPoint y: 434, endPoint x: 465, endPoint y: 461, distance: 27.7
click at [457, 434] on span "✔" at bounding box center [459, 430] width 9 height 14
click at [462, 431] on span "✔" at bounding box center [459, 430] width 9 height 14
click at [514, 461] on span "webflowcloud" at bounding box center [503, 459] width 65 height 14
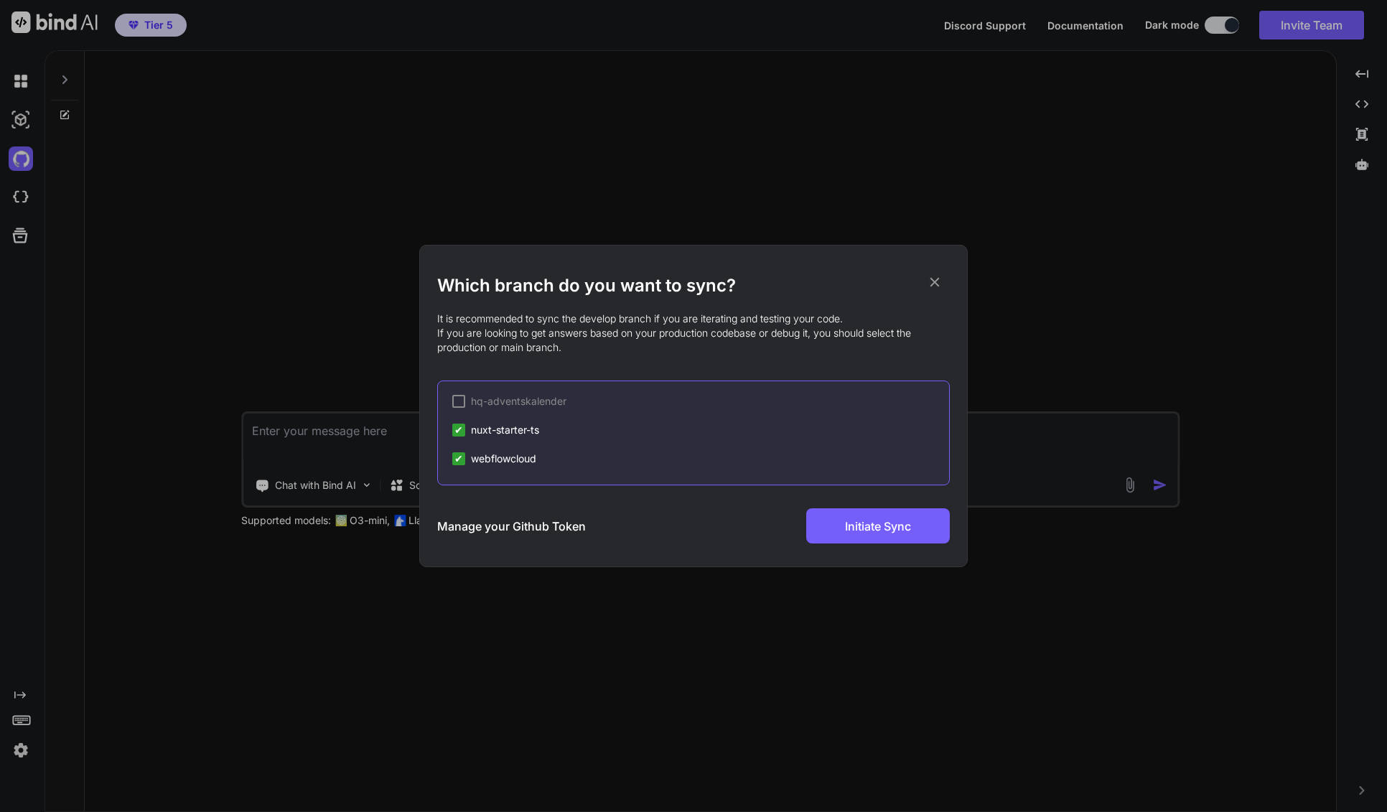
click at [451, 456] on div "hq-adventskalender ✔ nuxt-starter-ts ✔ webflowcloud" at bounding box center [693, 433] width 513 height 105
click at [459, 462] on span "✔" at bounding box center [459, 459] width 9 height 14
click at [459, 459] on div at bounding box center [458, 458] width 13 height 13
click at [18, 119] on div "Which branch do you want to sync? It is recommended to sync the develop branch …" at bounding box center [693, 406] width 1387 height 812
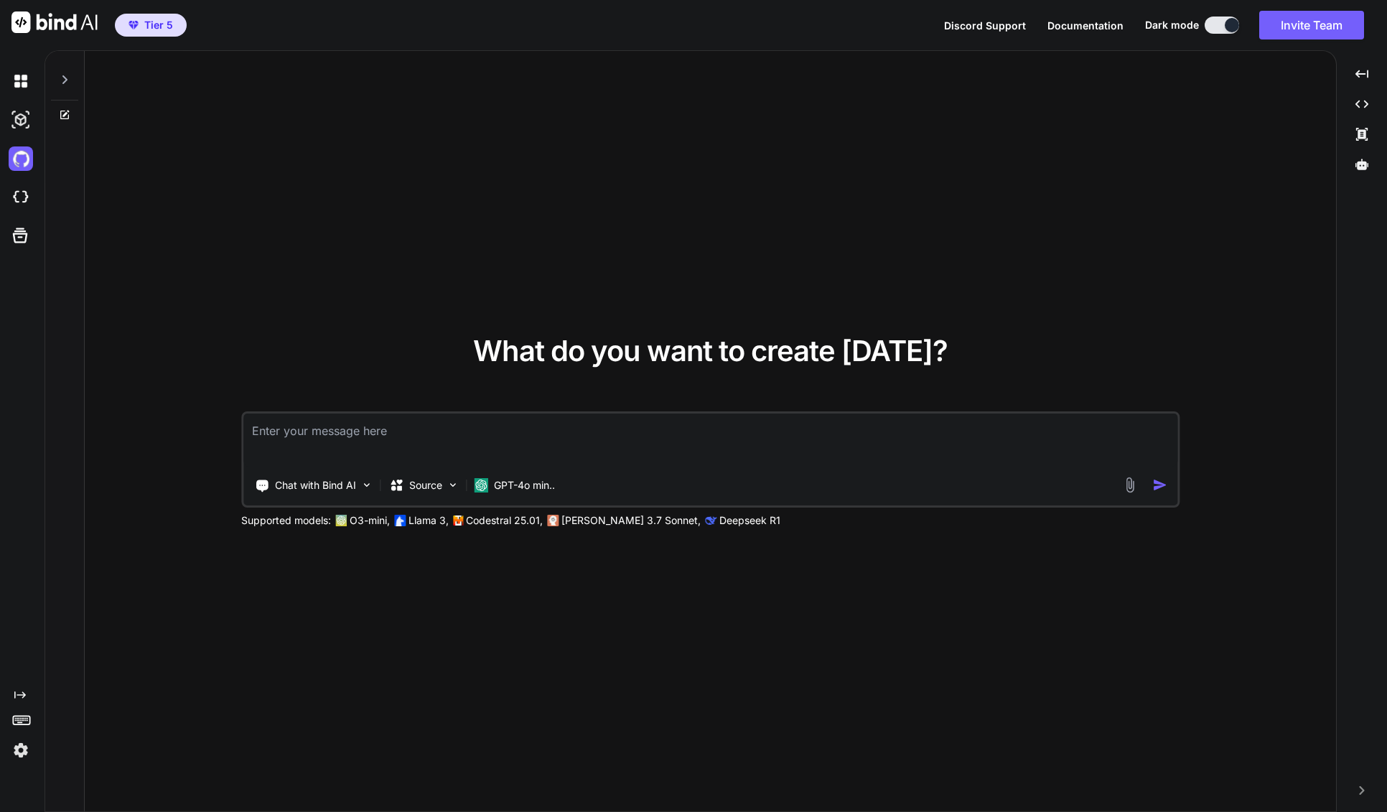
click at [18, 119] on img at bounding box center [21, 120] width 24 height 24
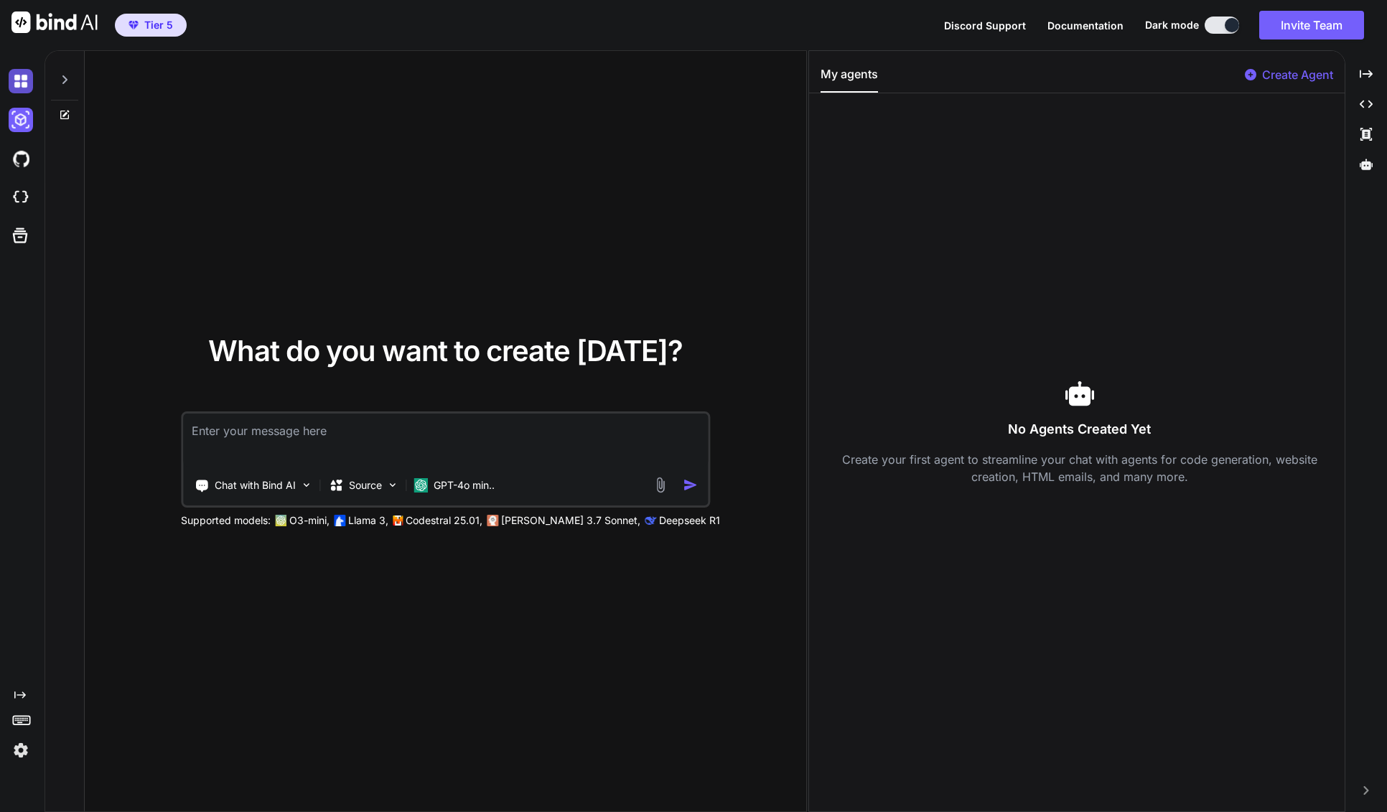
click at [19, 83] on img at bounding box center [21, 81] width 24 height 24
click at [64, 85] on icon at bounding box center [64, 79] width 11 height 11
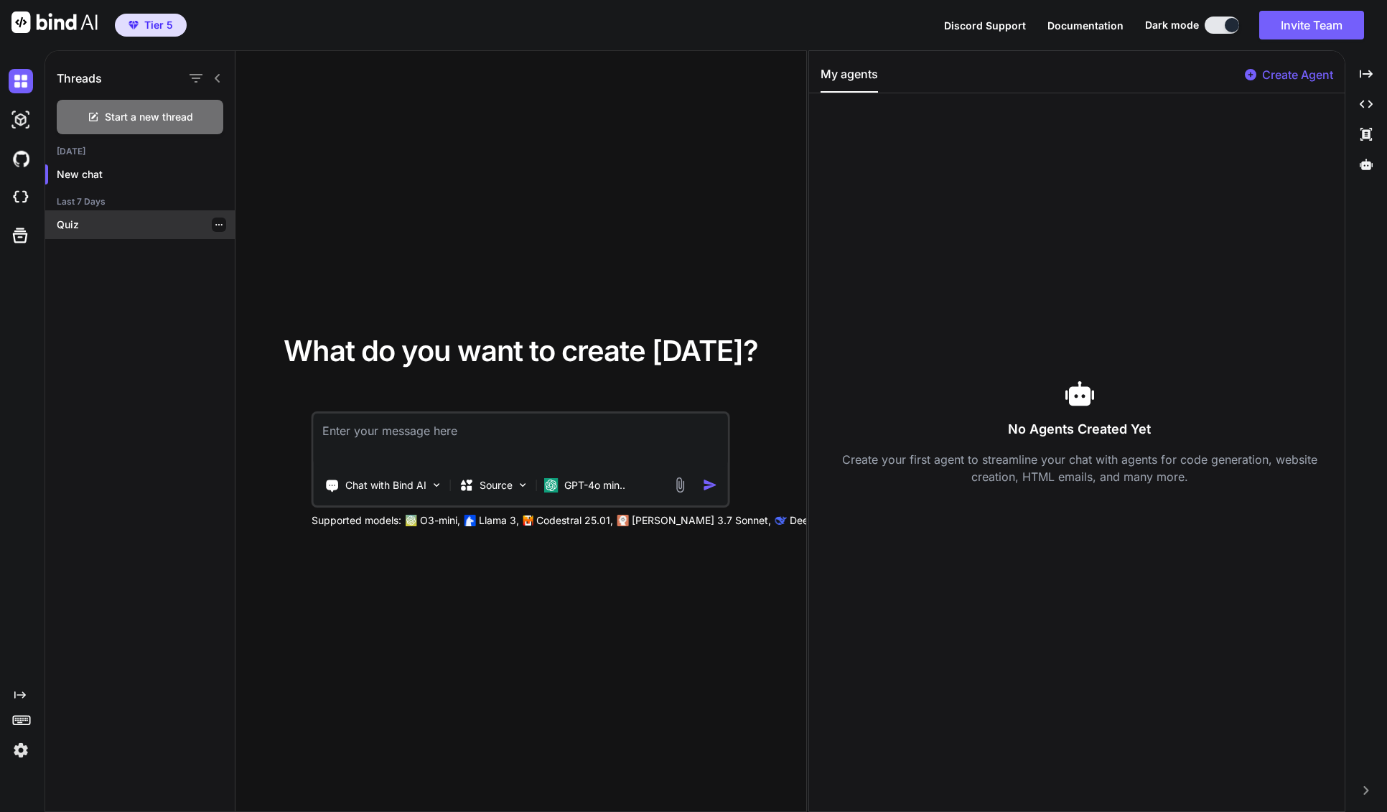
click at [78, 225] on p "Quiz" at bounding box center [146, 225] width 178 height 14
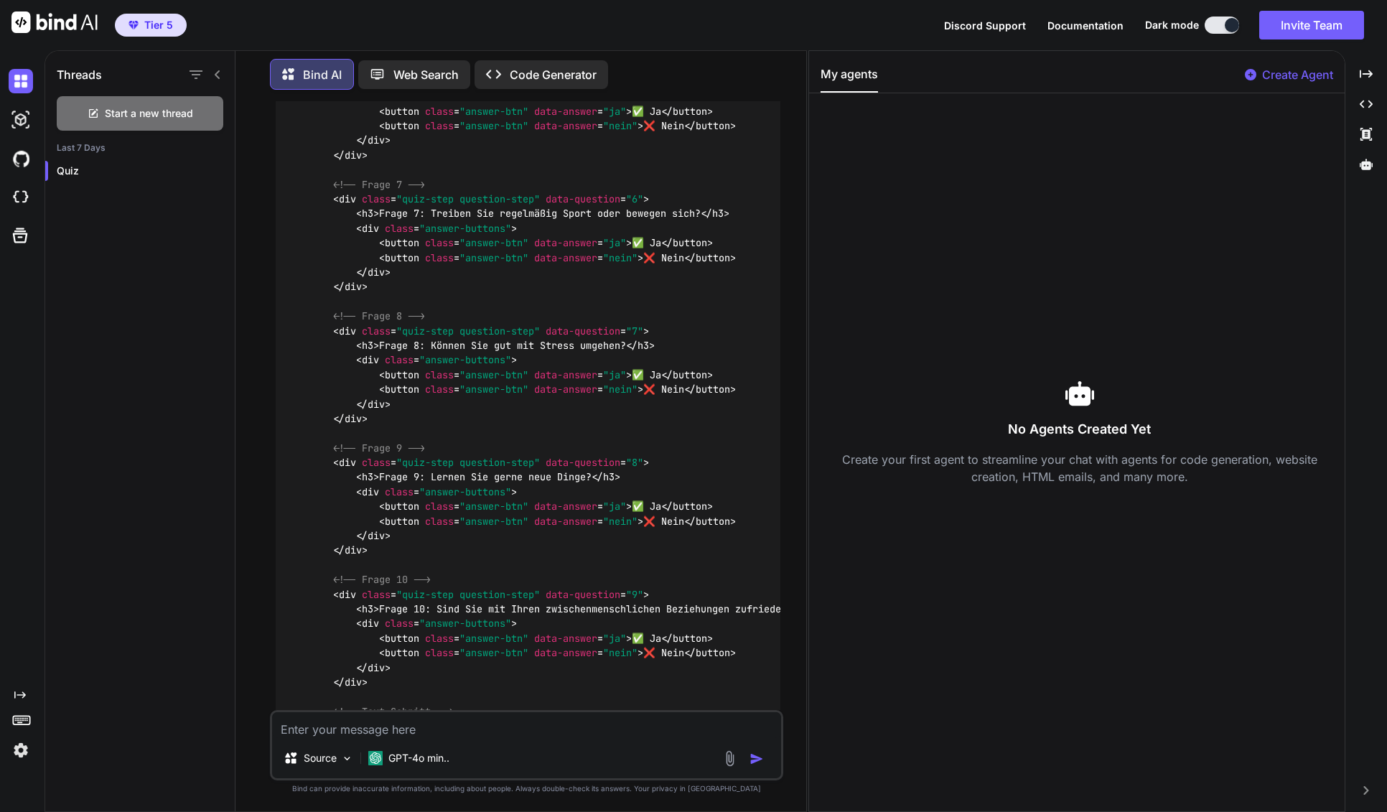
scroll to position [4436, 0]
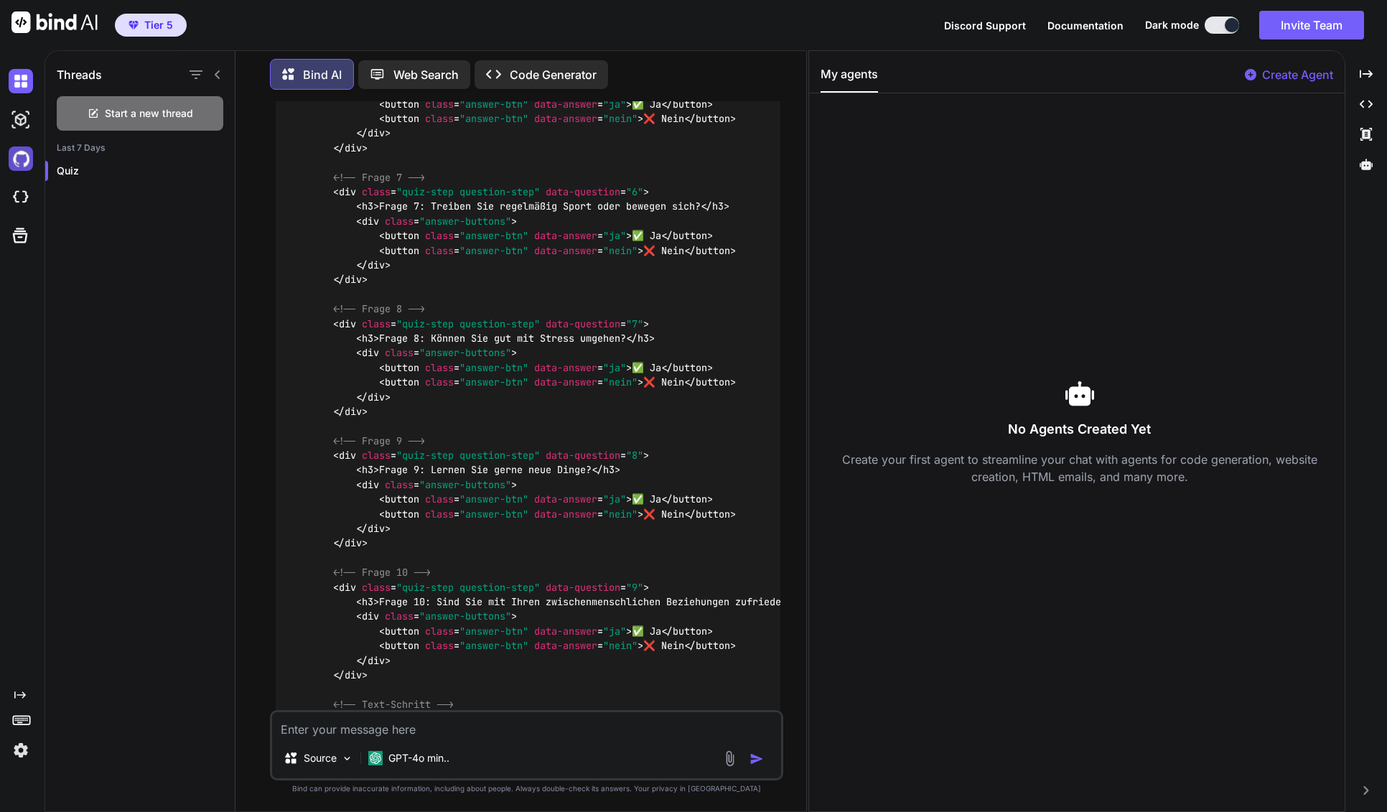
click at [17, 155] on img at bounding box center [21, 159] width 24 height 24
